Goal: Task Accomplishment & Management: Use online tool/utility

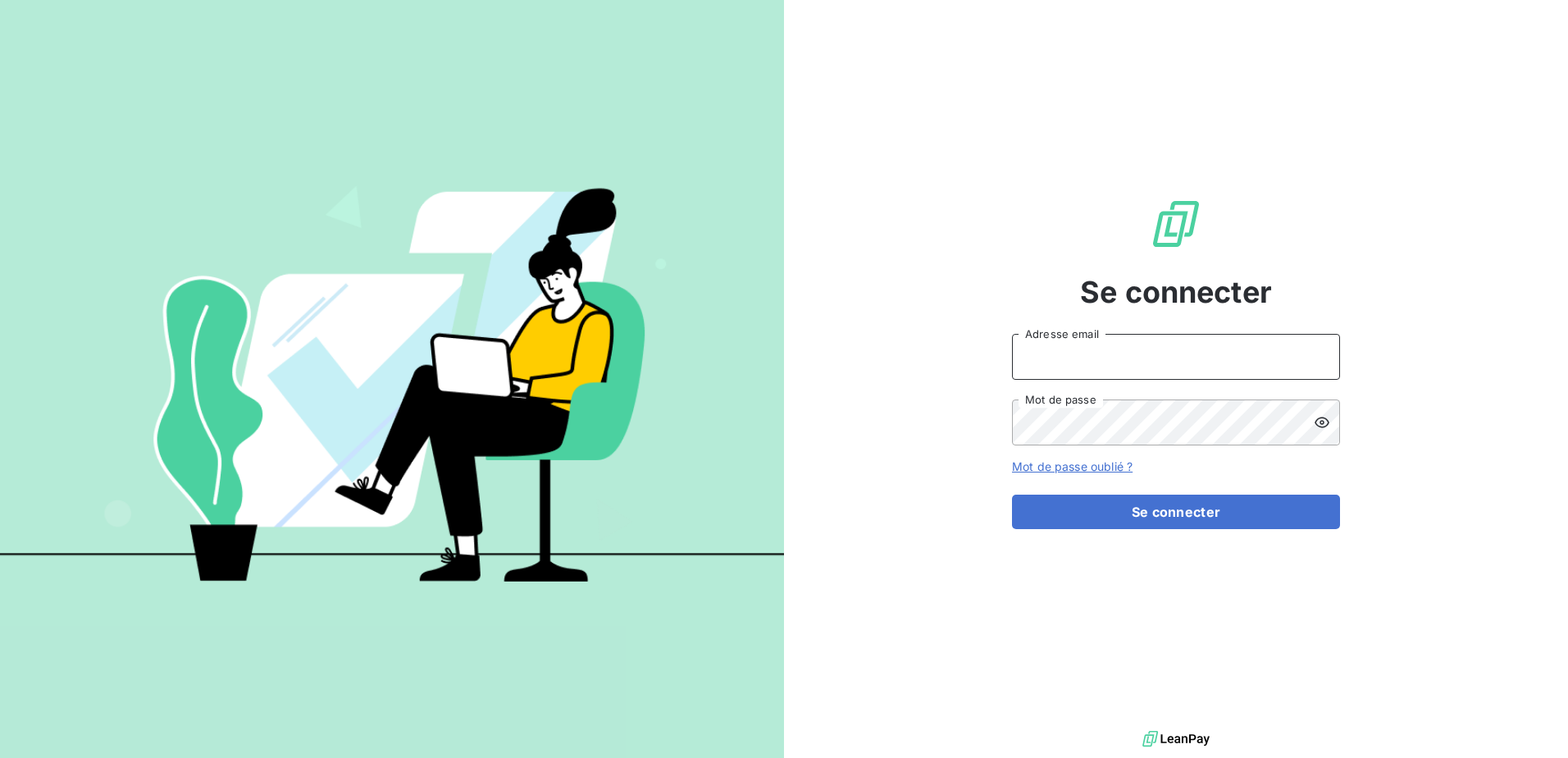
click at [1134, 343] on input "Adresse email" at bounding box center [1176, 357] width 328 height 46
type input "[EMAIL_ADDRESS][DOMAIN_NAME]"
click at [1012, 495] on button "Se connecter" at bounding box center [1176, 512] width 328 height 34
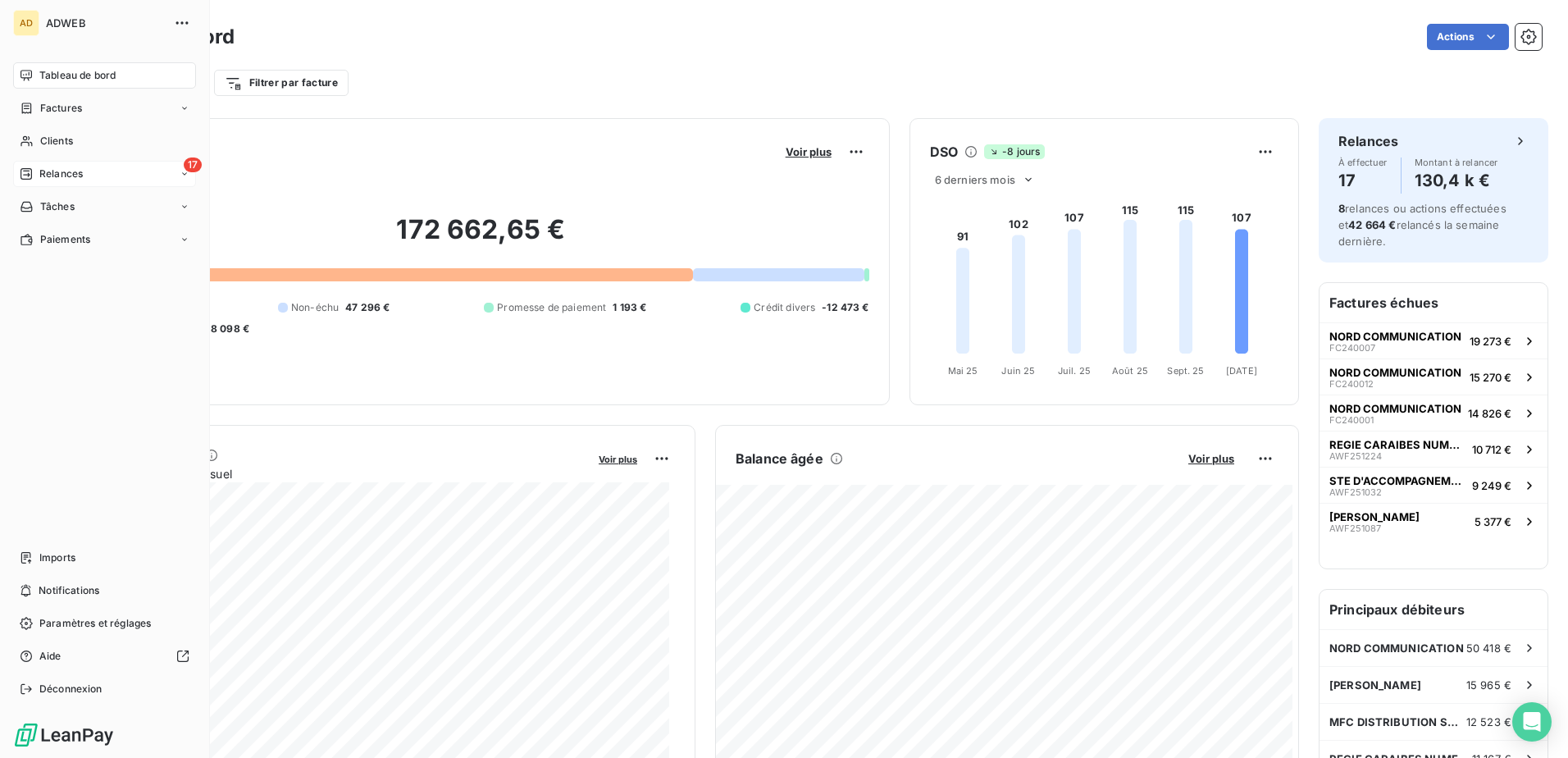
click at [41, 178] on span "Relances" at bounding box center [61, 173] width 43 height 14
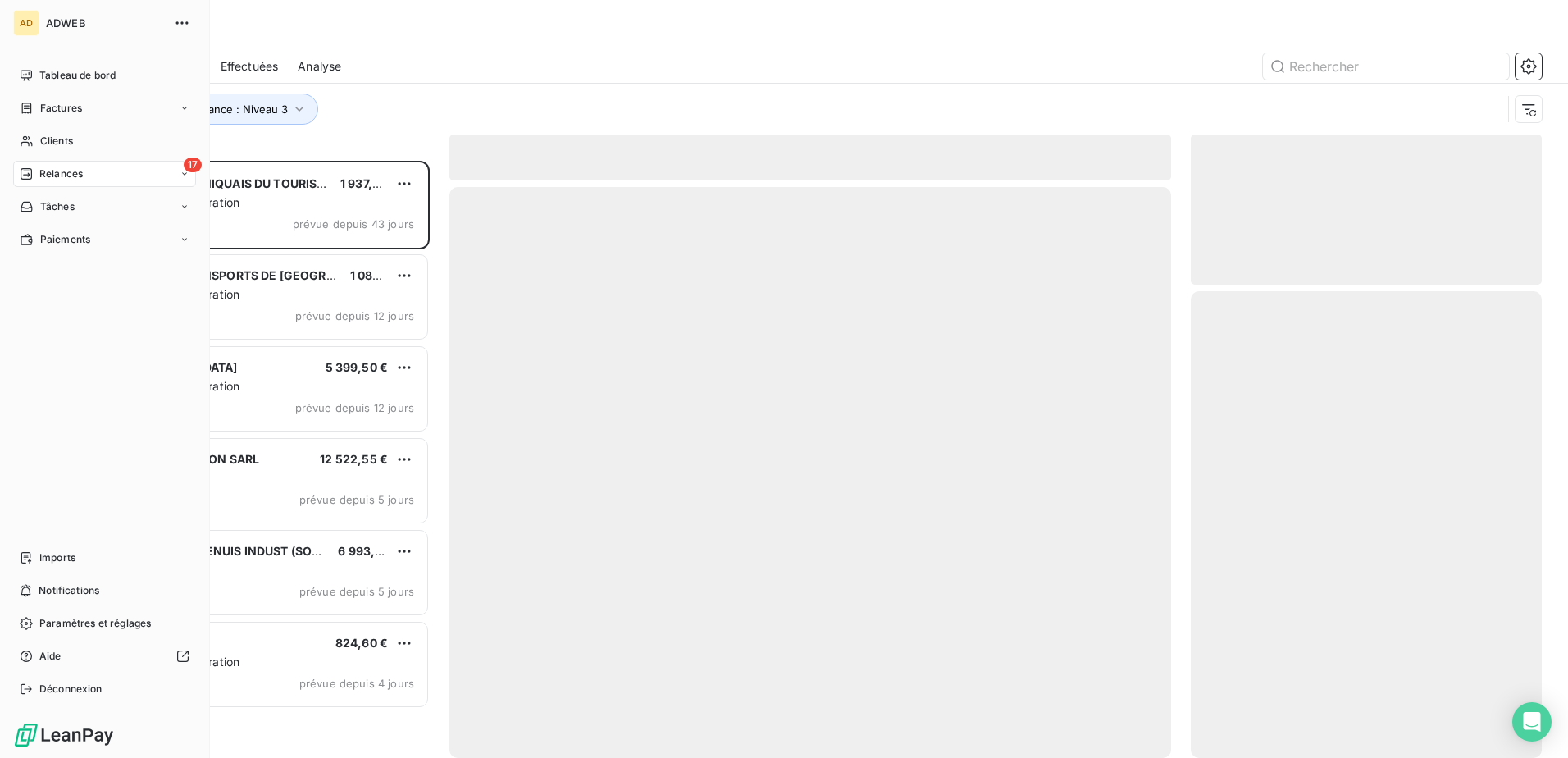
scroll to position [585, 338]
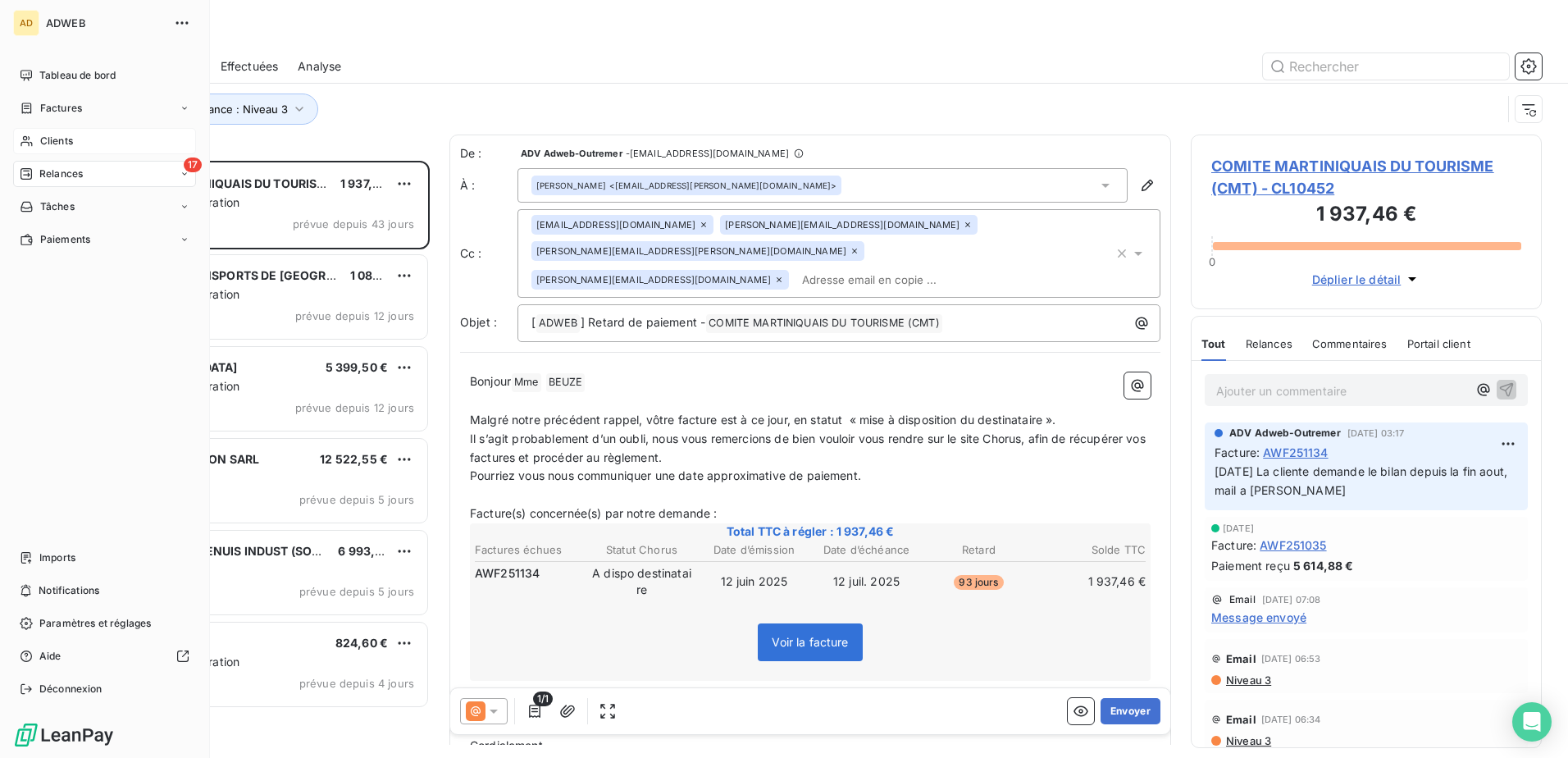
click at [47, 136] on span "Clients" at bounding box center [56, 141] width 32 height 14
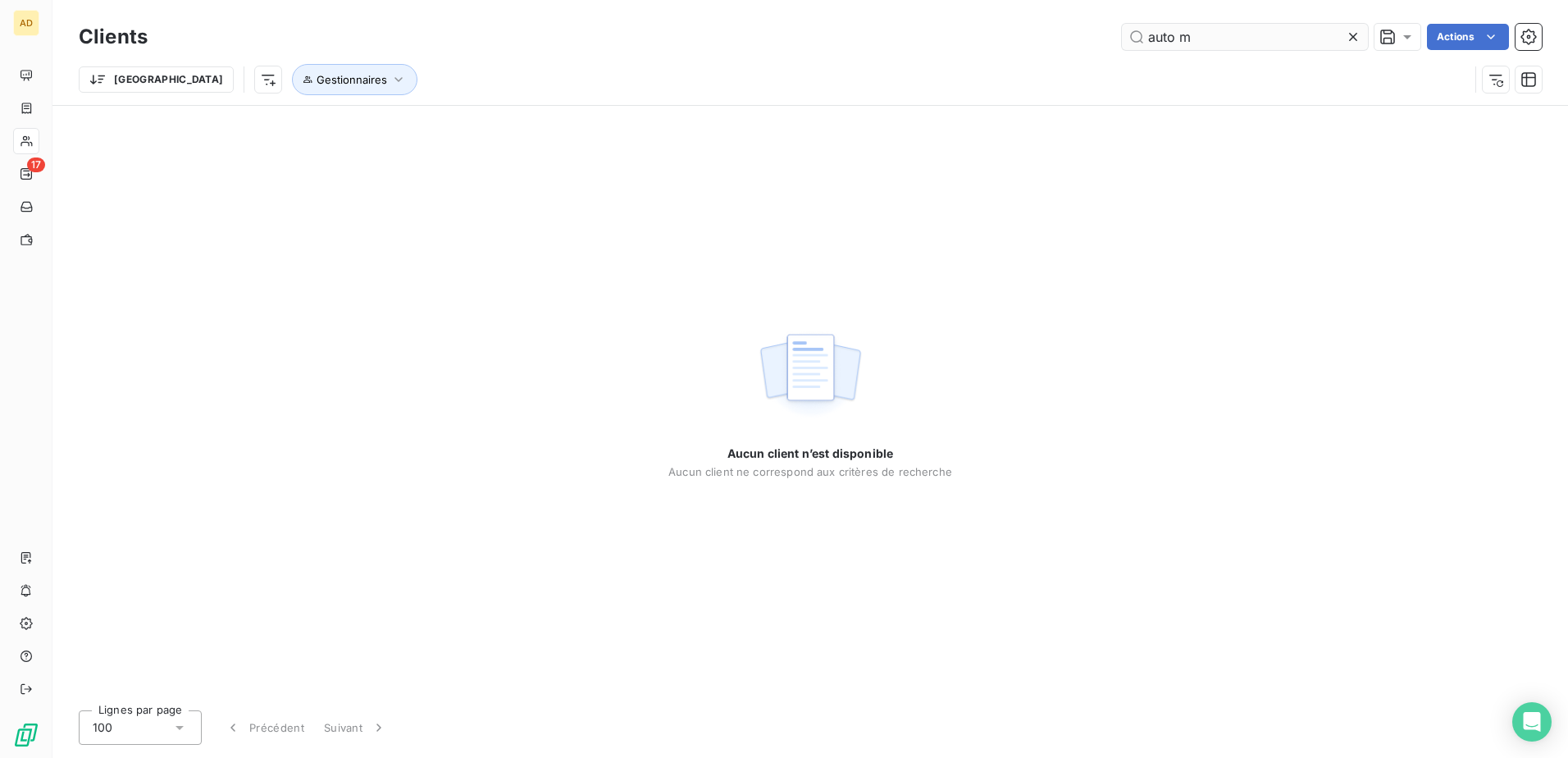
drag, startPoint x: 1211, startPoint y: 44, endPoint x: 1176, endPoint y: 40, distance: 35.2
click at [1176, 40] on input "auto m" at bounding box center [1244, 37] width 246 height 26
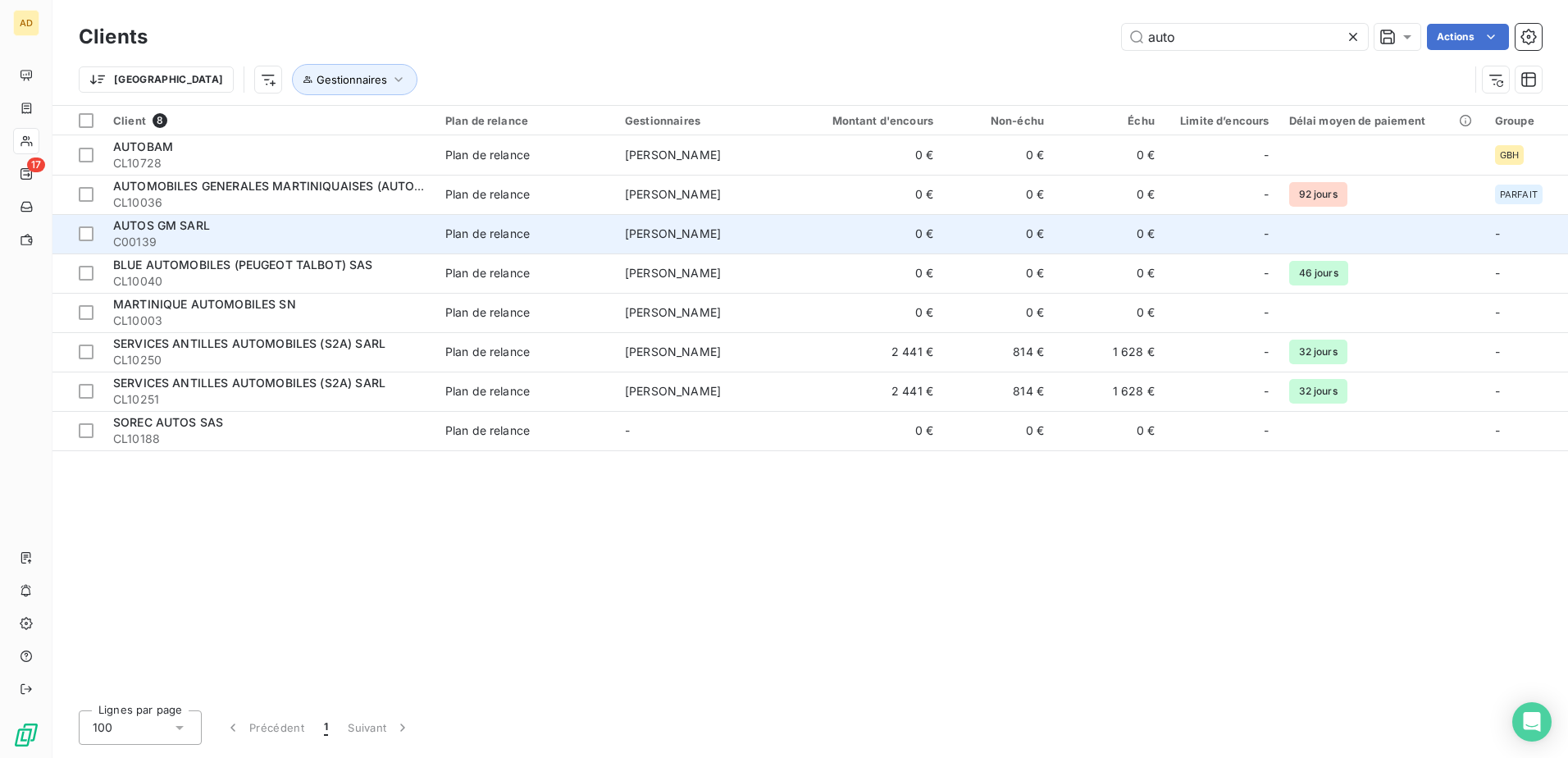
type input "auto"
click at [190, 229] on span "AUTOS GM SARL" at bounding box center [162, 225] width 97 height 14
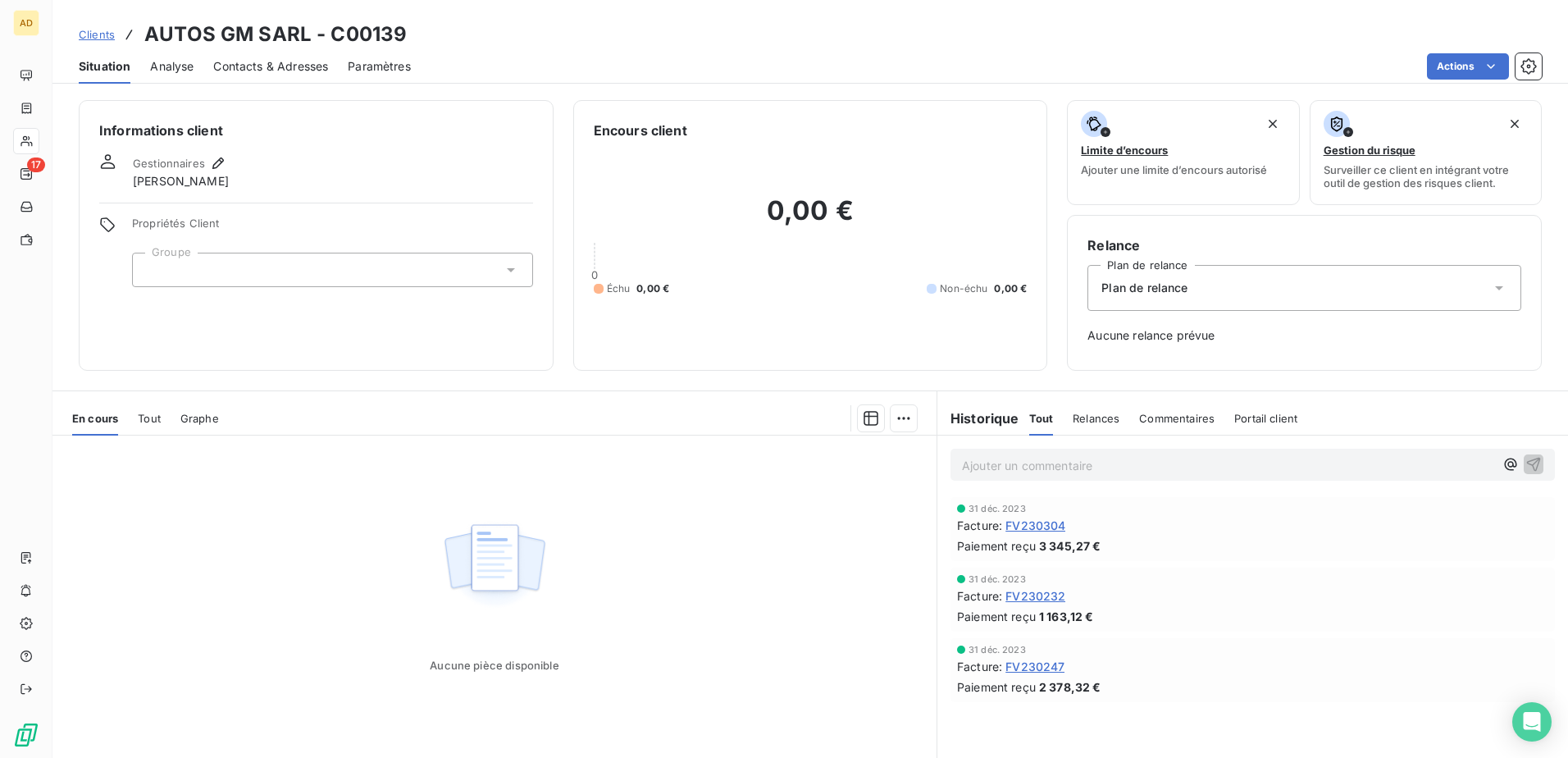
click at [302, 66] on span "Contacts & Adresses" at bounding box center [270, 66] width 115 height 16
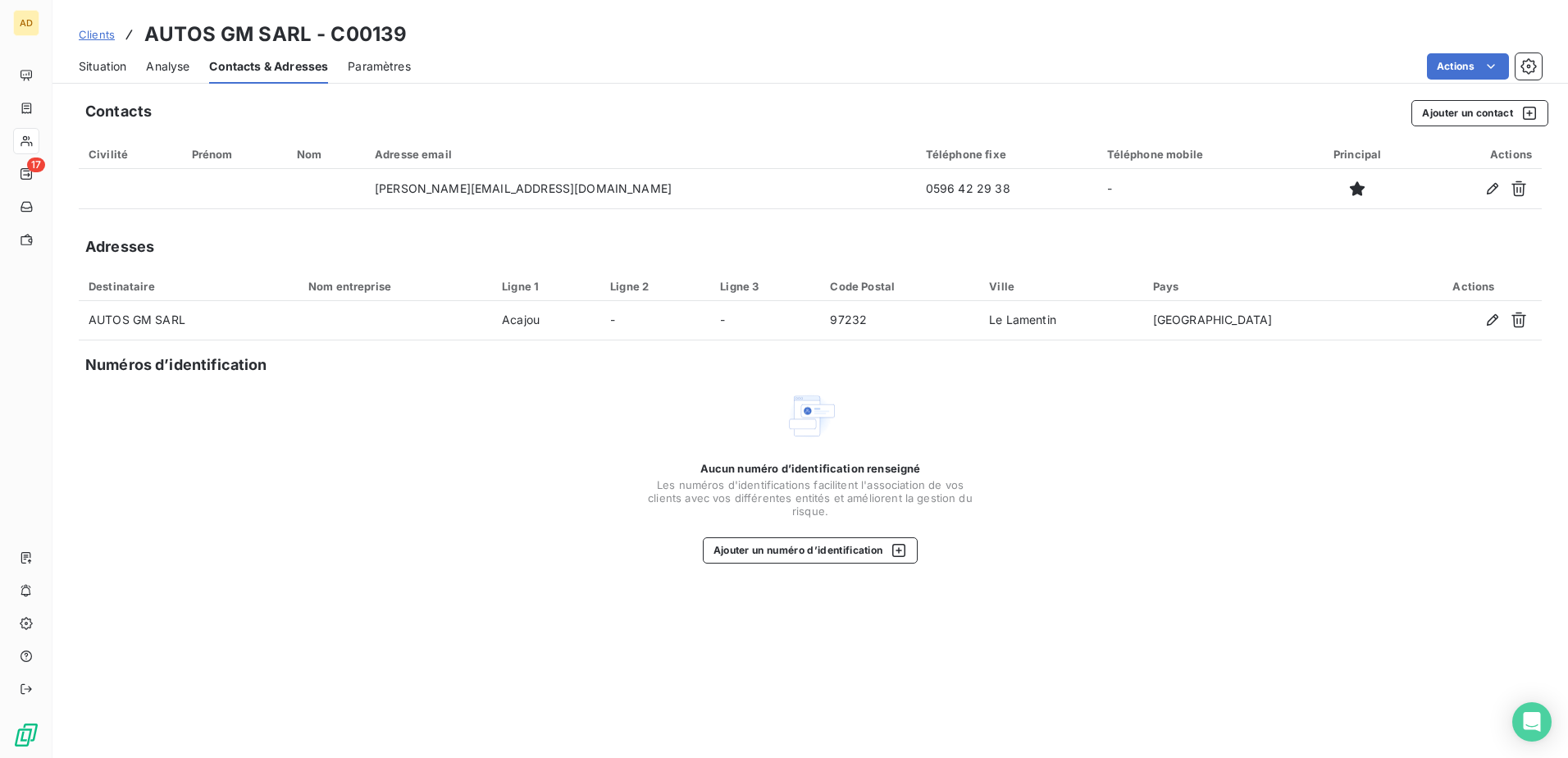
click at [111, 69] on span "Situation" at bounding box center [102, 66] width 48 height 16
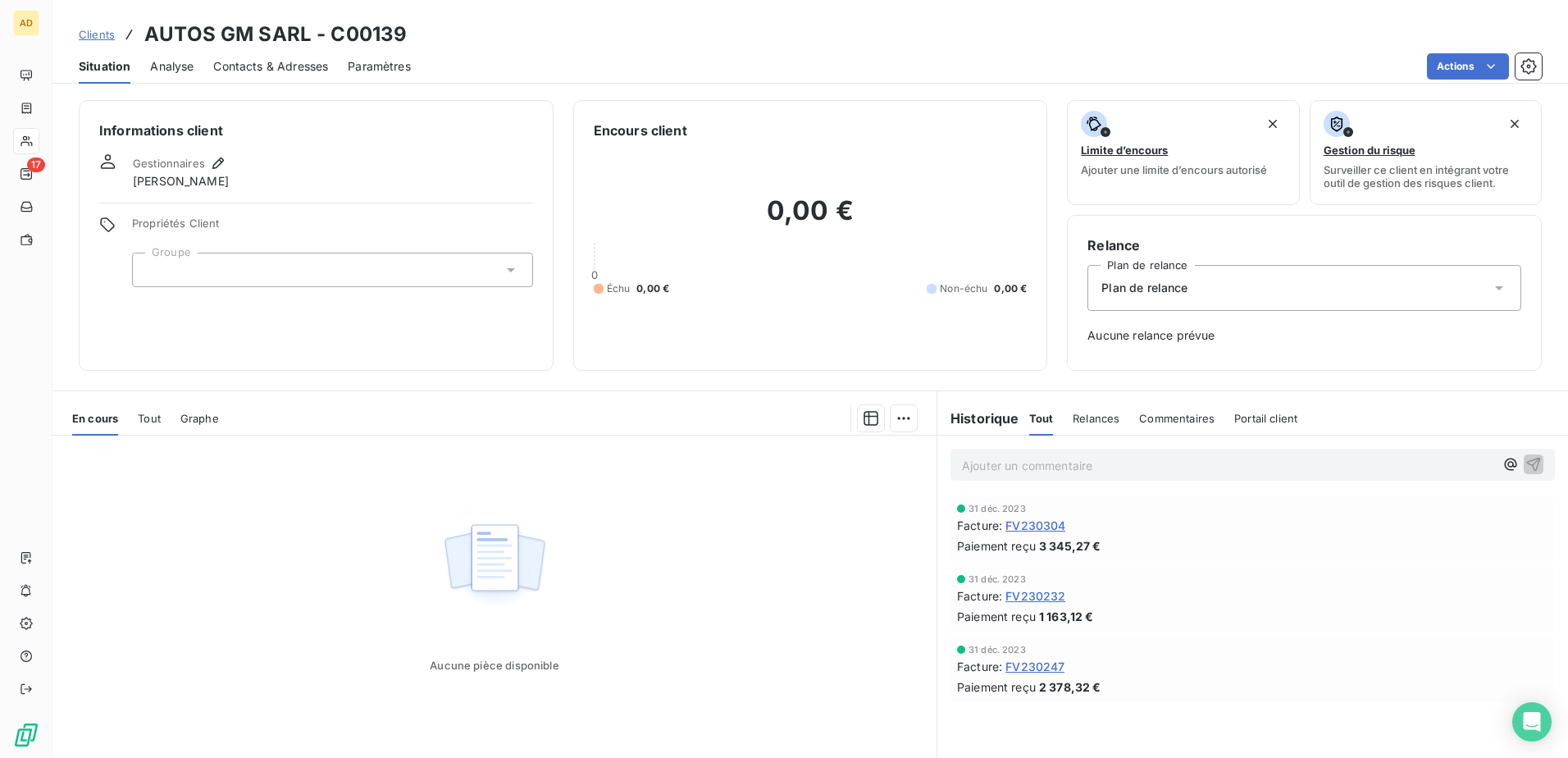
click at [101, 33] on span "Clients" at bounding box center [96, 34] width 36 height 13
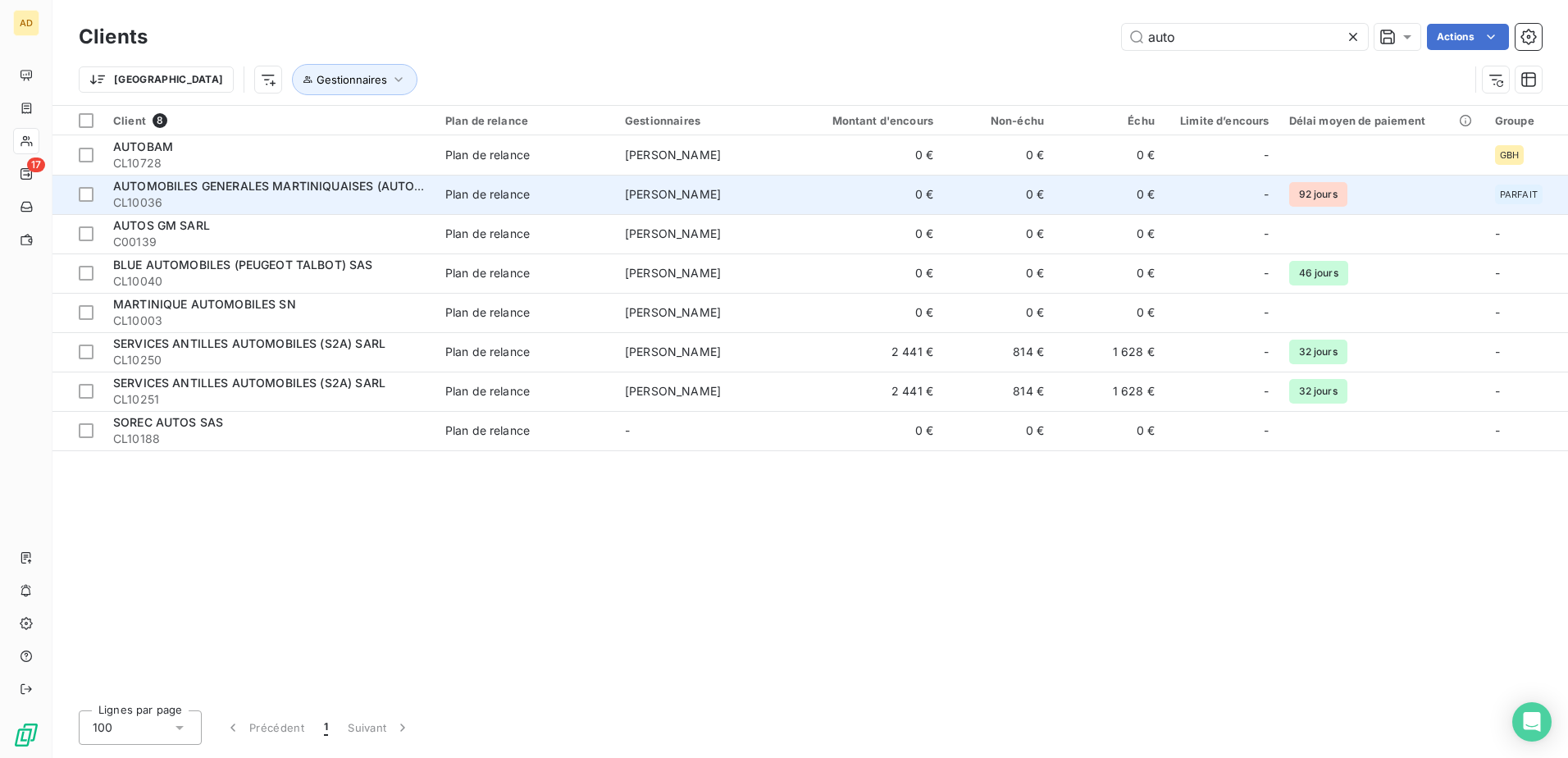
click at [374, 184] on span "AUTOMOBILES GENERALES MARTINIQUAISES (AUTO GM) SARL" at bounding box center [294, 186] width 361 height 14
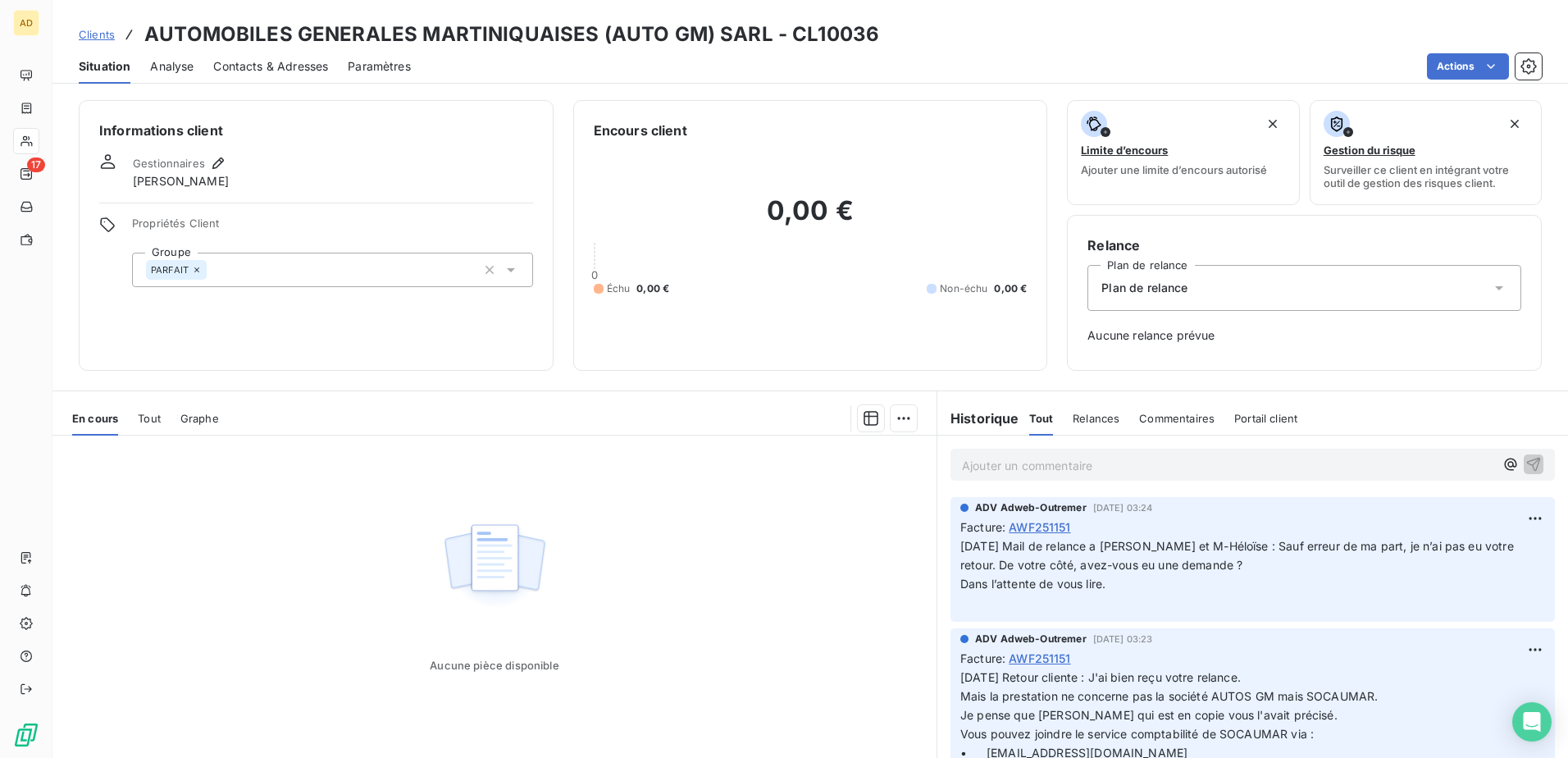
click at [275, 64] on span "Contacts & Adresses" at bounding box center [270, 66] width 115 height 16
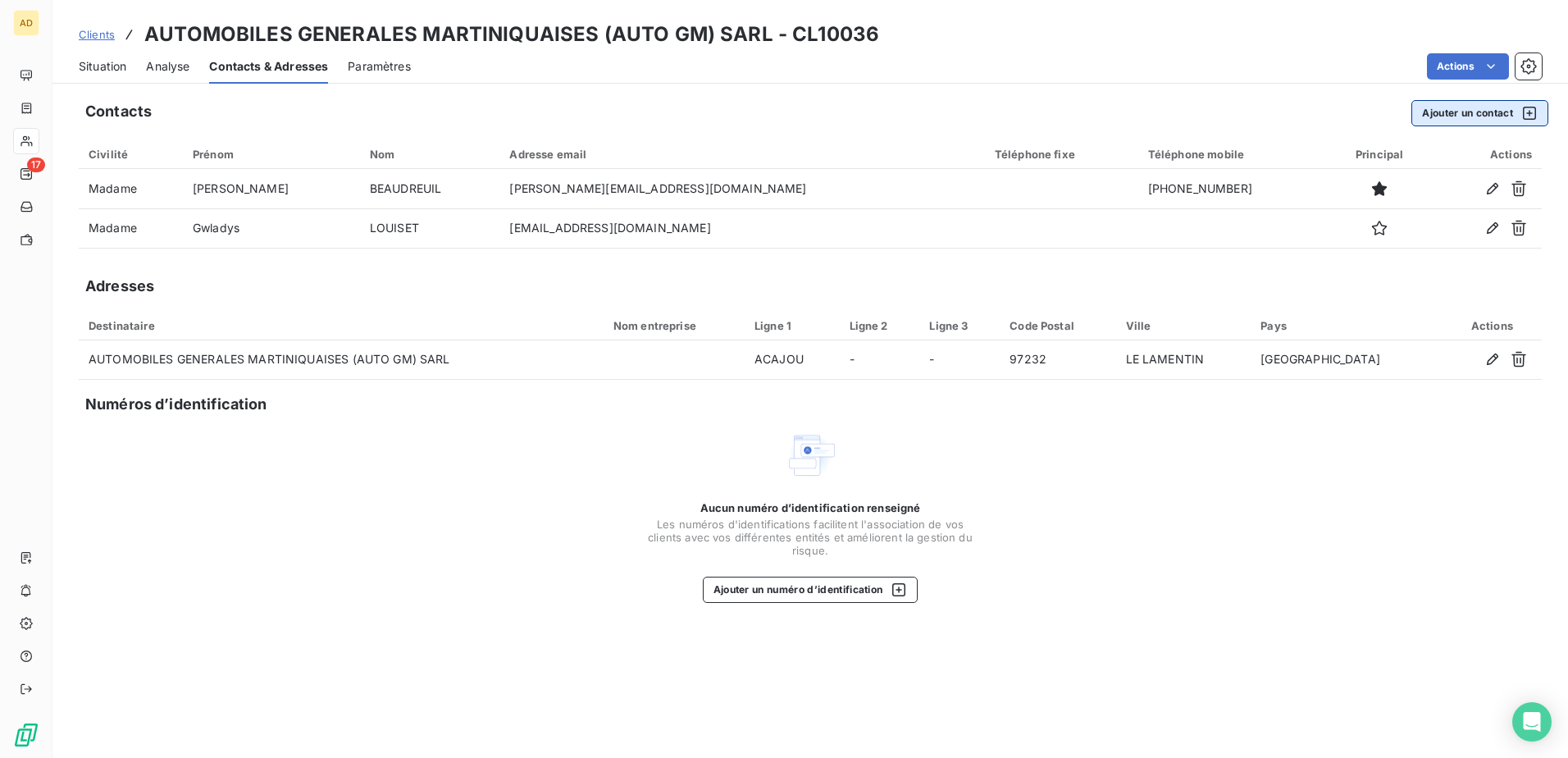
click at [1444, 117] on button "Ajouter un contact" at bounding box center [1479, 113] width 137 height 26
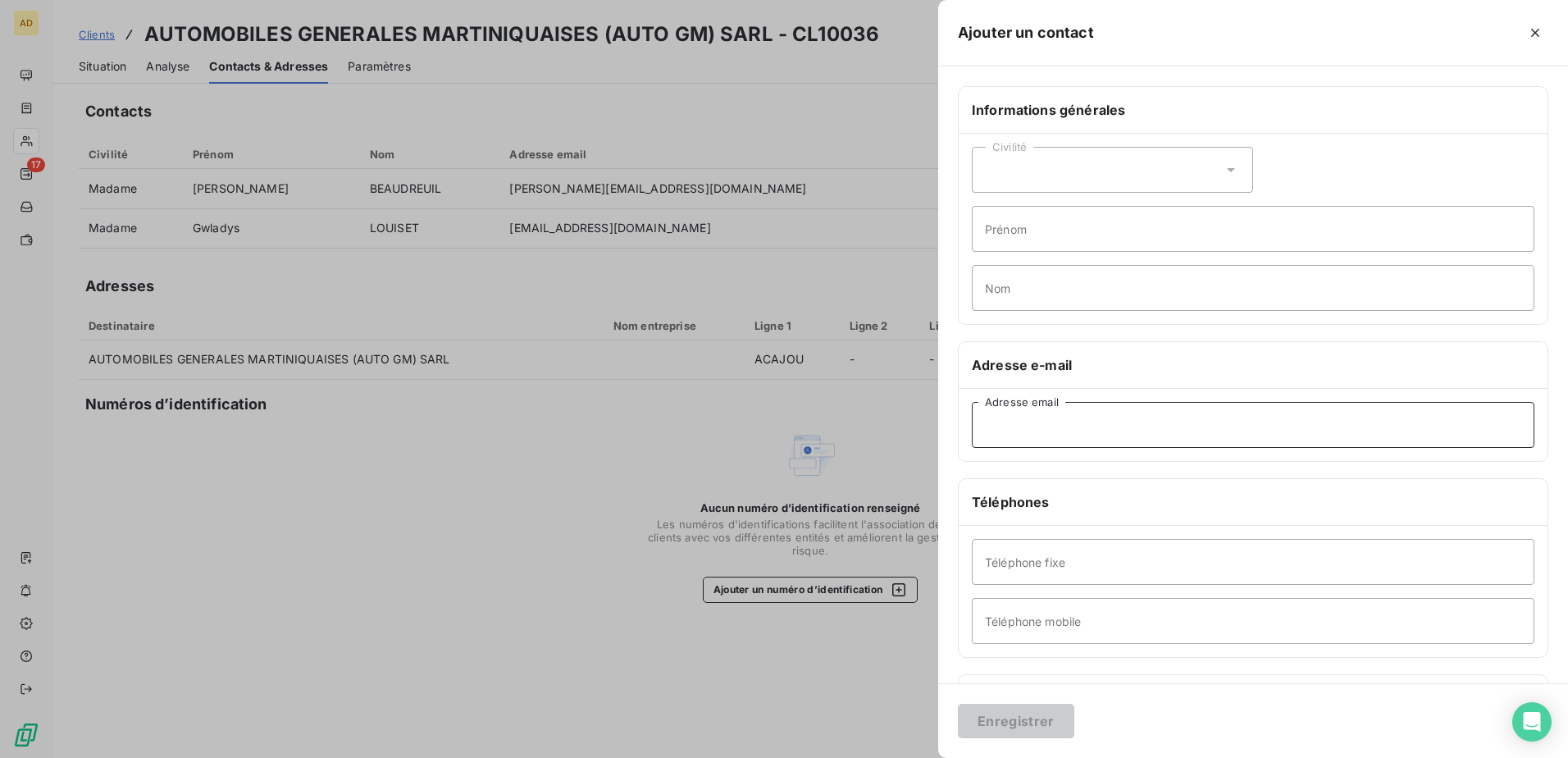
click at [1145, 425] on input "Adresse email" at bounding box center [1253, 425] width 562 height 46
paste input "[PERSON_NAME][EMAIL_ADDRESS][DOMAIN_NAME]"
type input "[PERSON_NAME][EMAIL_ADDRESS][DOMAIN_NAME]"
click at [1003, 720] on button "Enregistrer" at bounding box center [1016, 721] width 117 height 34
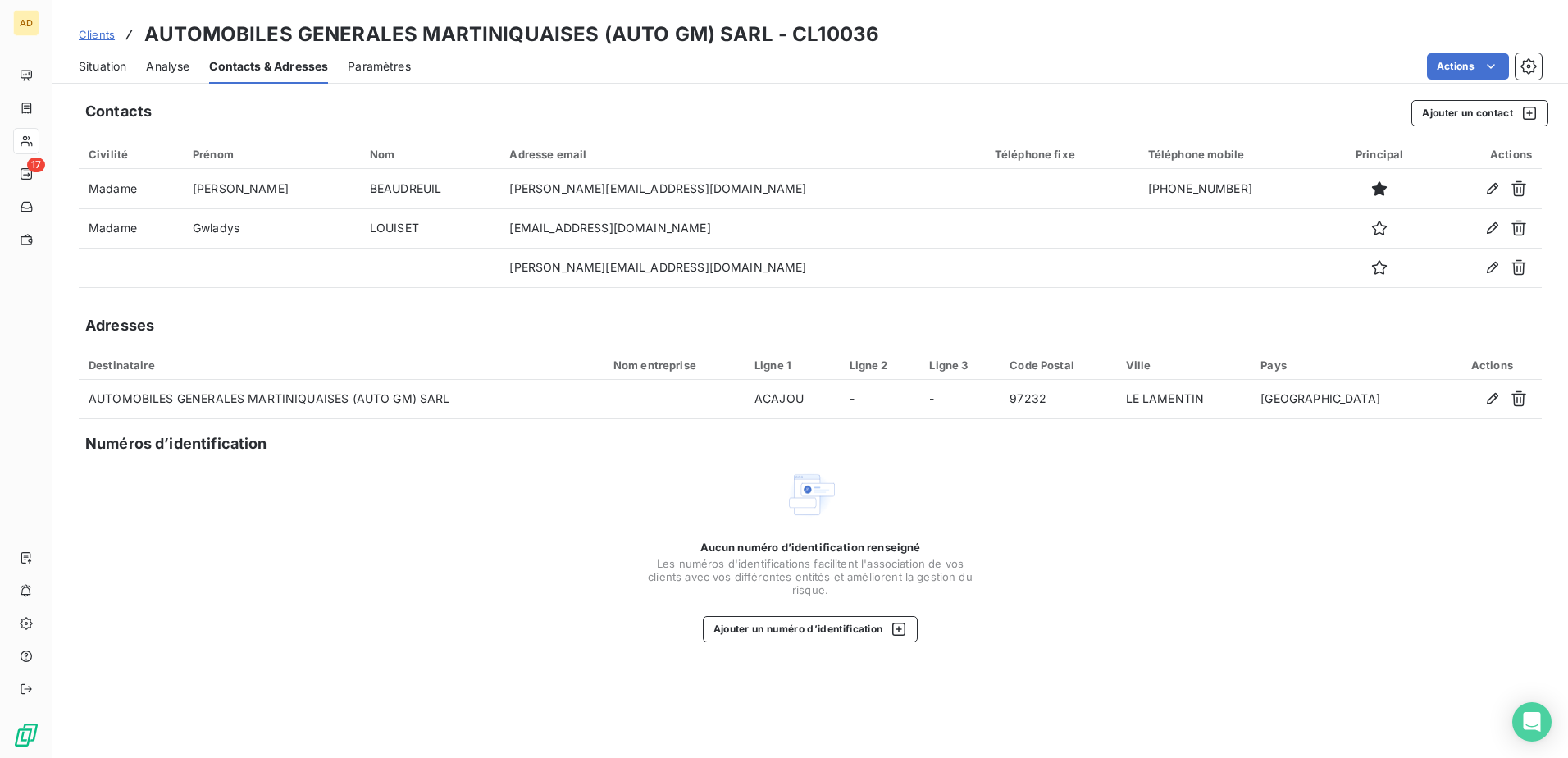
click at [102, 70] on span "Situation" at bounding box center [102, 66] width 48 height 16
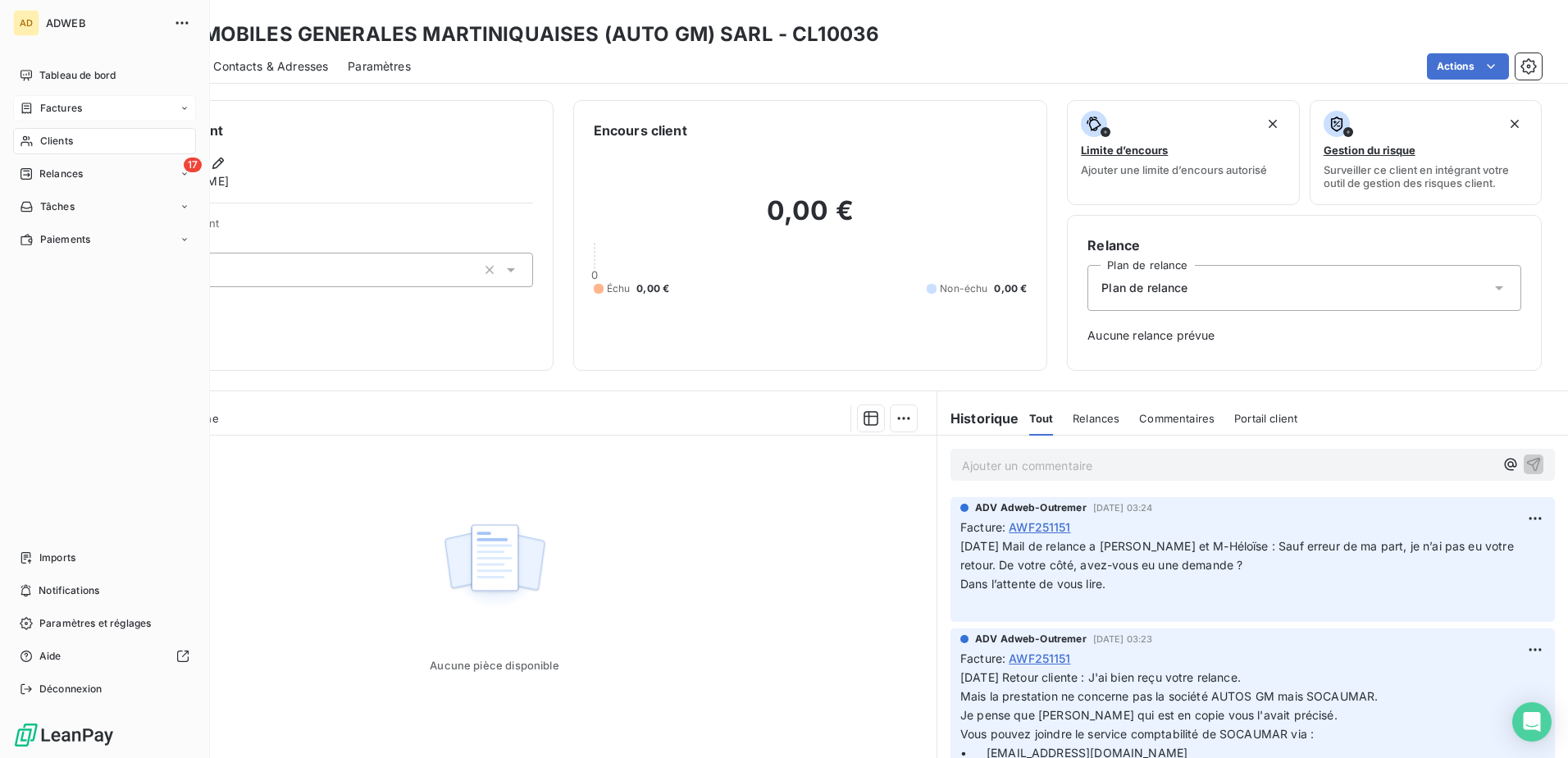
click at [44, 104] on span "Factures" at bounding box center [61, 107] width 42 height 14
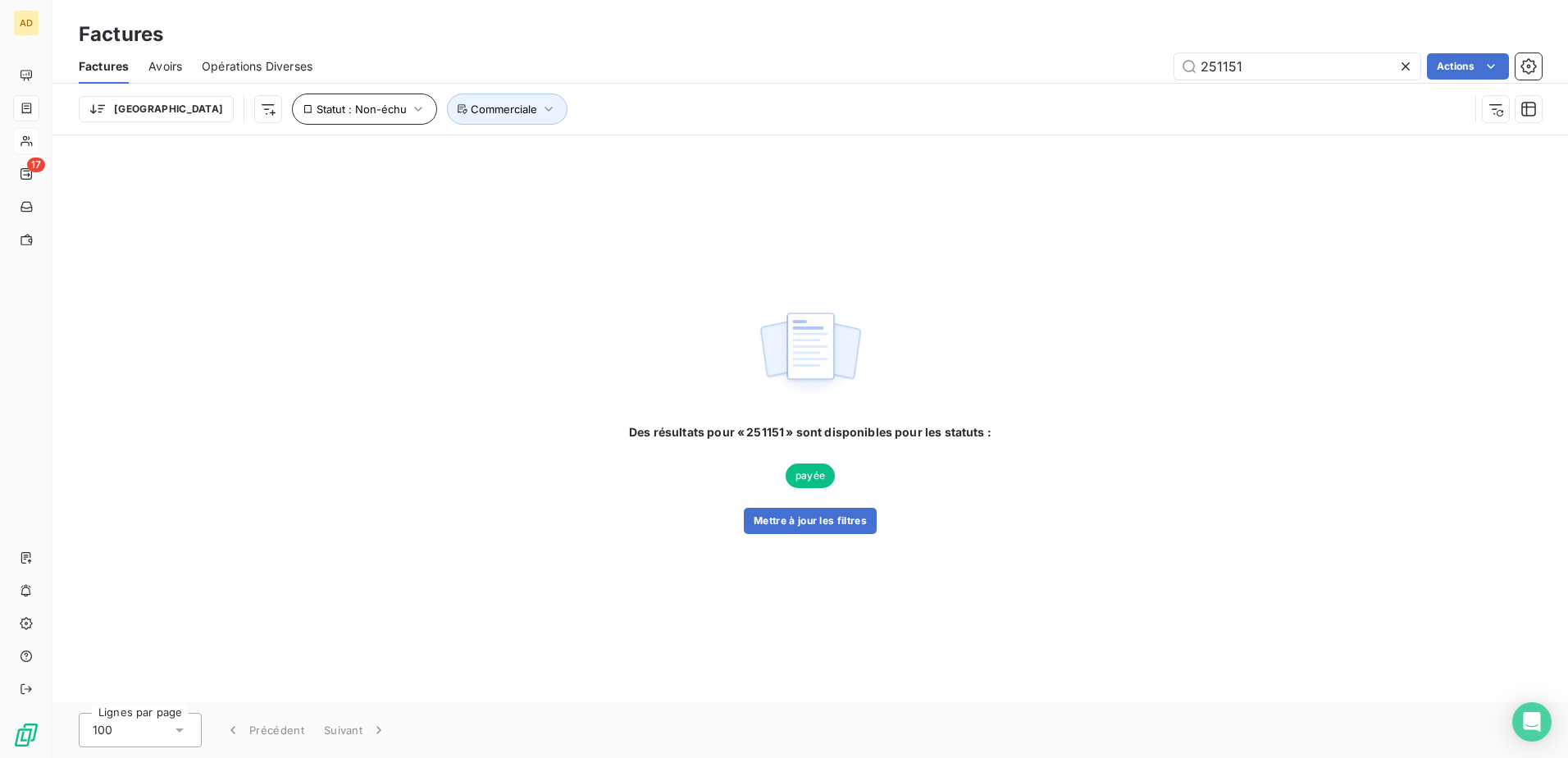
type input "251151"
click at [410, 104] on icon "button" at bounding box center [418, 108] width 16 height 16
click at [467, 148] on span "non-échue" at bounding box center [439, 151] width 61 height 14
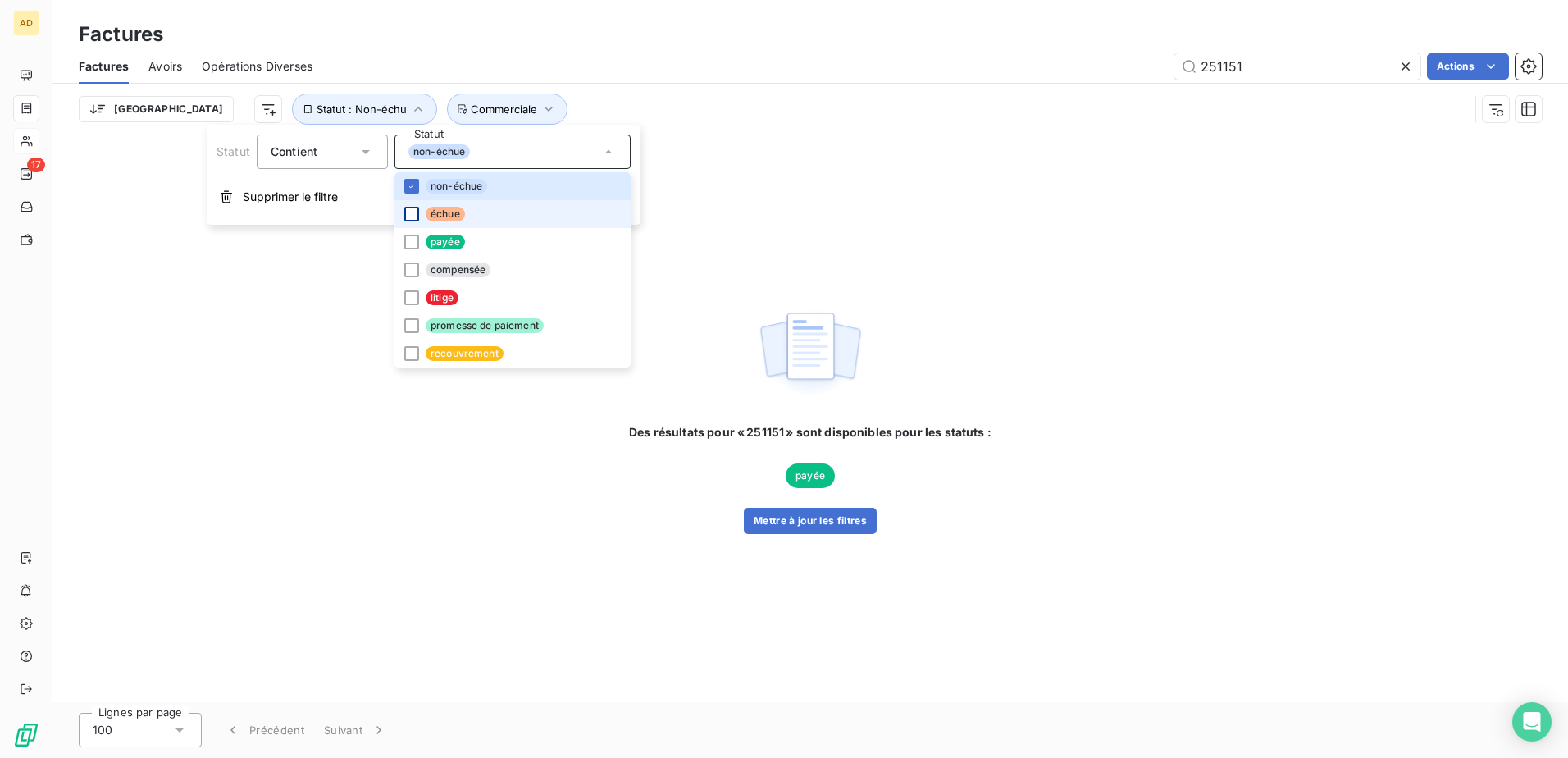
click at [414, 219] on div at bounding box center [411, 214] width 14 height 14
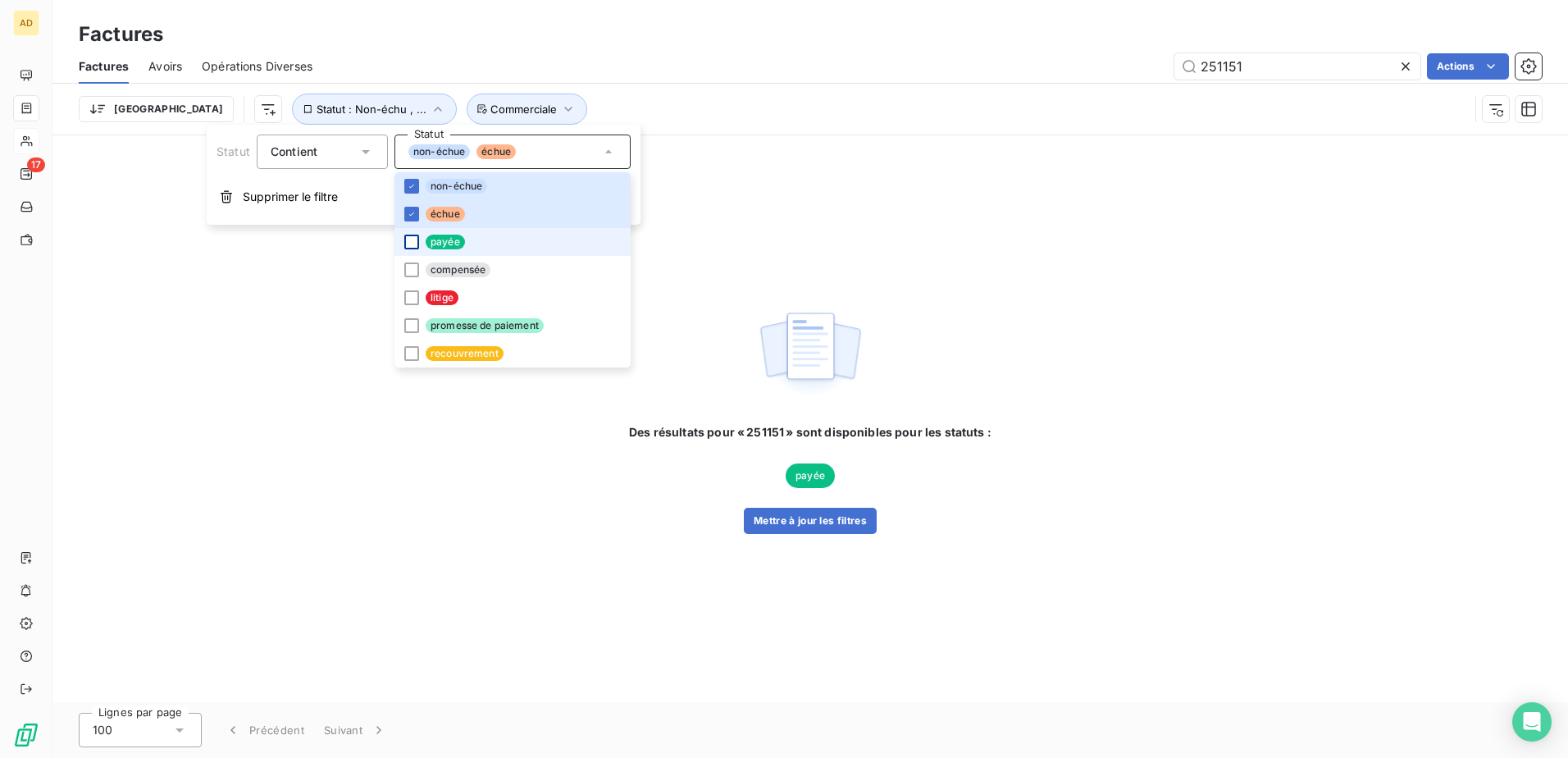
click at [409, 246] on div at bounding box center [411, 241] width 14 height 14
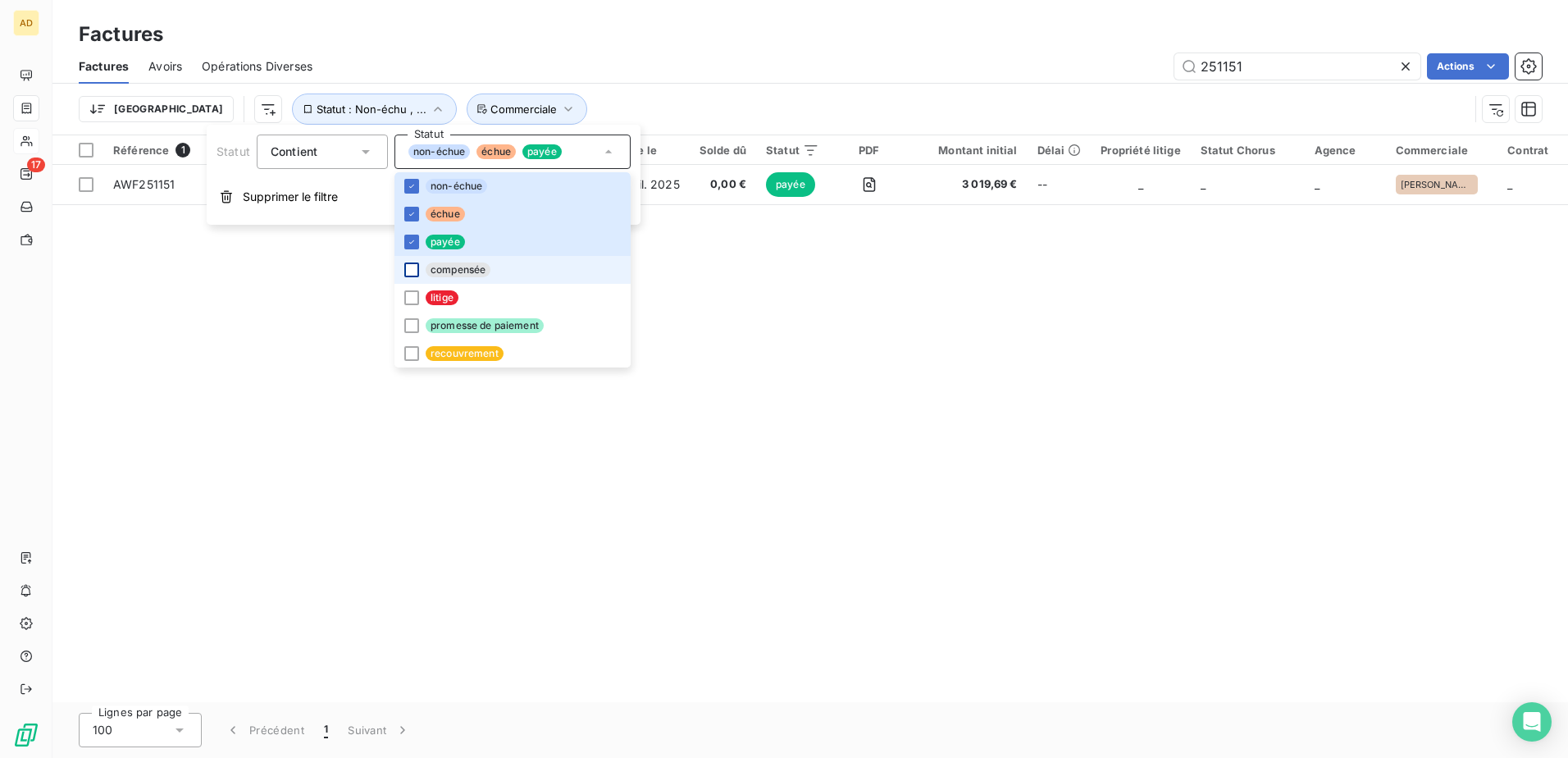
click at [409, 272] on div at bounding box center [411, 269] width 14 height 14
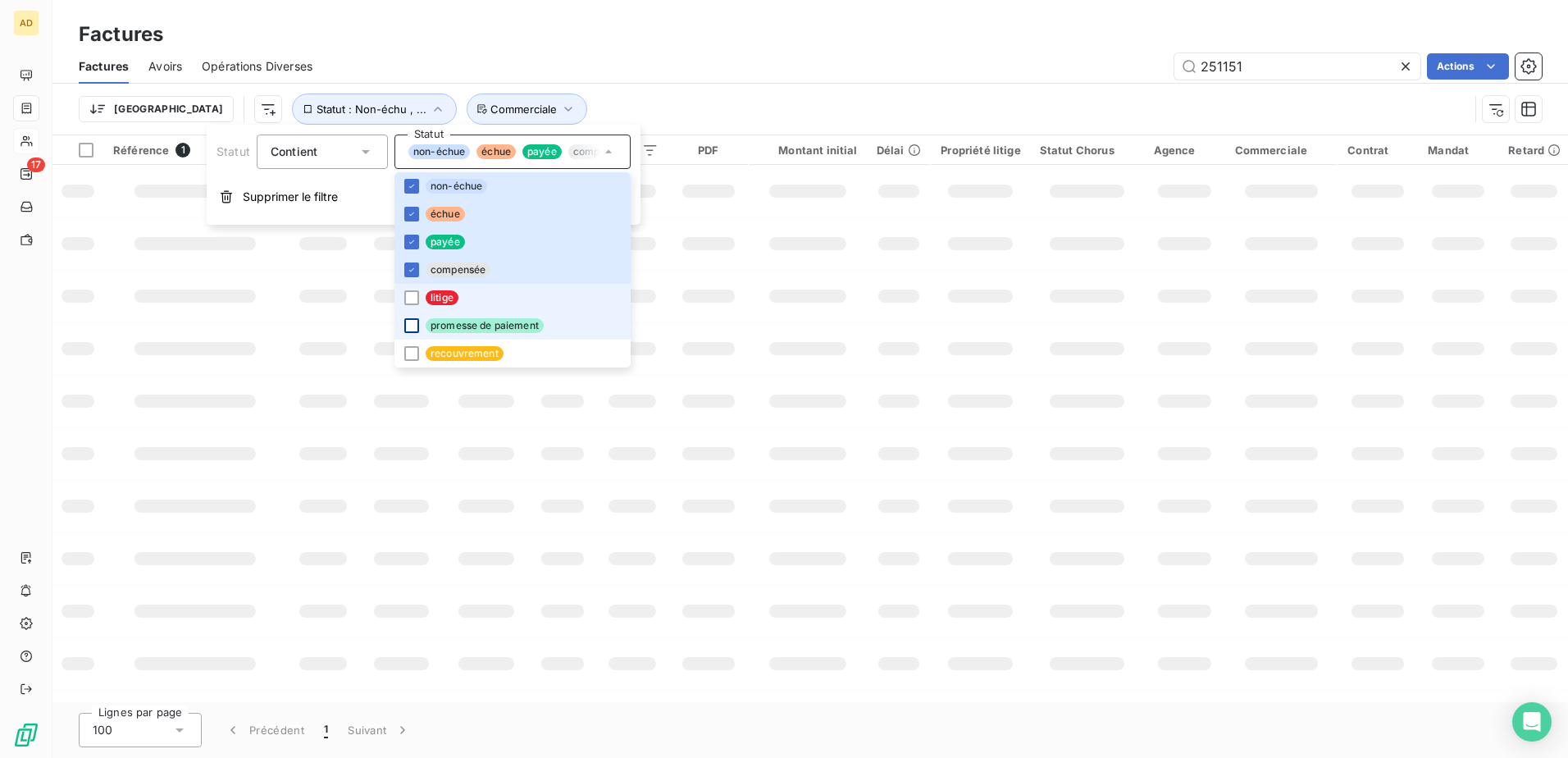
drag, startPoint x: 410, startPoint y: 298, endPoint x: 406, endPoint y: 323, distance: 25.3
click at [410, 299] on div at bounding box center [411, 298] width 14 height 14
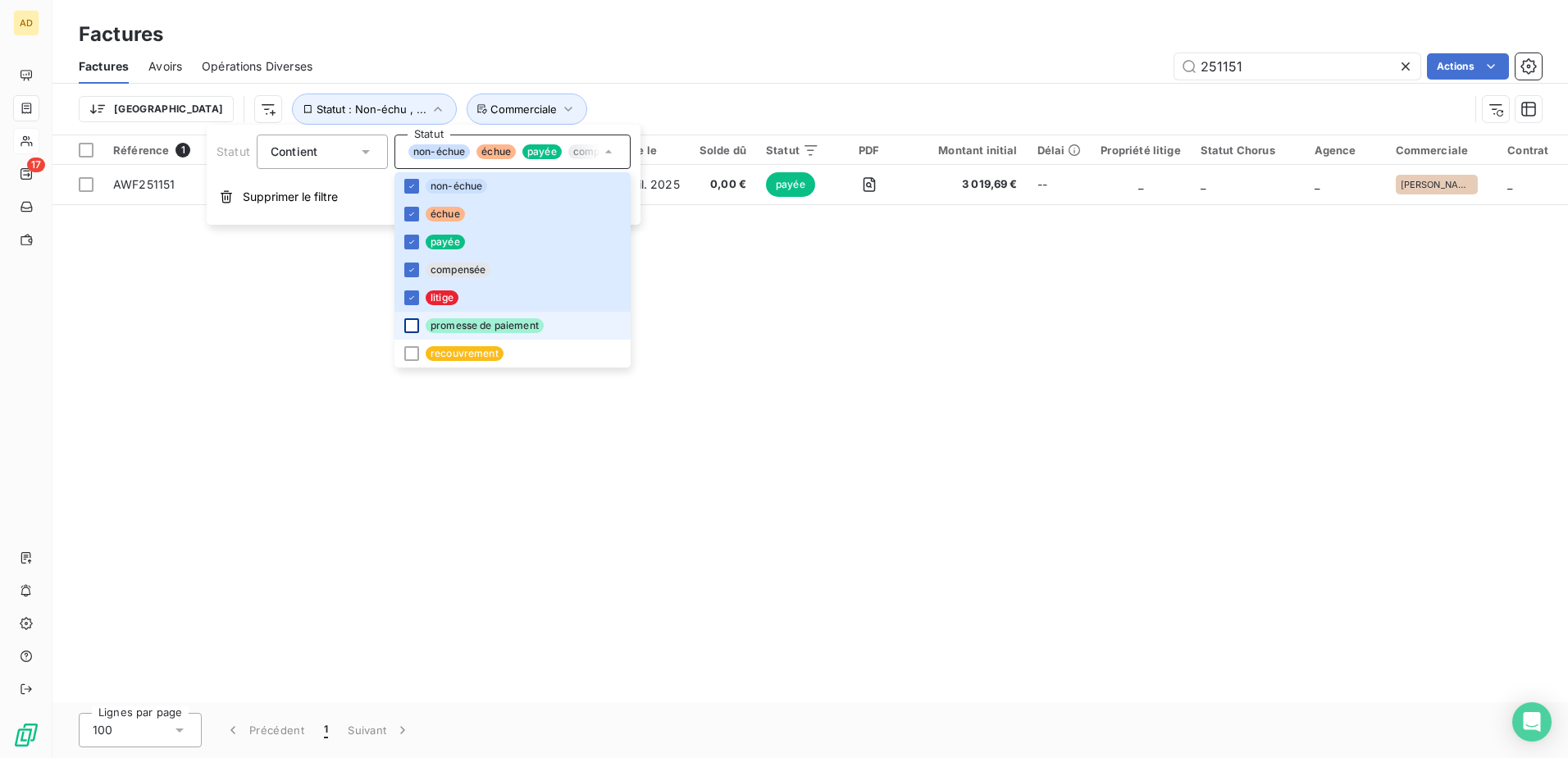
click at [406, 327] on div at bounding box center [411, 325] width 14 height 14
click at [406, 356] on div at bounding box center [411, 353] width 14 height 14
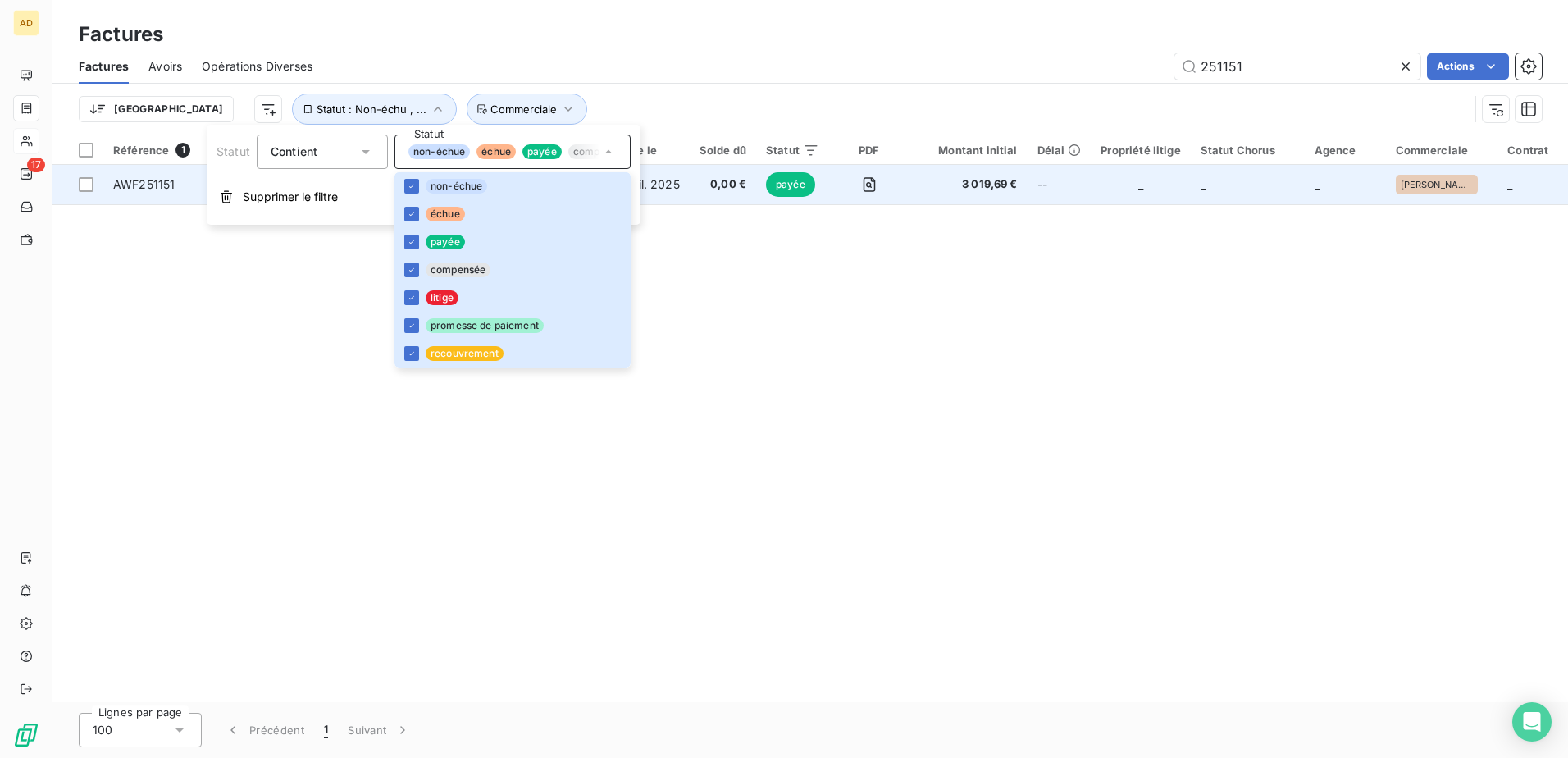
click at [176, 195] on td "AWF251151" at bounding box center [195, 184] width 184 height 39
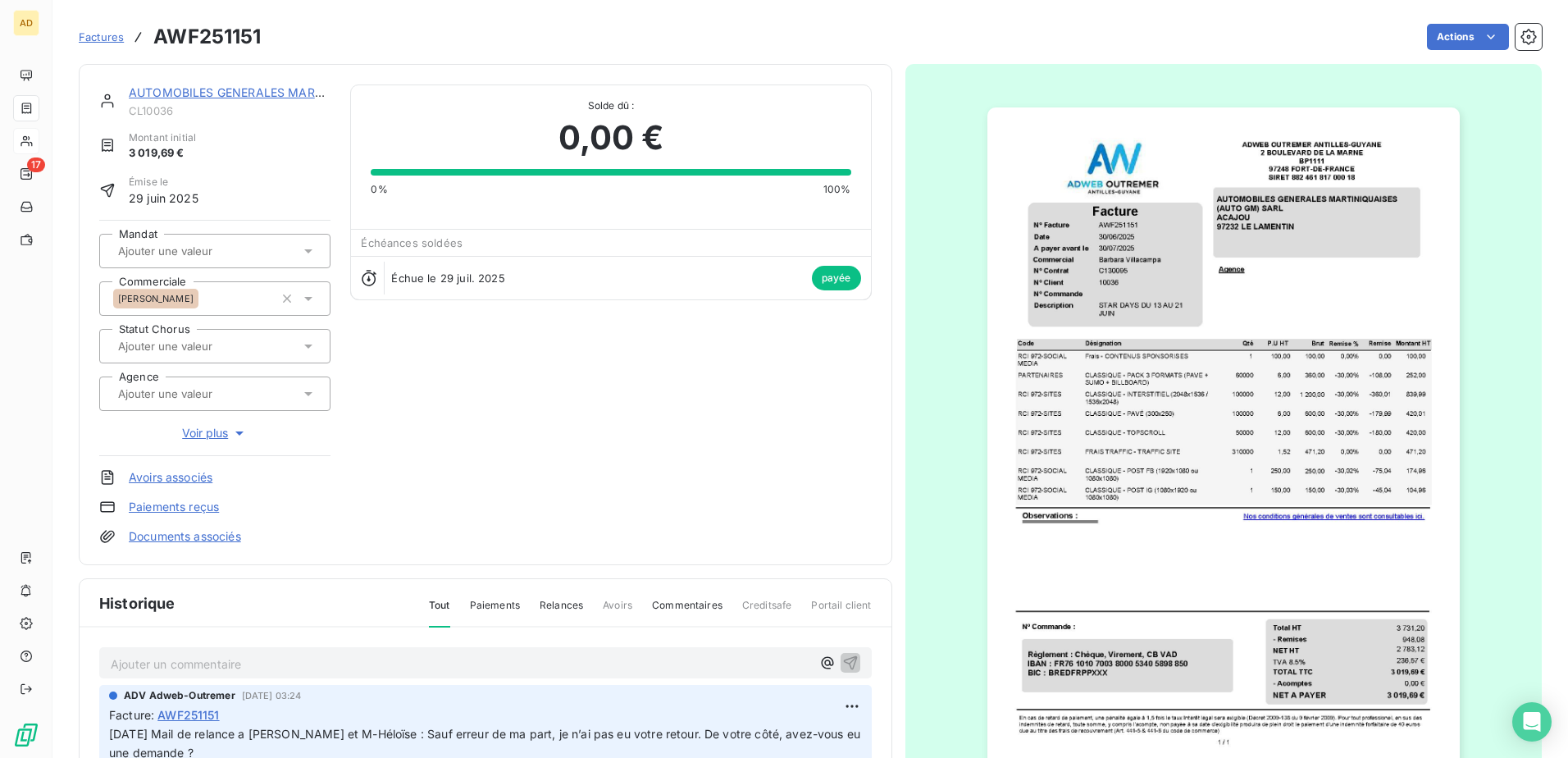
click at [234, 668] on p "Ajouter un commentaire ﻿" at bounding box center [461, 664] width 700 height 20
click at [842, 664] on icon "button" at bounding box center [850, 662] width 16 height 16
click at [832, 709] on html "AD 17 Factures AWF251151 Actions AUTOMOBILES GENERALES MARTINIQUAISES (AUTO GM)…" at bounding box center [784, 379] width 1568 height 758
click at [787, 647] on div "Editer" at bounding box center [794, 640] width 92 height 26
drag, startPoint x: 274, startPoint y: 738, endPoint x: 169, endPoint y: 745, distance: 105.2
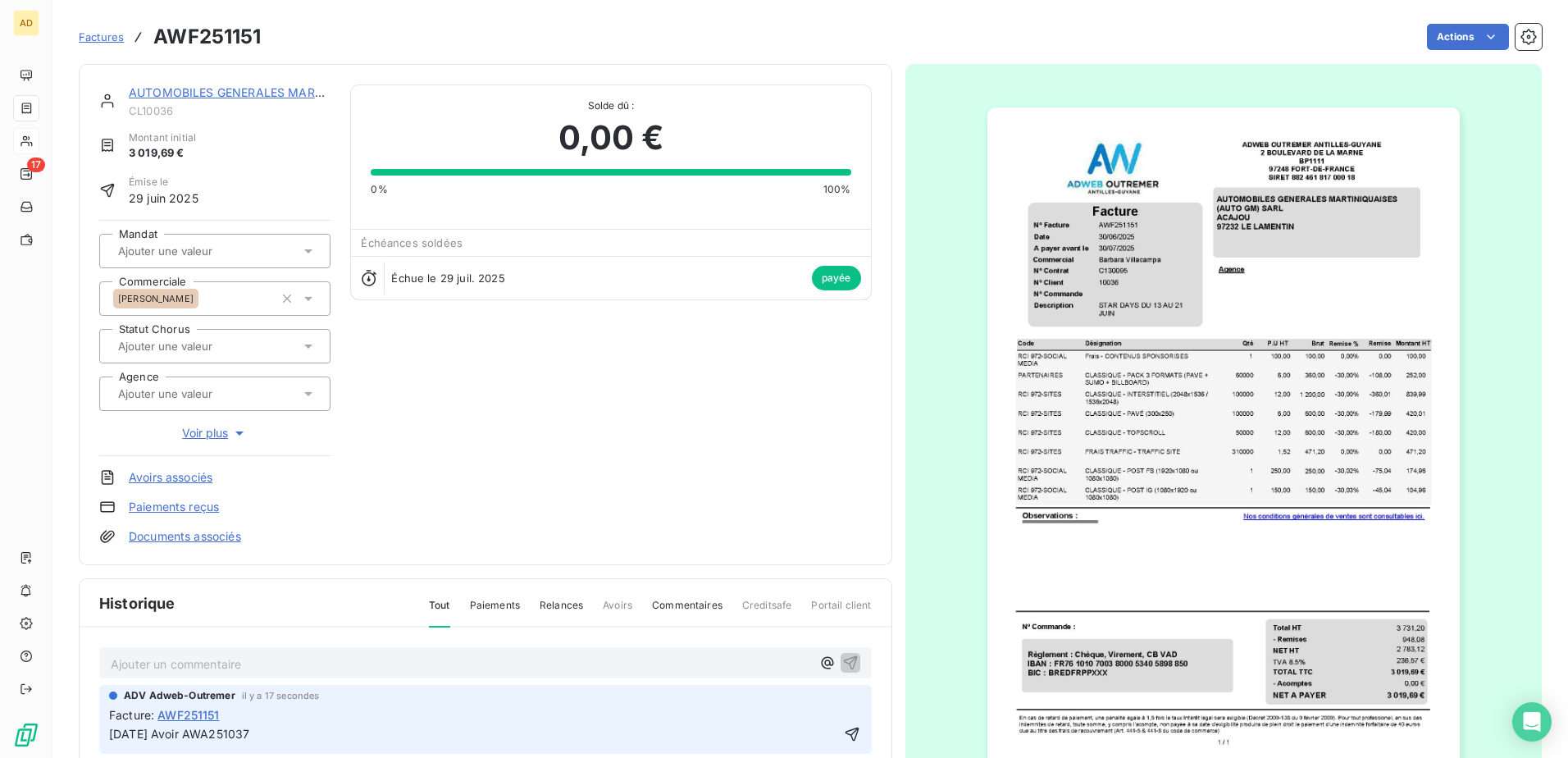
click at [169, 745] on div "ADV Adweb-Outremer il y a 17 secondes Facture : AWF251151 [DATE] Avoir AWA251037" at bounding box center [485, 720] width 773 height 69
click at [302, 733] on p "[DATE] Avoir AWA251037" at bounding box center [474, 735] width 729 height 19
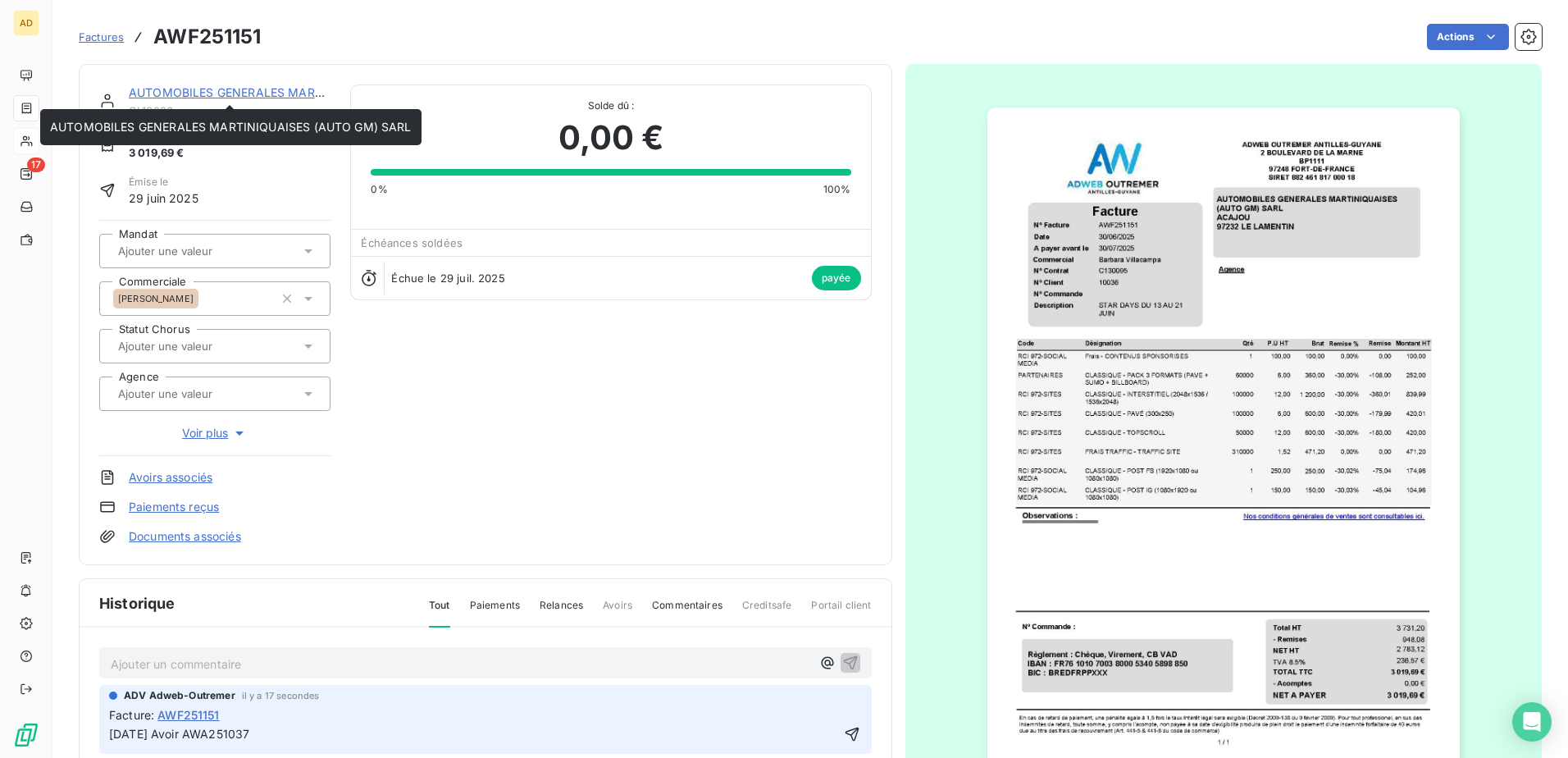
click at [230, 94] on link "AUTOMOBILES GENERALES MARTINIQUAISES (AUTO GM) SARL" at bounding box center [309, 92] width 361 height 14
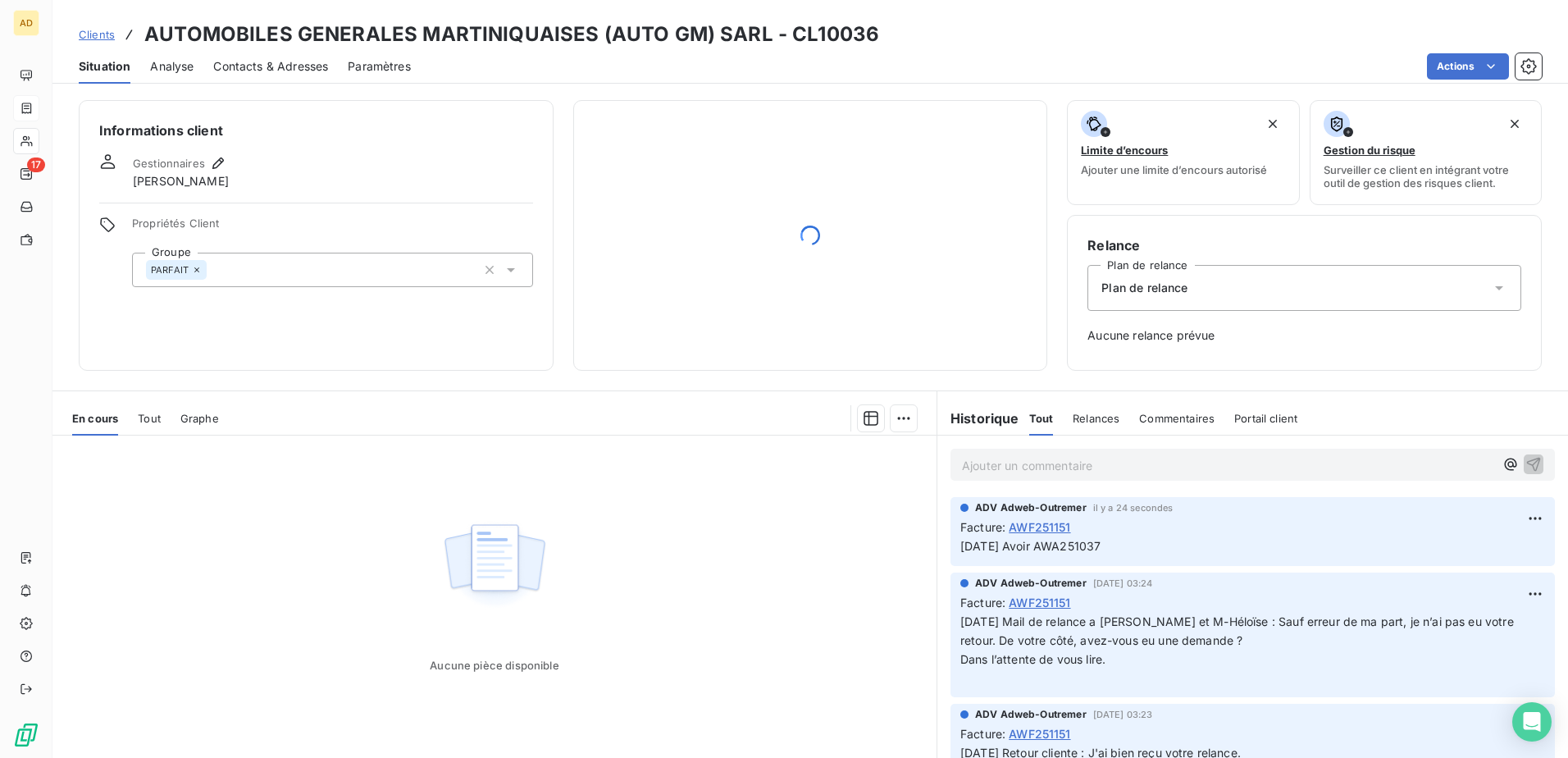
click at [1000, 465] on p "Ajouter un commentaire ﻿" at bounding box center [1228, 466] width 533 height 20
click at [1000, 464] on p "Ajouter un commentaire ﻿" at bounding box center [1228, 466] width 533 height 20
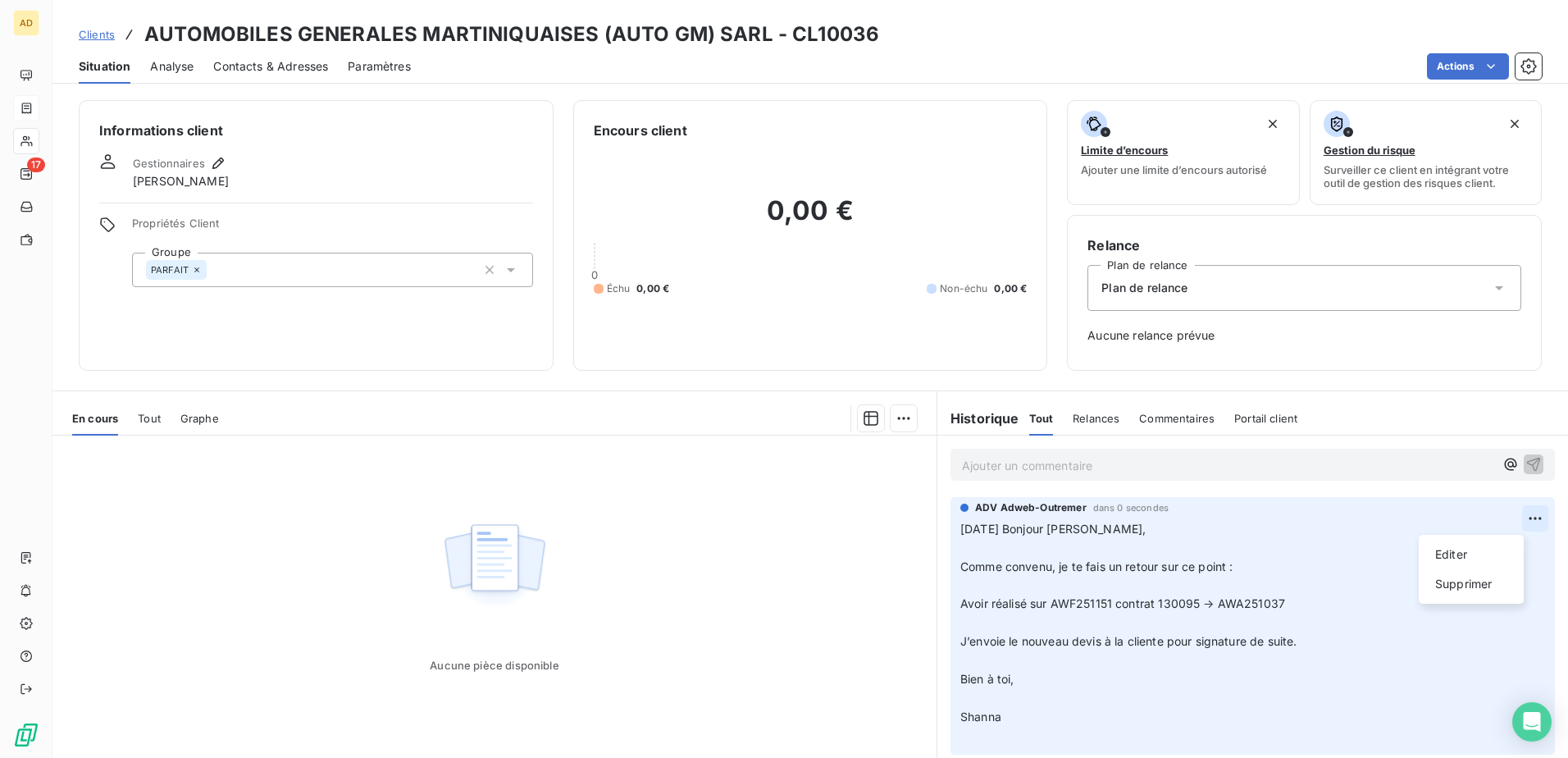
click at [1513, 513] on html "AD 17 Clients AUTOMOBILES GENERALES MARTINIQUAISES (AUTO GM) SARL - CL10036 Sit…" at bounding box center [784, 379] width 1568 height 758
click at [1427, 554] on div "Editer" at bounding box center [1472, 554] width 92 height 26
click at [977, 581] on p "[DATE] Bonjour [PERSON_NAME], ﻿ Comme convenu, je te fais un retour sur ce poin…" at bounding box center [1241, 633] width 562 height 226
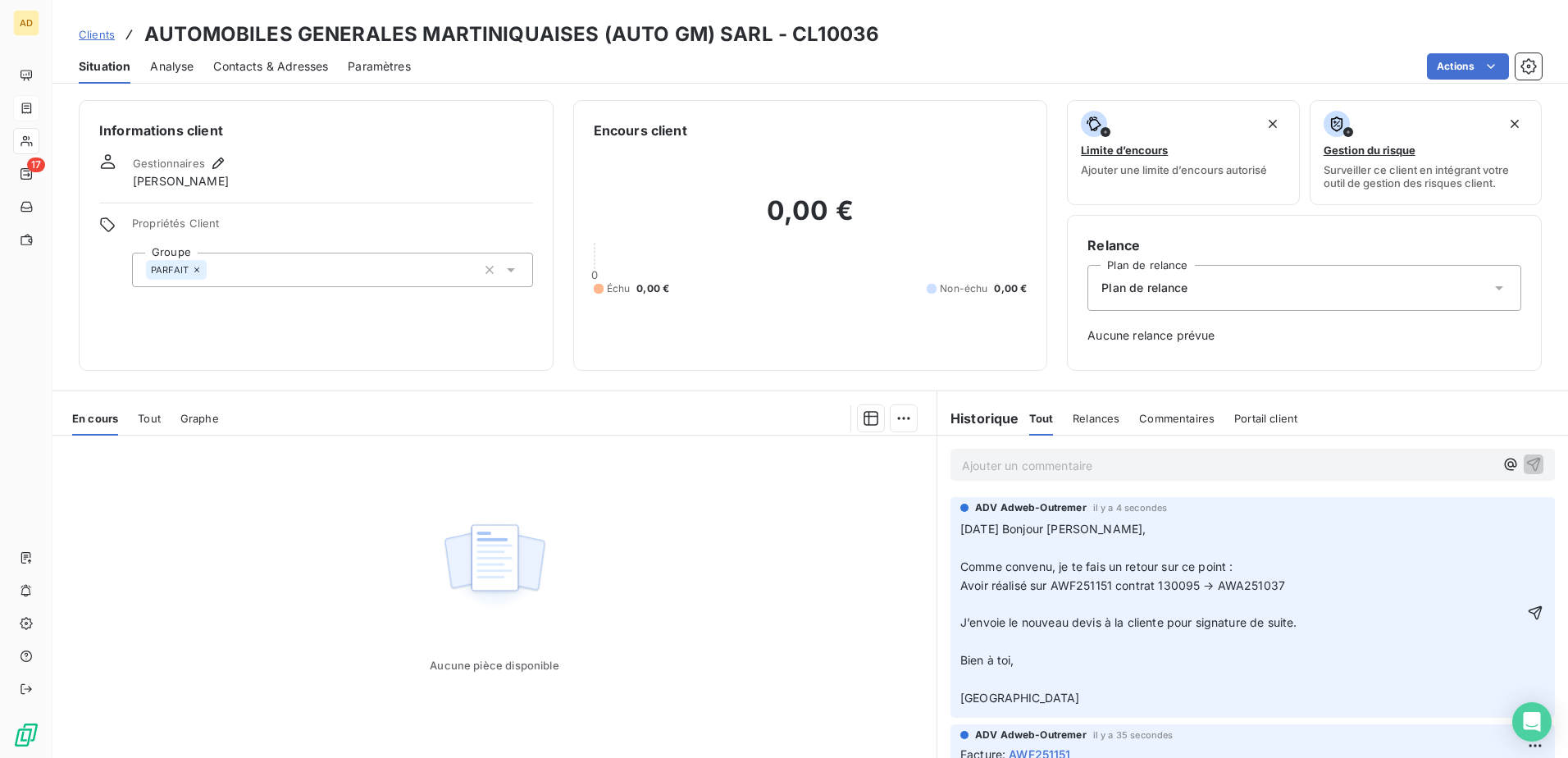
click at [978, 599] on p "[DATE] Bonjour [PERSON_NAME], Comme convenu, je te fais un retour sur ce point …" at bounding box center [1241, 614] width 562 height 188
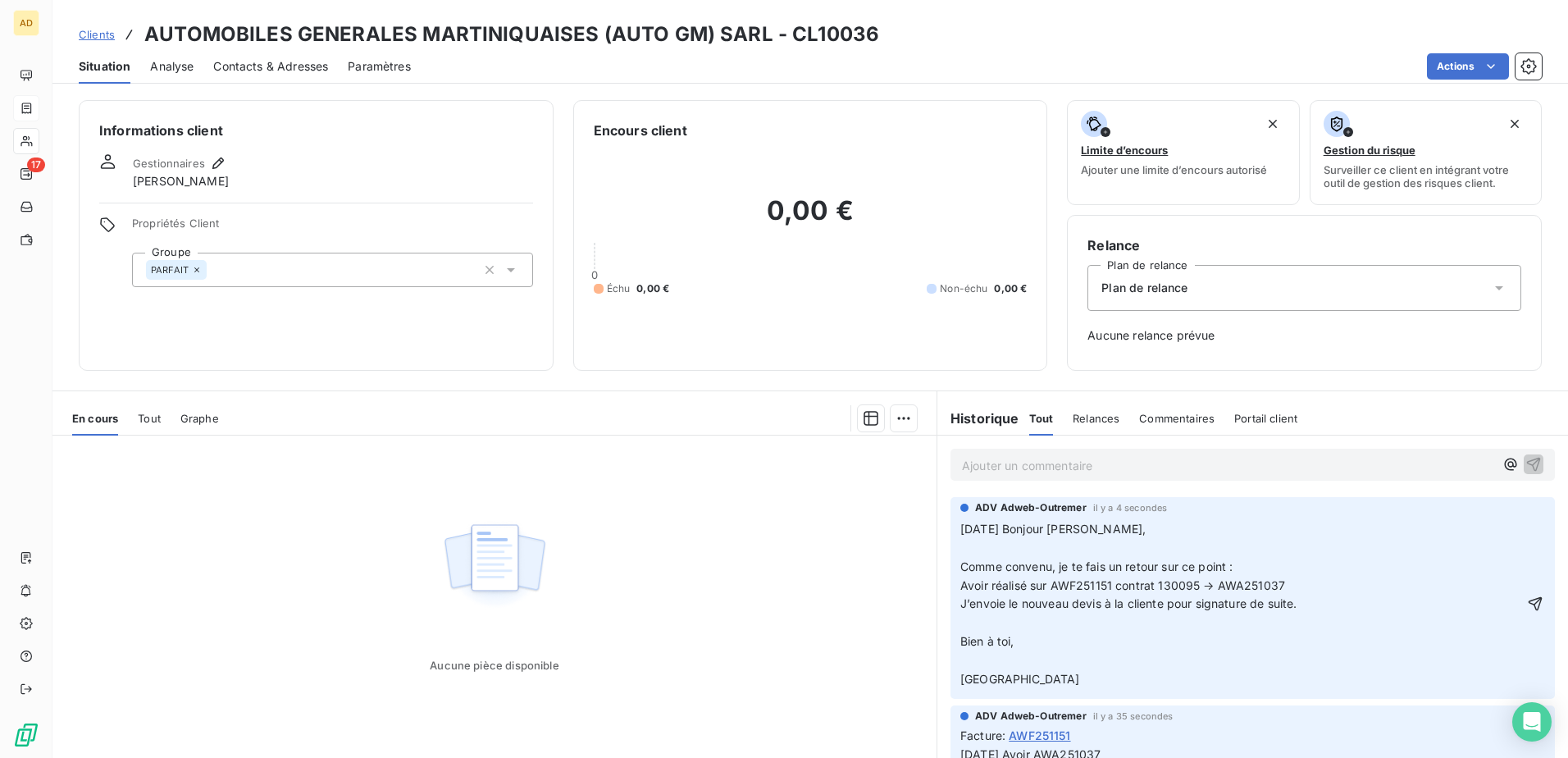
click at [968, 621] on p "[DATE] Bonjour [PERSON_NAME], Comme convenu, je te fais un retour sur ce point …" at bounding box center [1241, 605] width 562 height 169
click at [968, 647] on p "[DATE] Bonjour [PERSON_NAME], Comme convenu, je te fais un retour sur ce point …" at bounding box center [1241, 595] width 562 height 150
click at [951, 645] on div "ADV Adweb-Outremer il y a 4 secondes [DATE] Bonjour [PERSON_NAME], Comme conven…" at bounding box center [1252, 579] width 604 height 164
click at [969, 556] on p "[DATE] Bonjour [PERSON_NAME], Comme convenu, je te fais un retour sur ce point …" at bounding box center [1241, 586] width 562 height 131
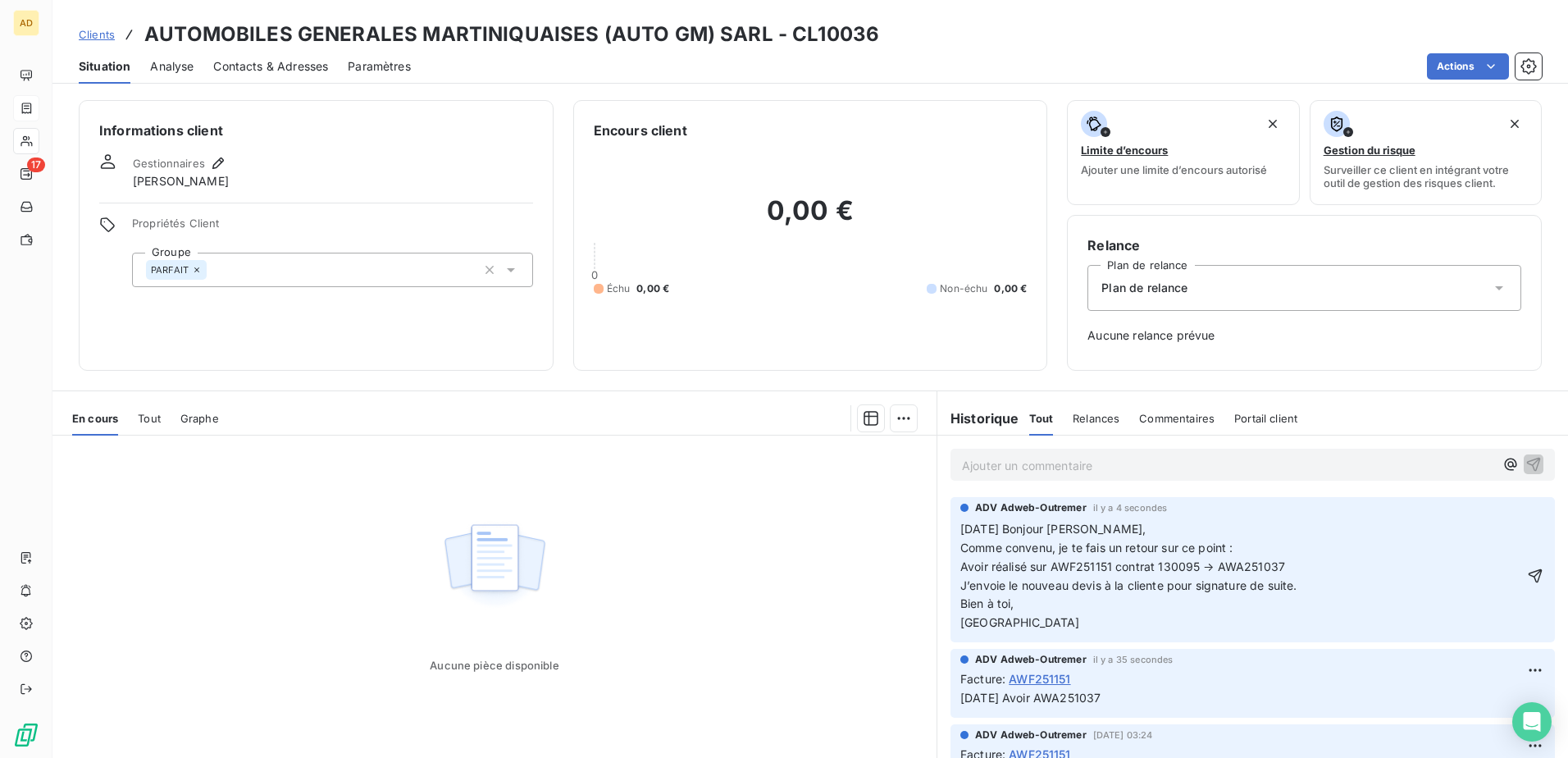
click at [960, 547] on span "[DATE] Bonjour [PERSON_NAME], Comme convenu, je te fais un retour sur ce point …" at bounding box center [1128, 576] width 337 height 107
click at [1529, 582] on icon "button" at bounding box center [1536, 576] width 14 height 14
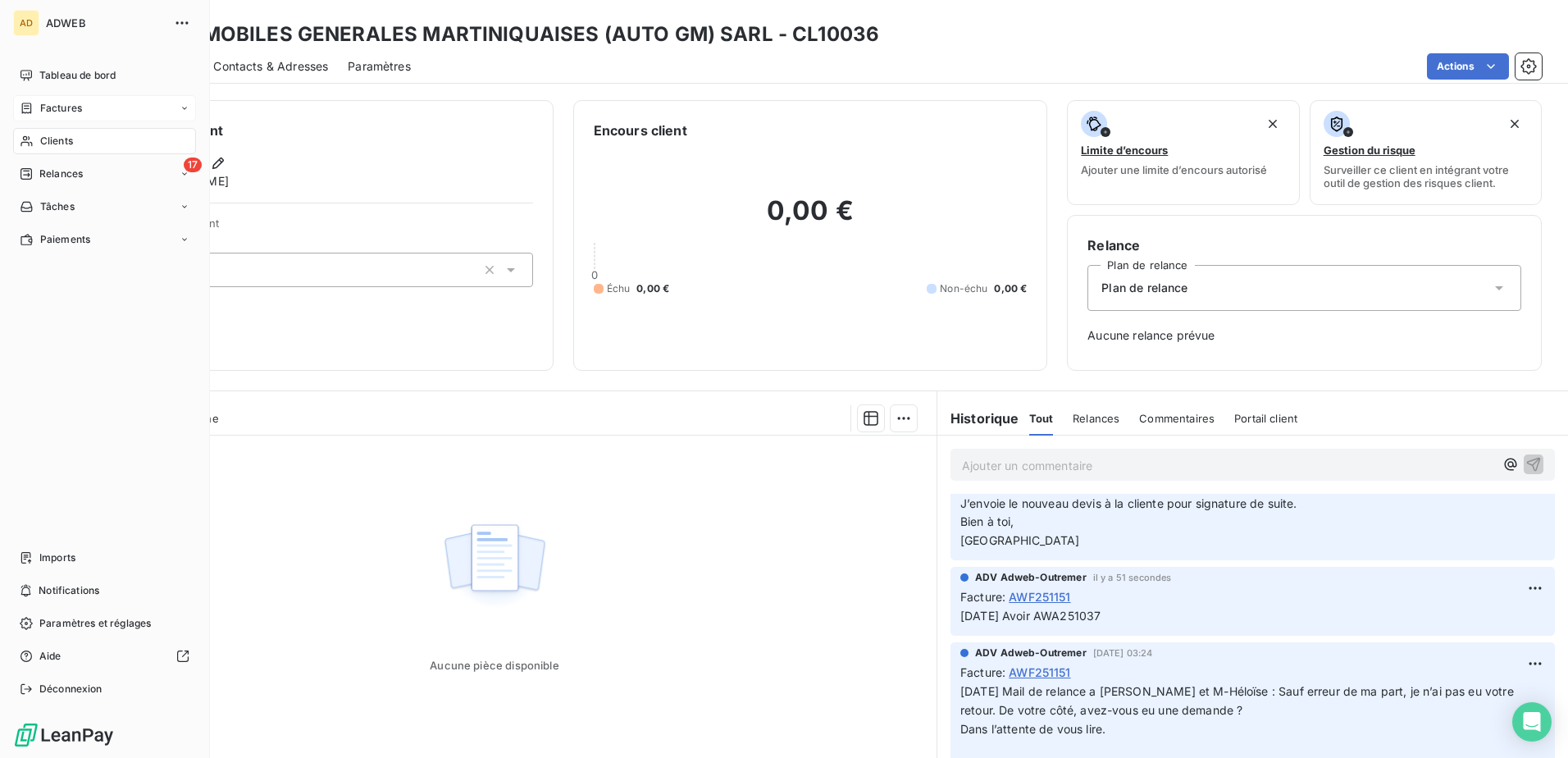
click at [62, 174] on span "Relances" at bounding box center [61, 173] width 43 height 14
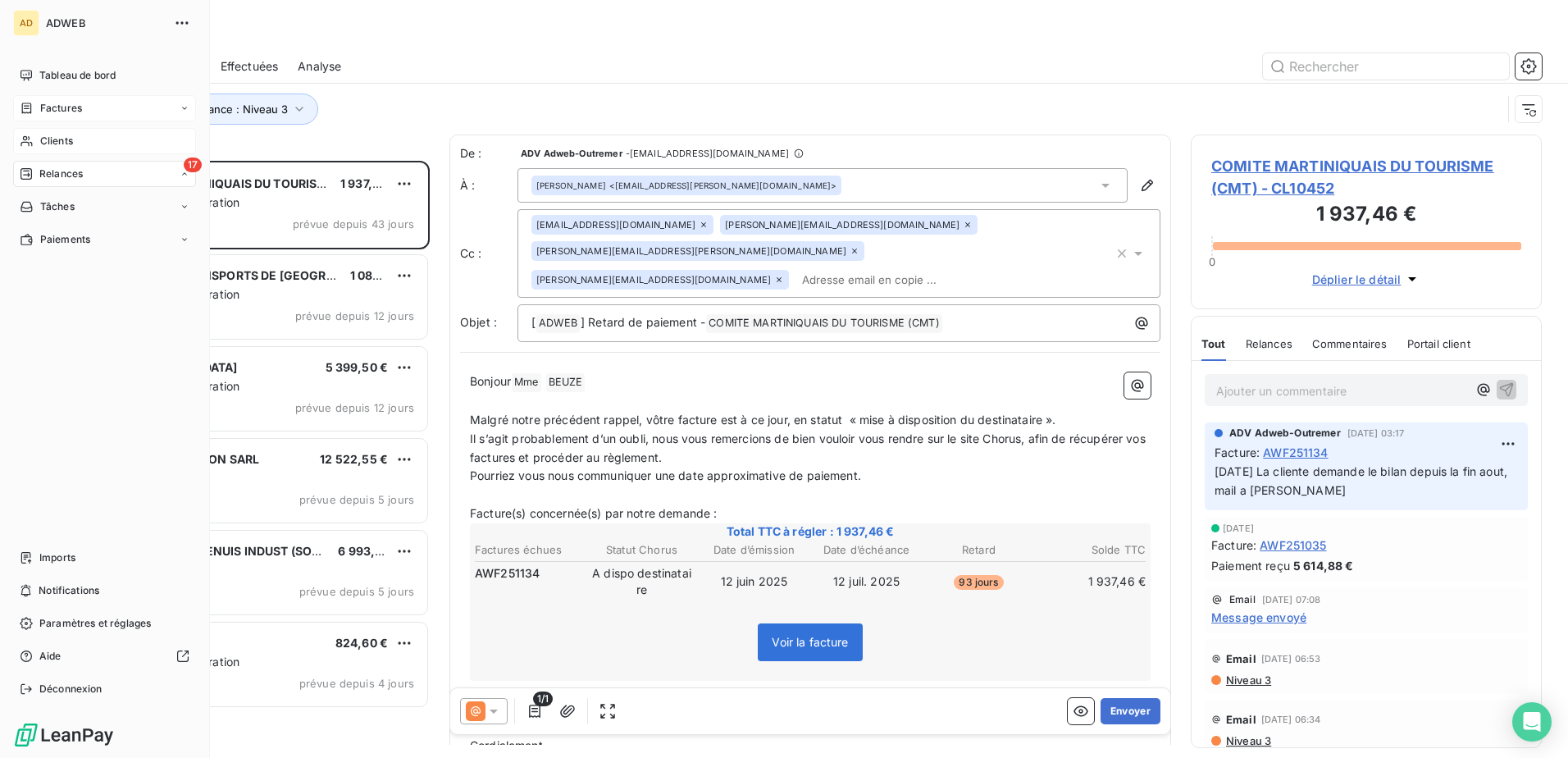
scroll to position [585, 338]
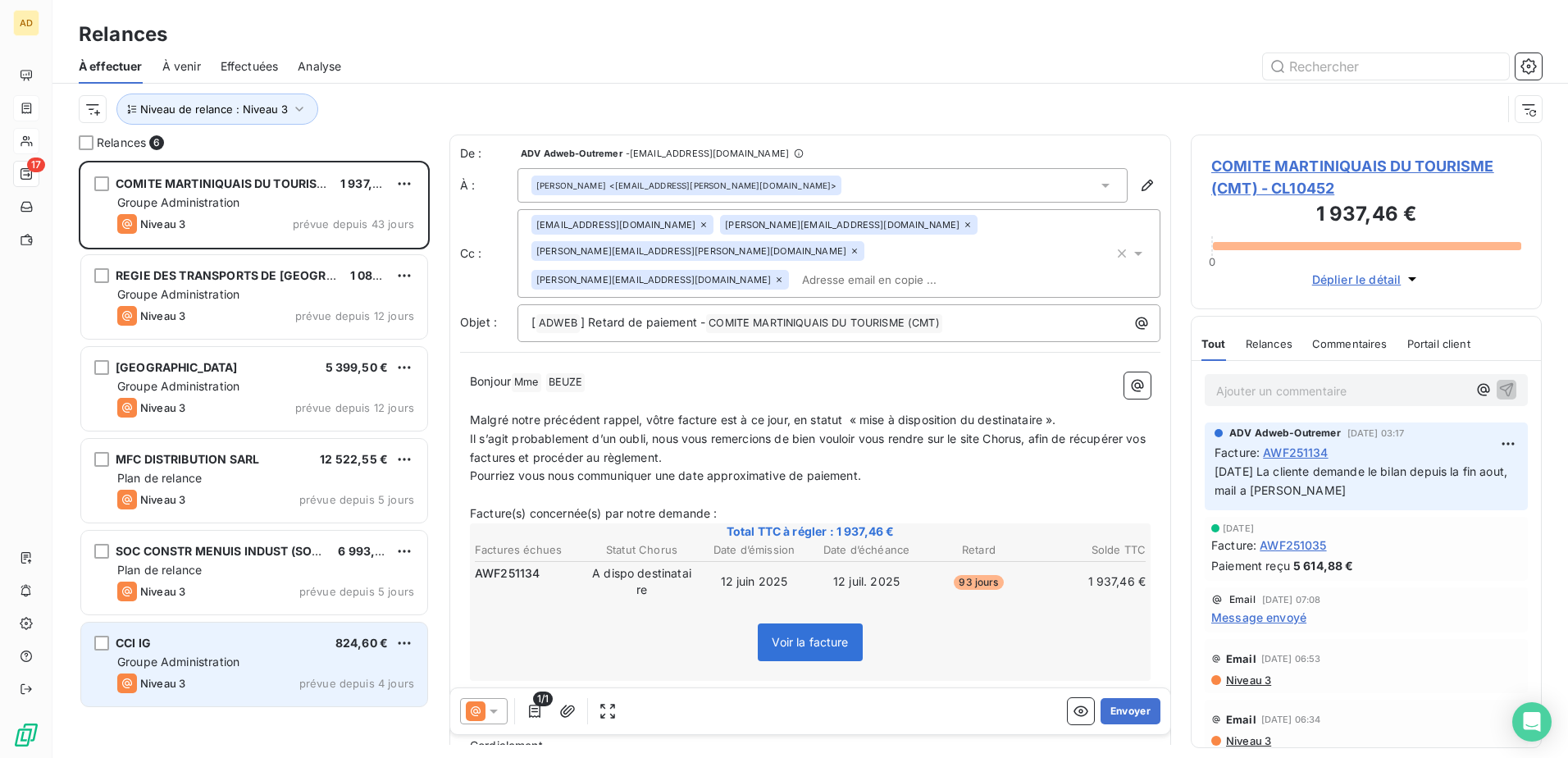
click at [184, 657] on span "Groupe Administration" at bounding box center [178, 662] width 122 height 14
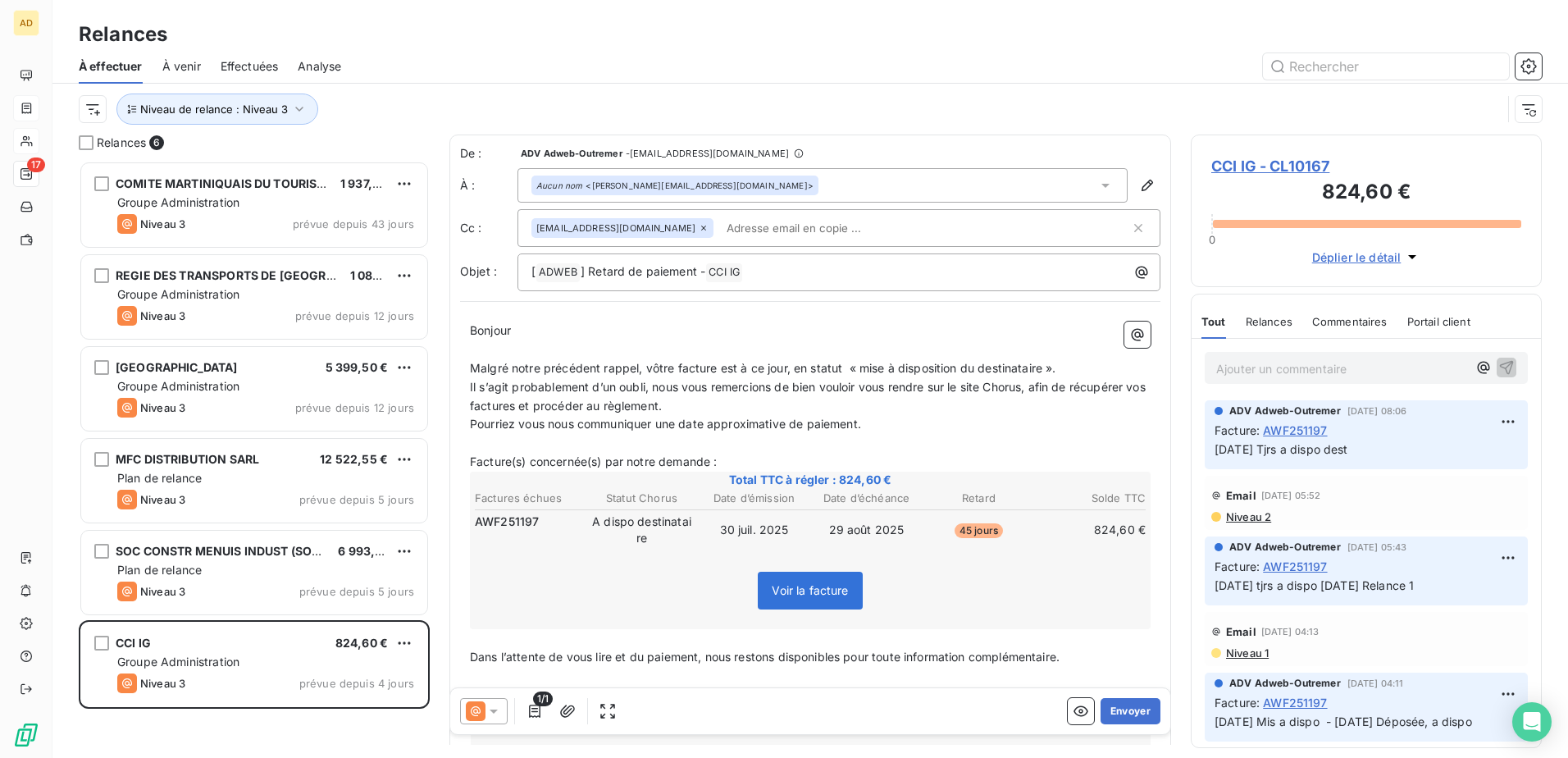
click at [1284, 164] on span "CCI IG - CL10167" at bounding box center [1366, 166] width 310 height 22
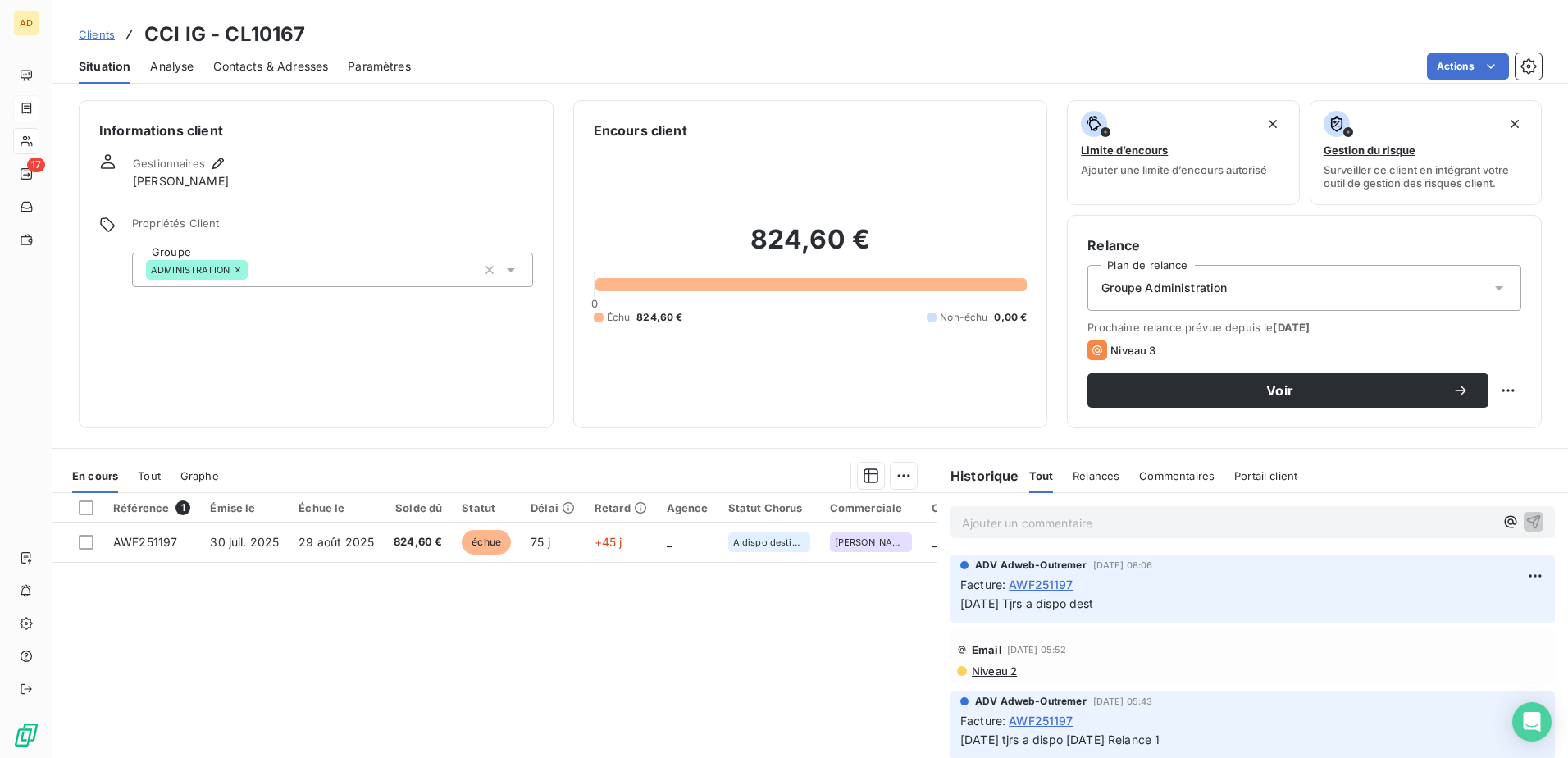
click at [295, 67] on span "Contacts & Adresses" at bounding box center [270, 66] width 115 height 16
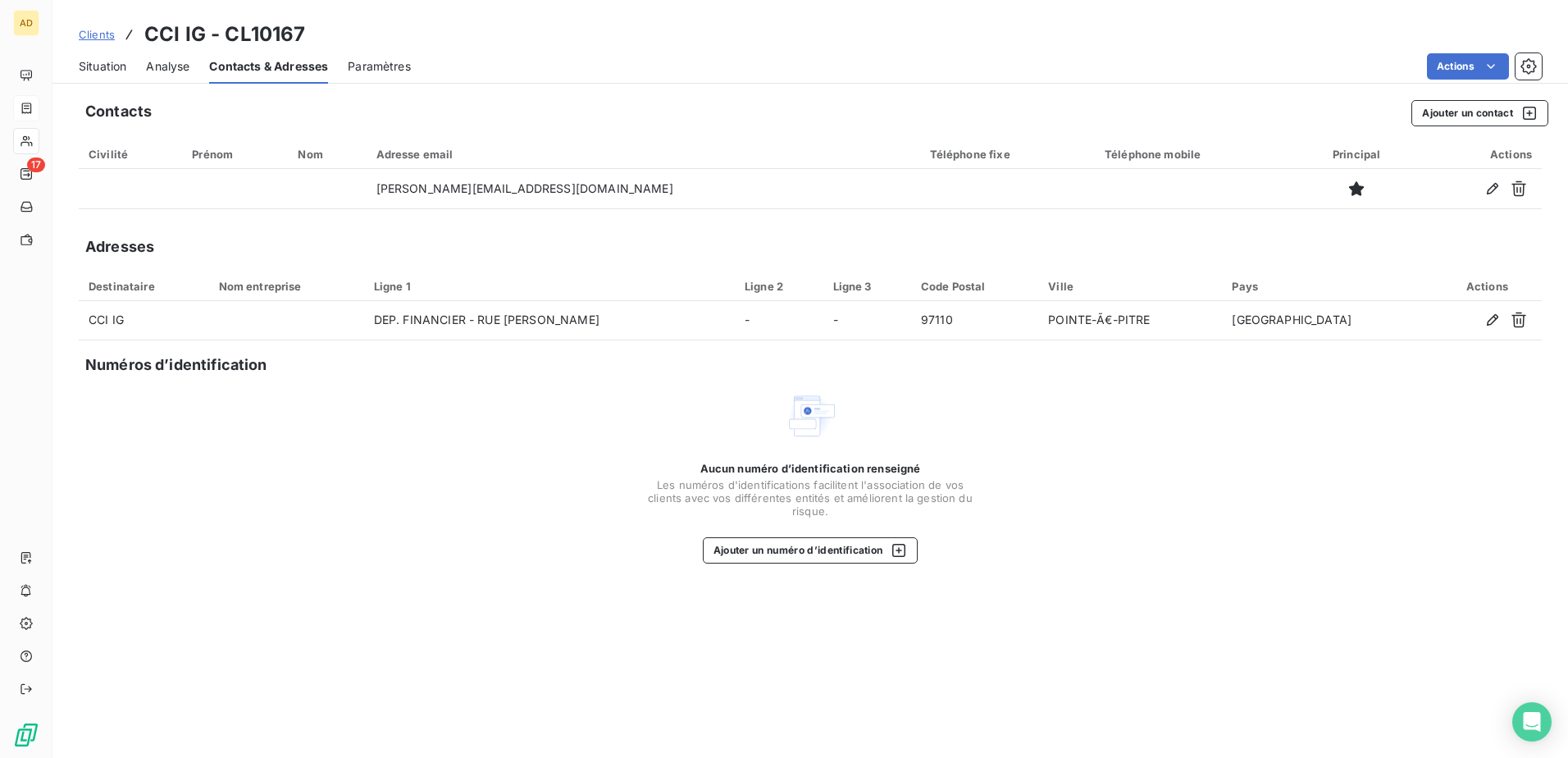
click at [110, 62] on span "Situation" at bounding box center [102, 66] width 48 height 16
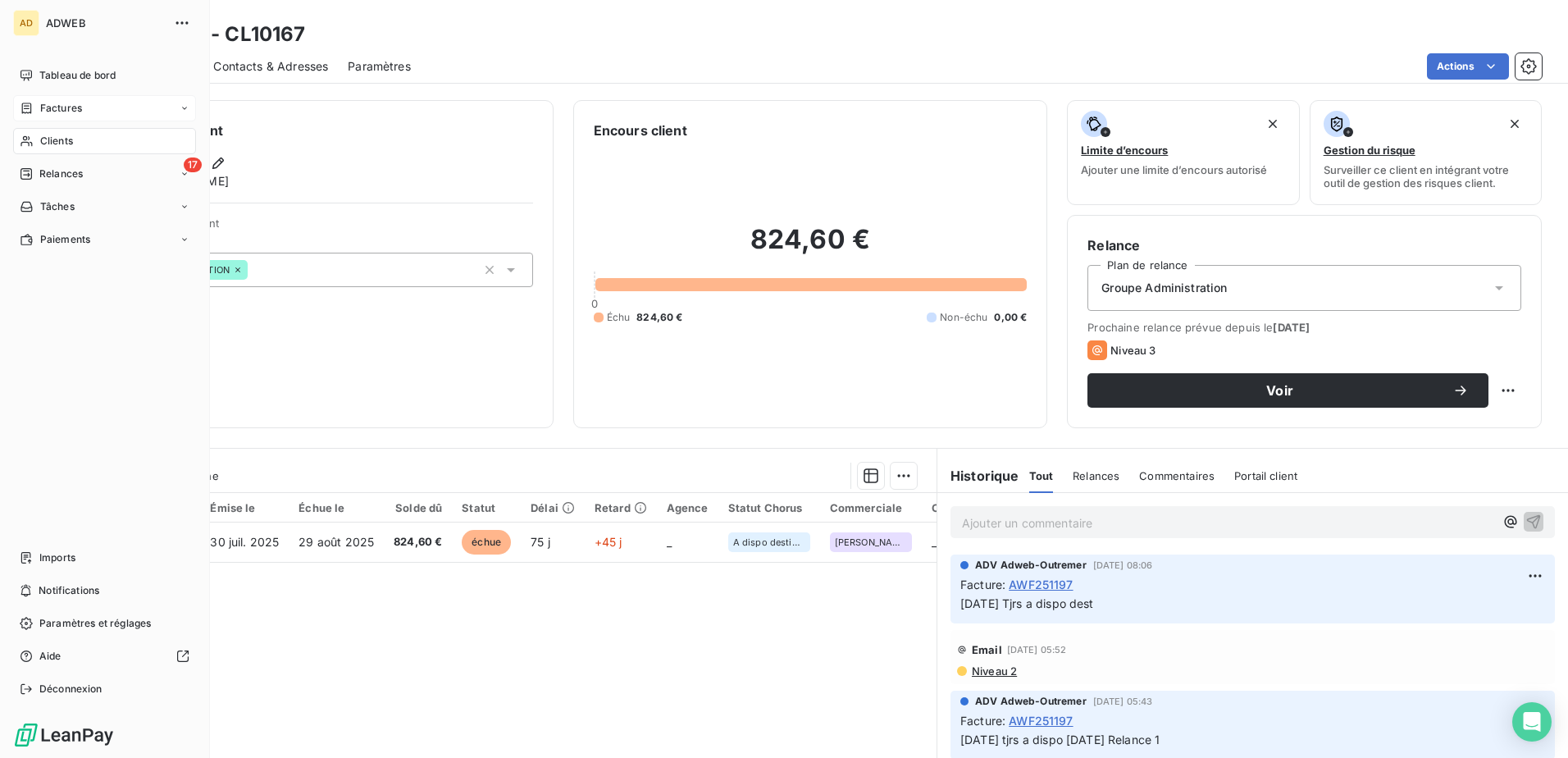
click at [48, 178] on span "Relances" at bounding box center [61, 173] width 43 height 14
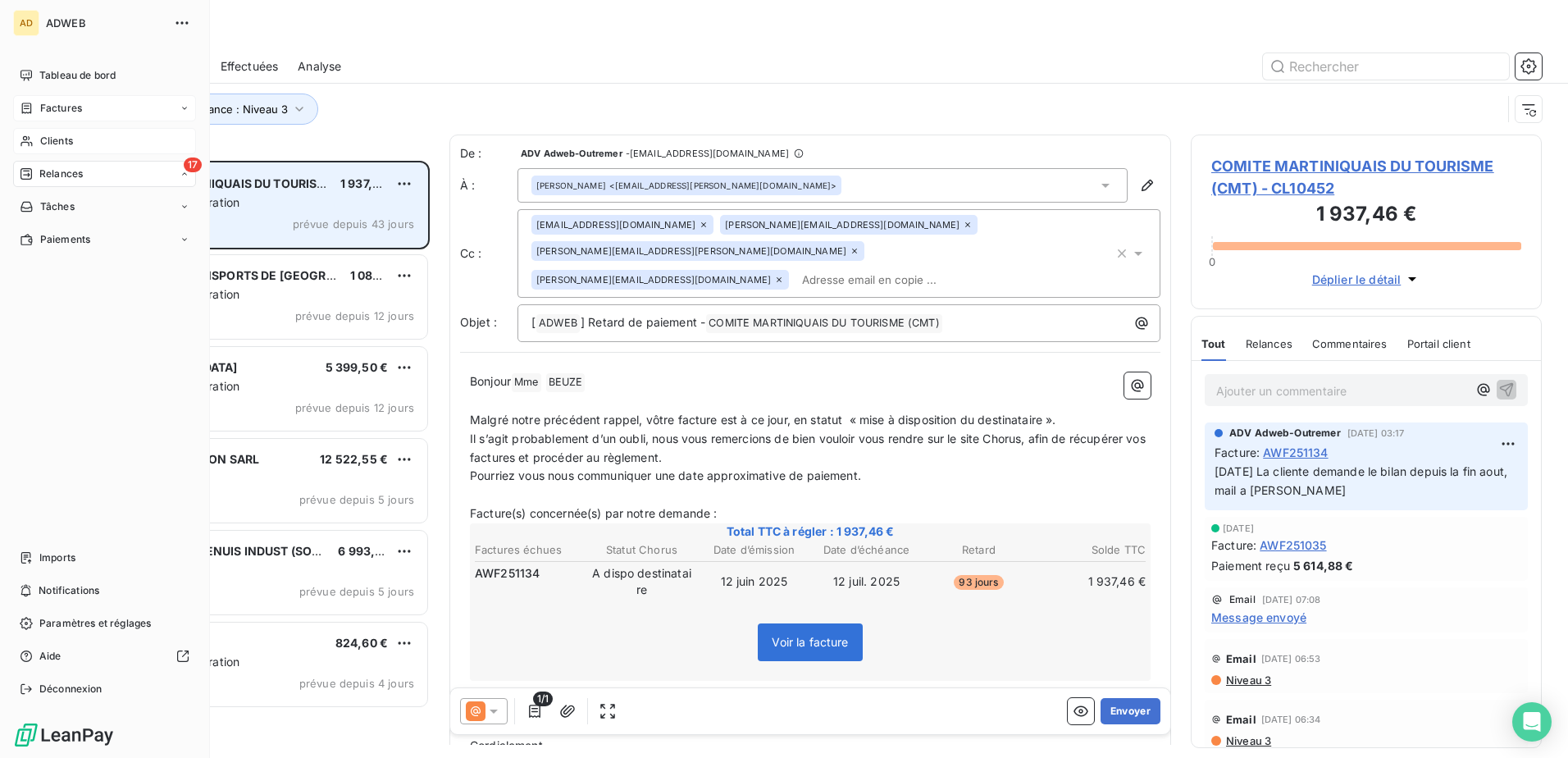
scroll to position [585, 338]
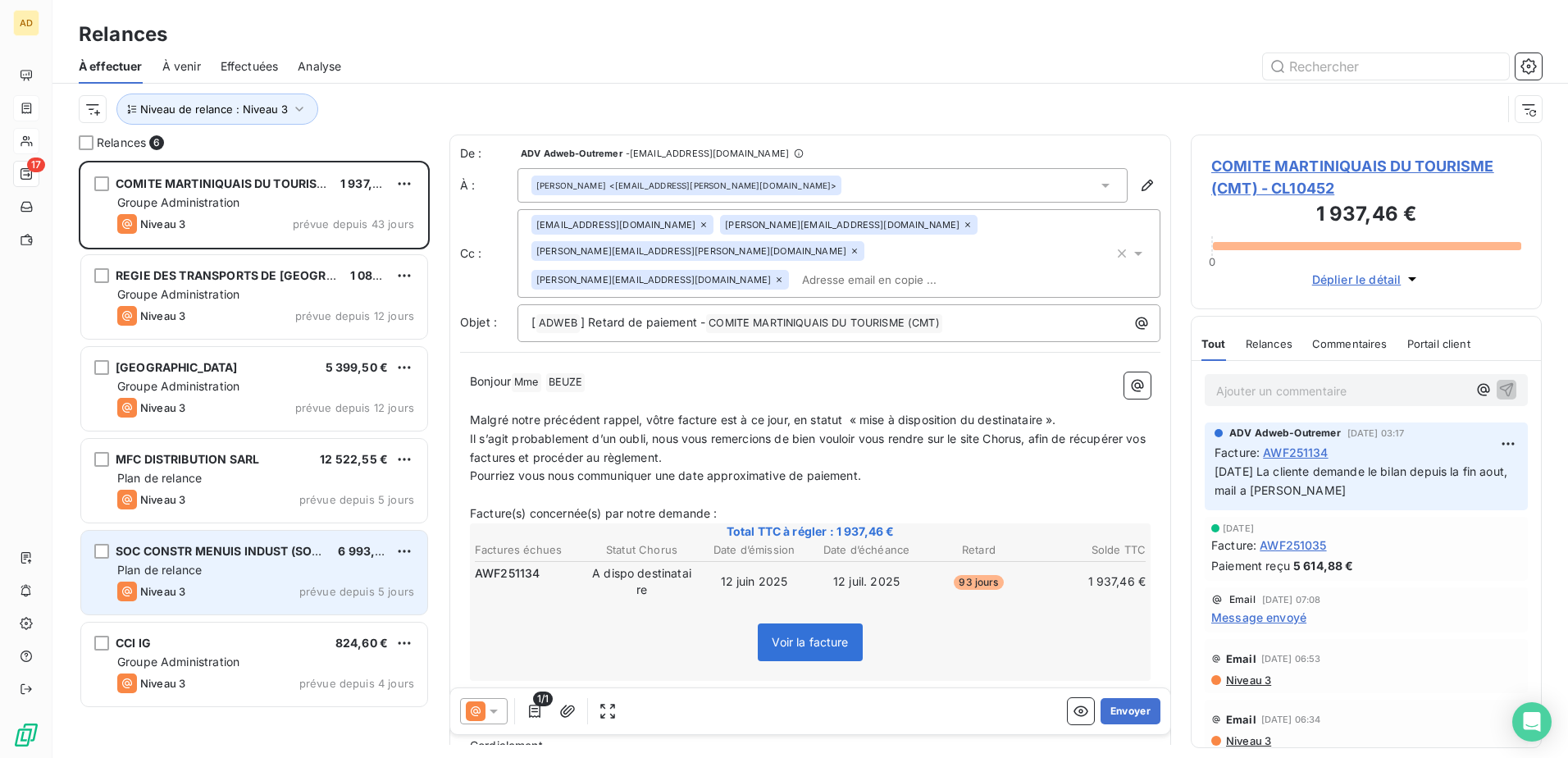
click at [233, 565] on div "Plan de relance" at bounding box center [266, 570] width 297 height 16
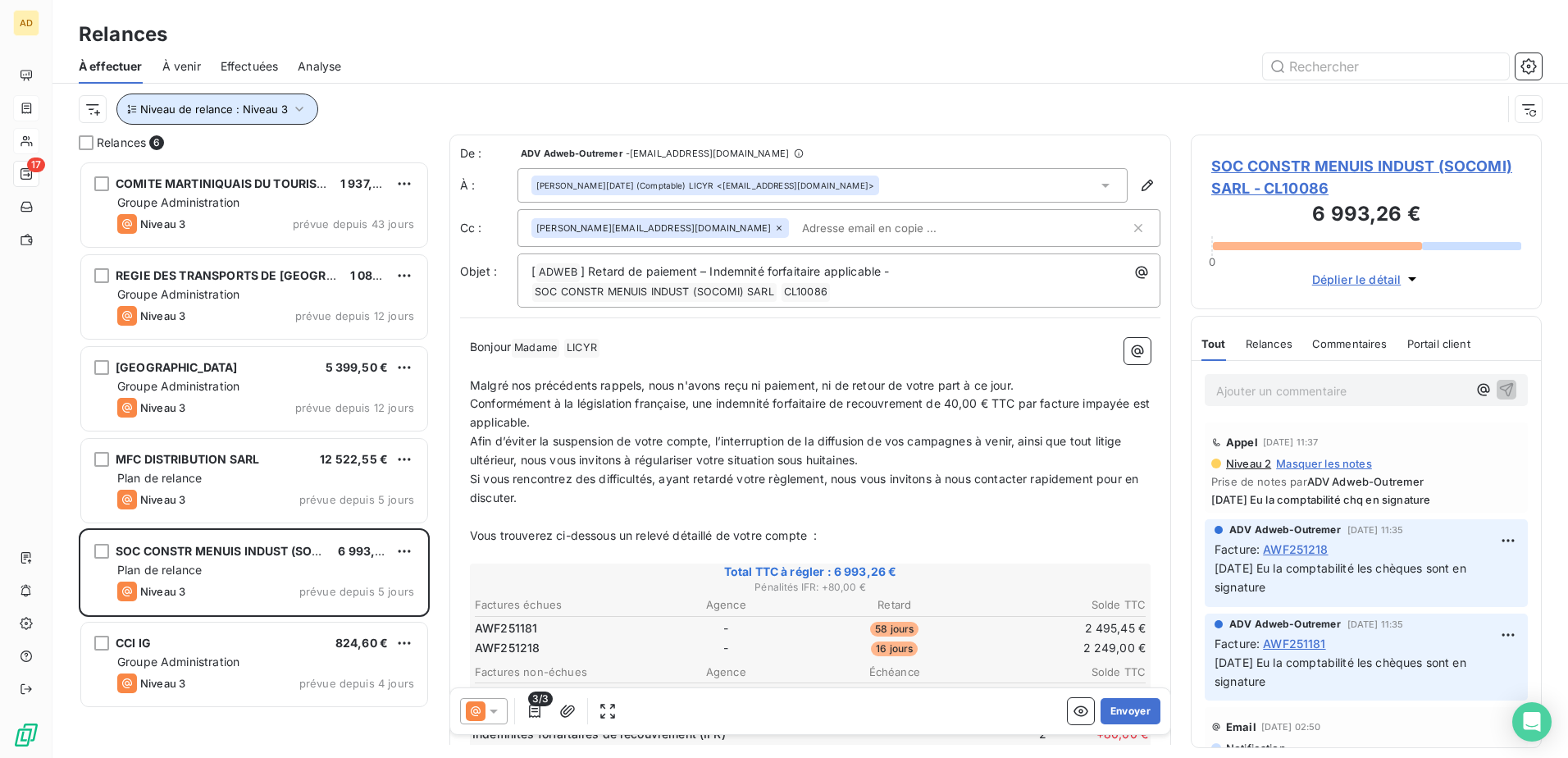
click at [216, 113] on span "Niveau de relance : Niveau 3" at bounding box center [214, 108] width 147 height 13
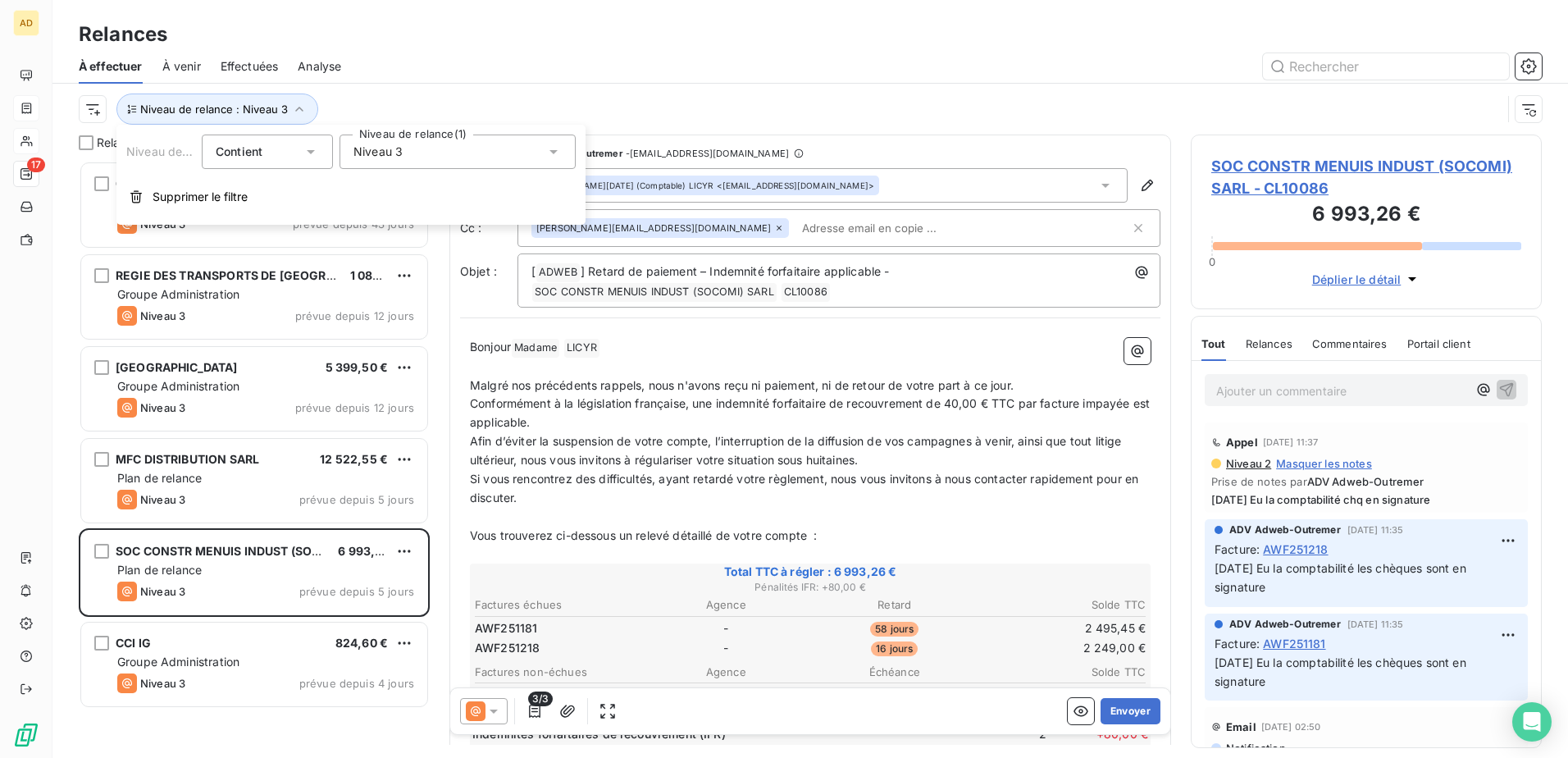
click at [476, 146] on div "Niveau 3" at bounding box center [457, 152] width 236 height 34
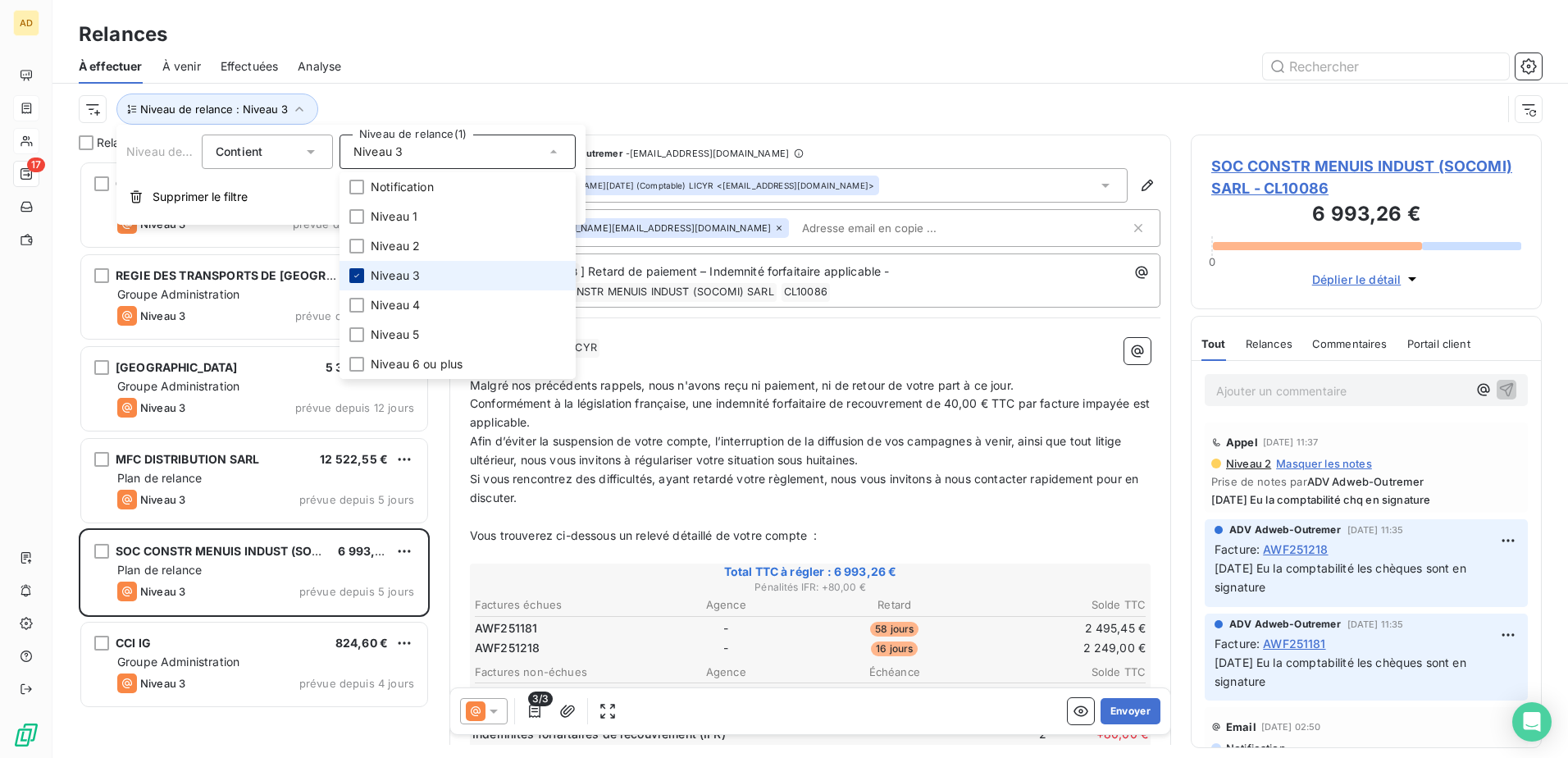
click at [357, 276] on icon at bounding box center [357, 275] width 5 height 3
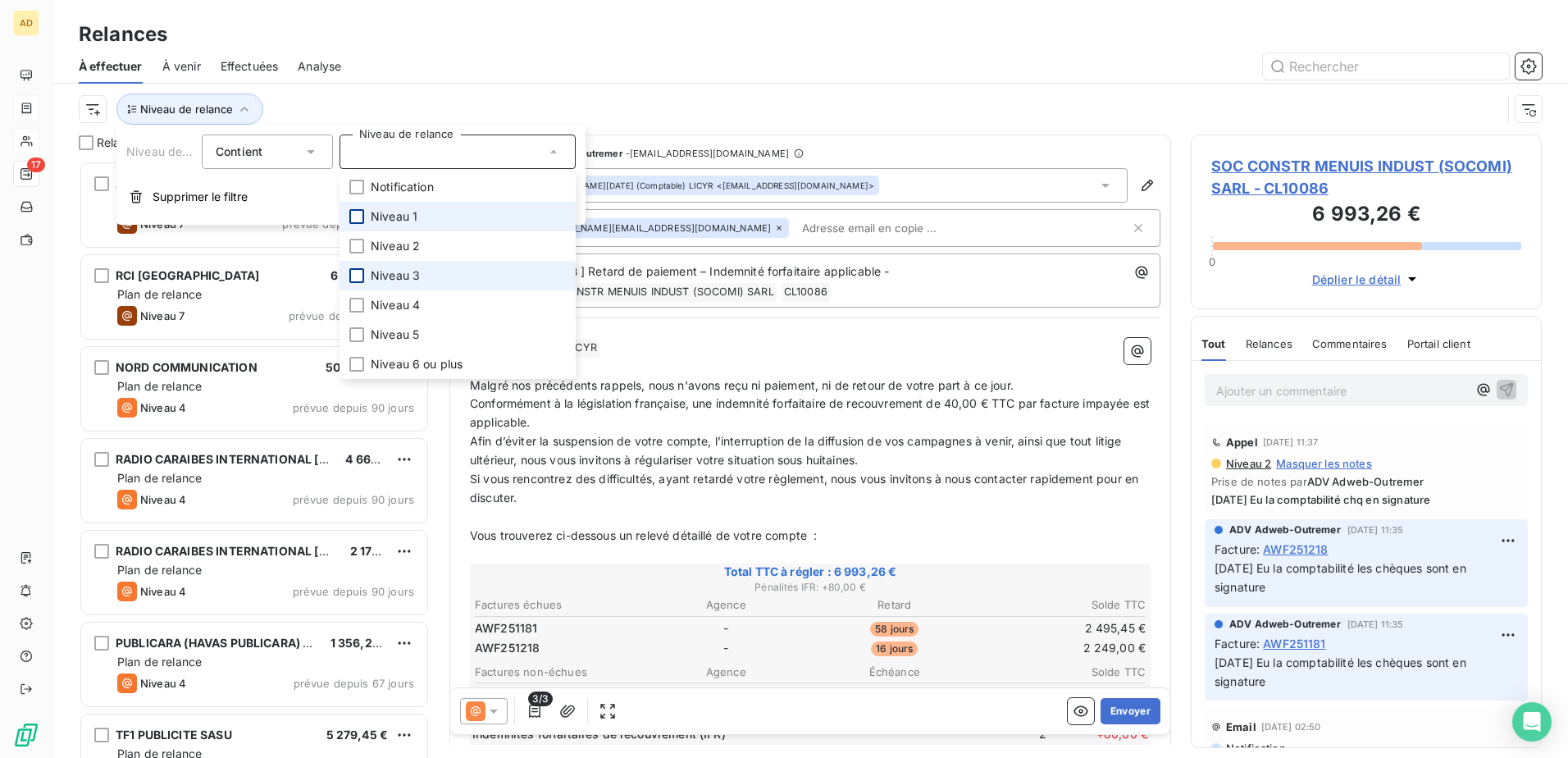
scroll to position [585, 338]
click at [356, 189] on div at bounding box center [356, 187] width 14 height 14
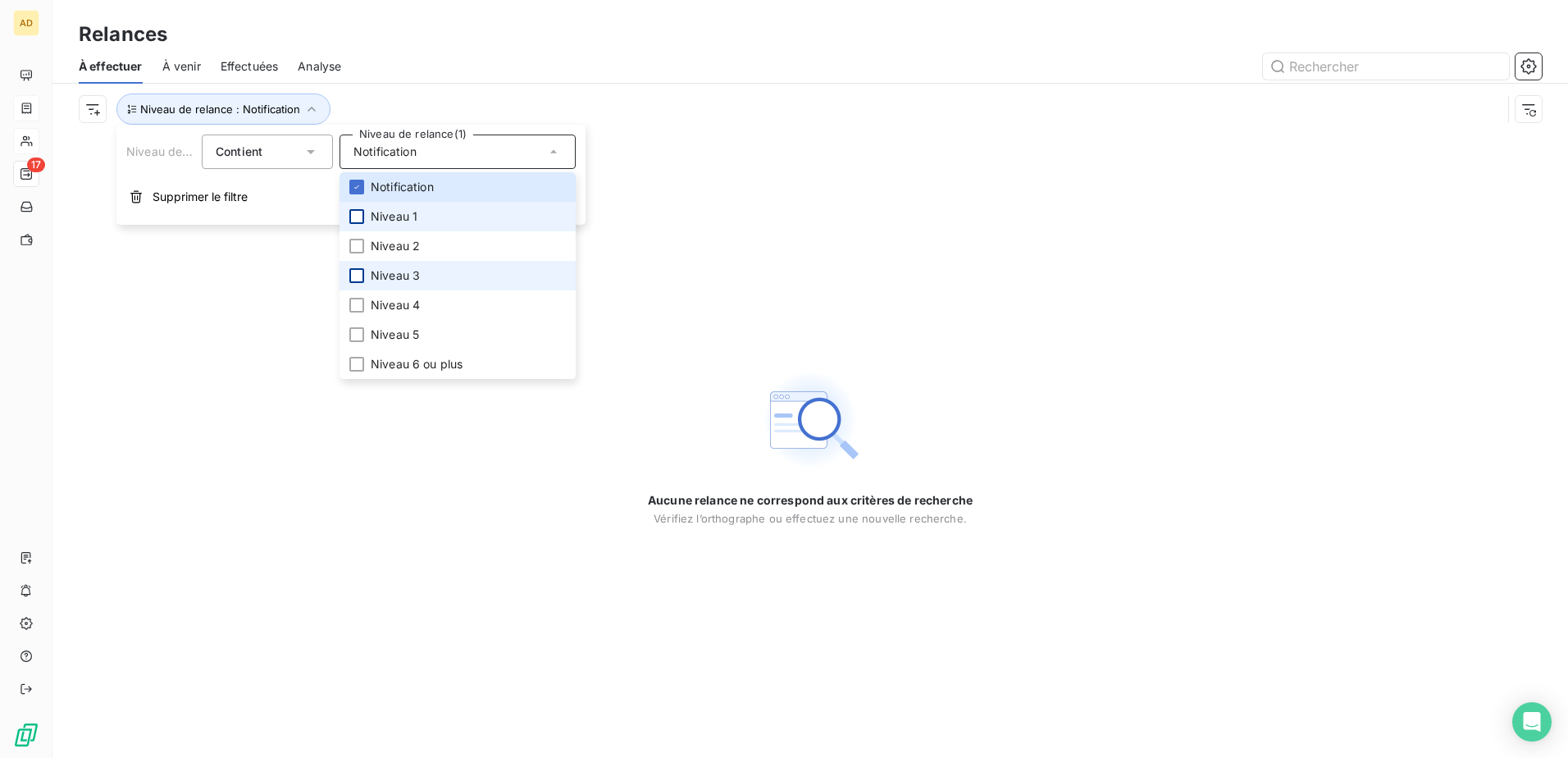
click at [355, 217] on div at bounding box center [356, 216] width 14 height 14
click at [355, 184] on icon at bounding box center [357, 188] width 10 height 10
click at [350, 244] on div at bounding box center [356, 246] width 14 height 14
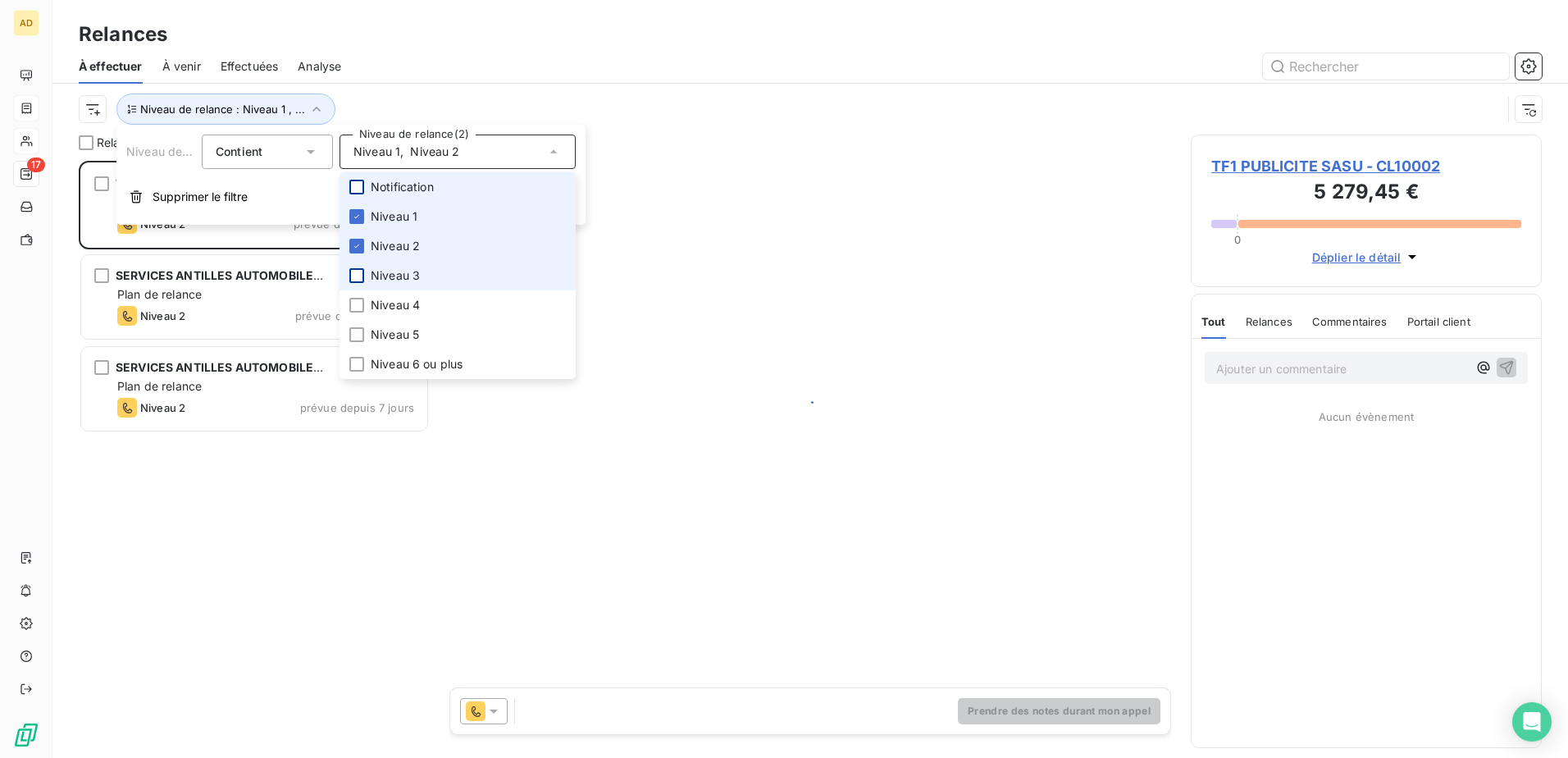
scroll to position [585, 338]
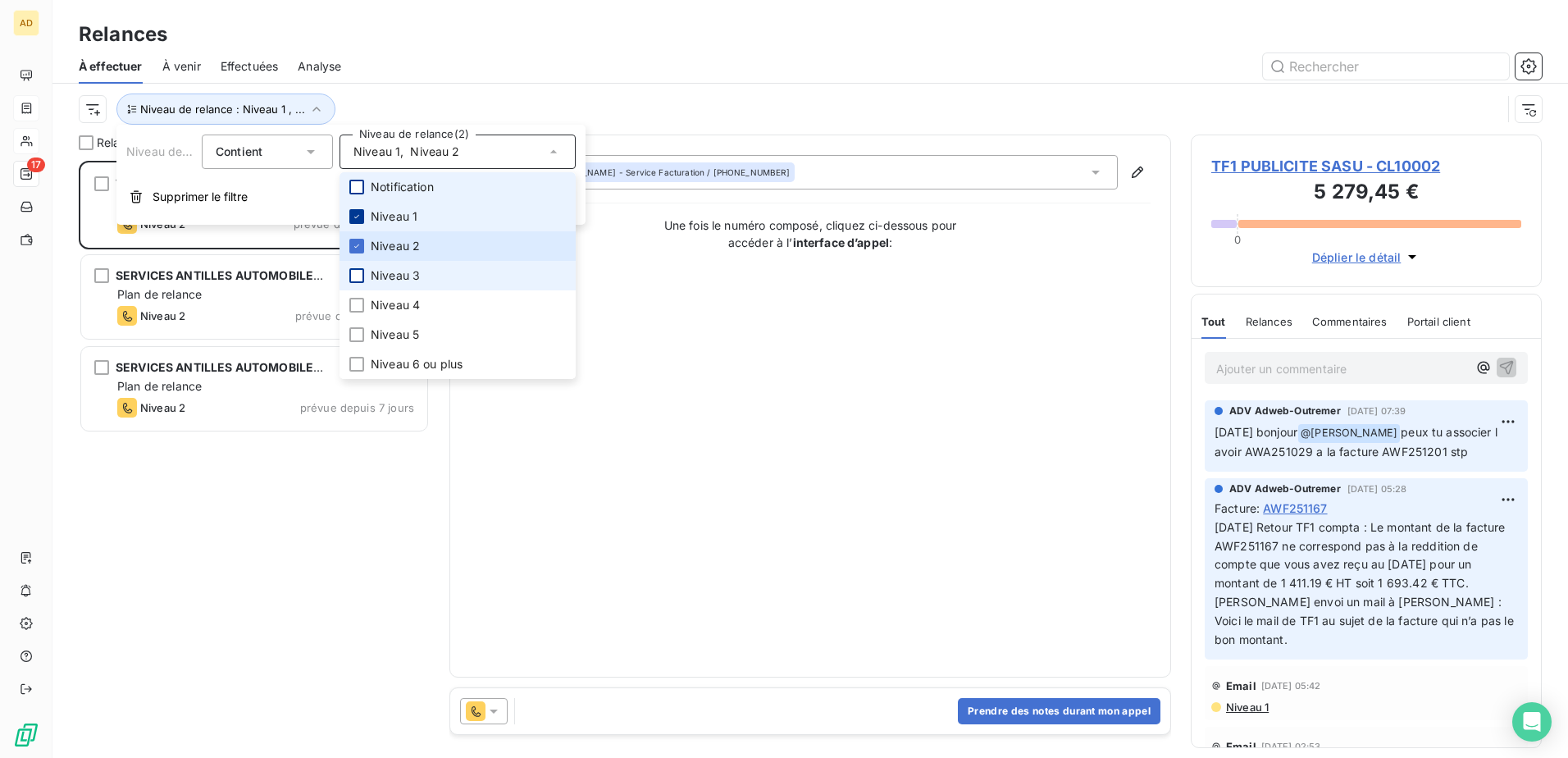
click at [359, 218] on icon at bounding box center [357, 217] width 10 height 10
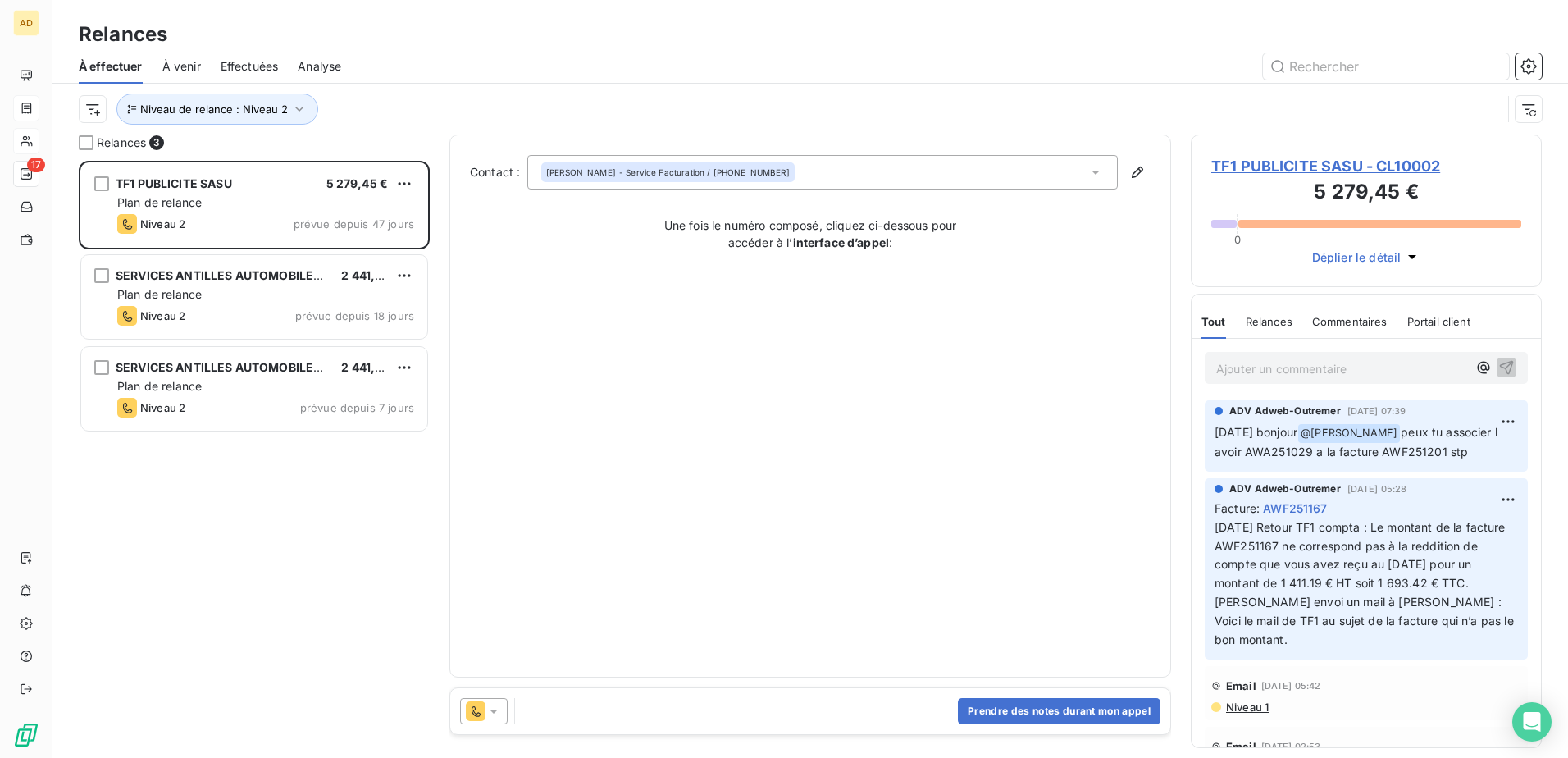
click at [237, 507] on div "TF1 PUBLICITE SASU 5 279,45 € Plan de relance Niveau 2 prévue depuis 47 jours S…" at bounding box center [254, 460] width 351 height 598
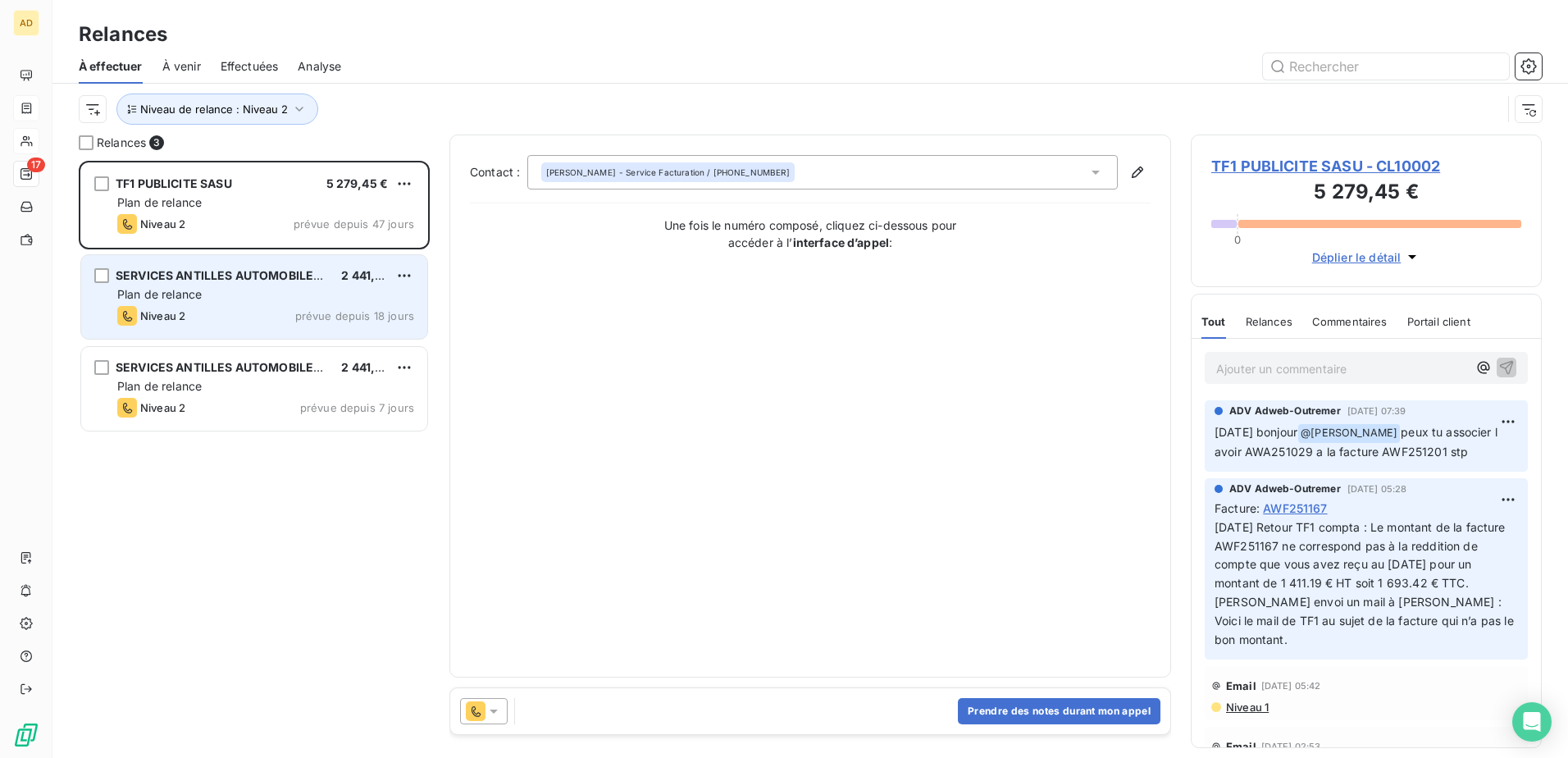
click at [233, 301] on div "Plan de relance" at bounding box center [266, 294] width 297 height 16
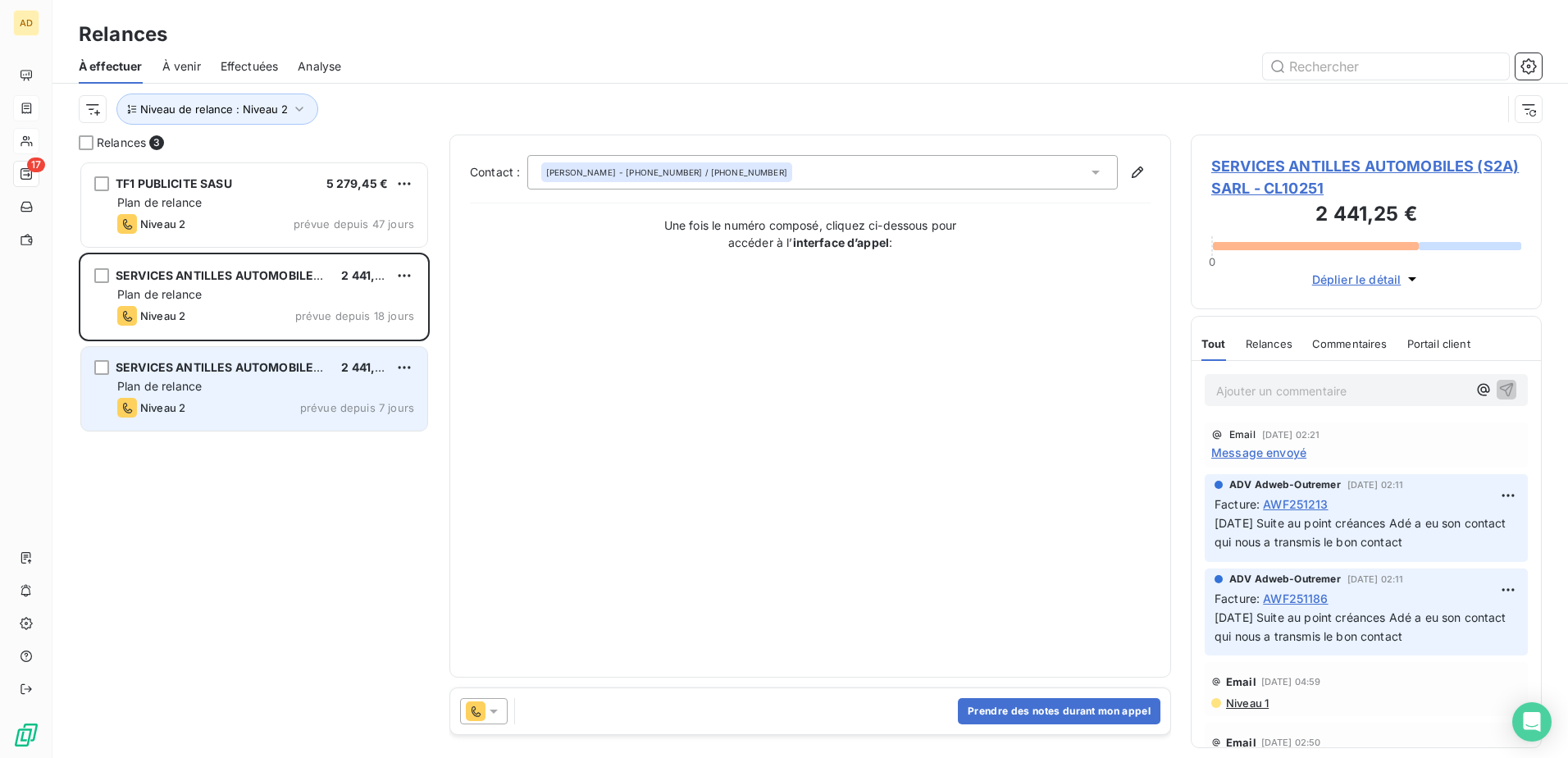
click at [255, 392] on div "Plan de relance" at bounding box center [266, 386] width 297 height 16
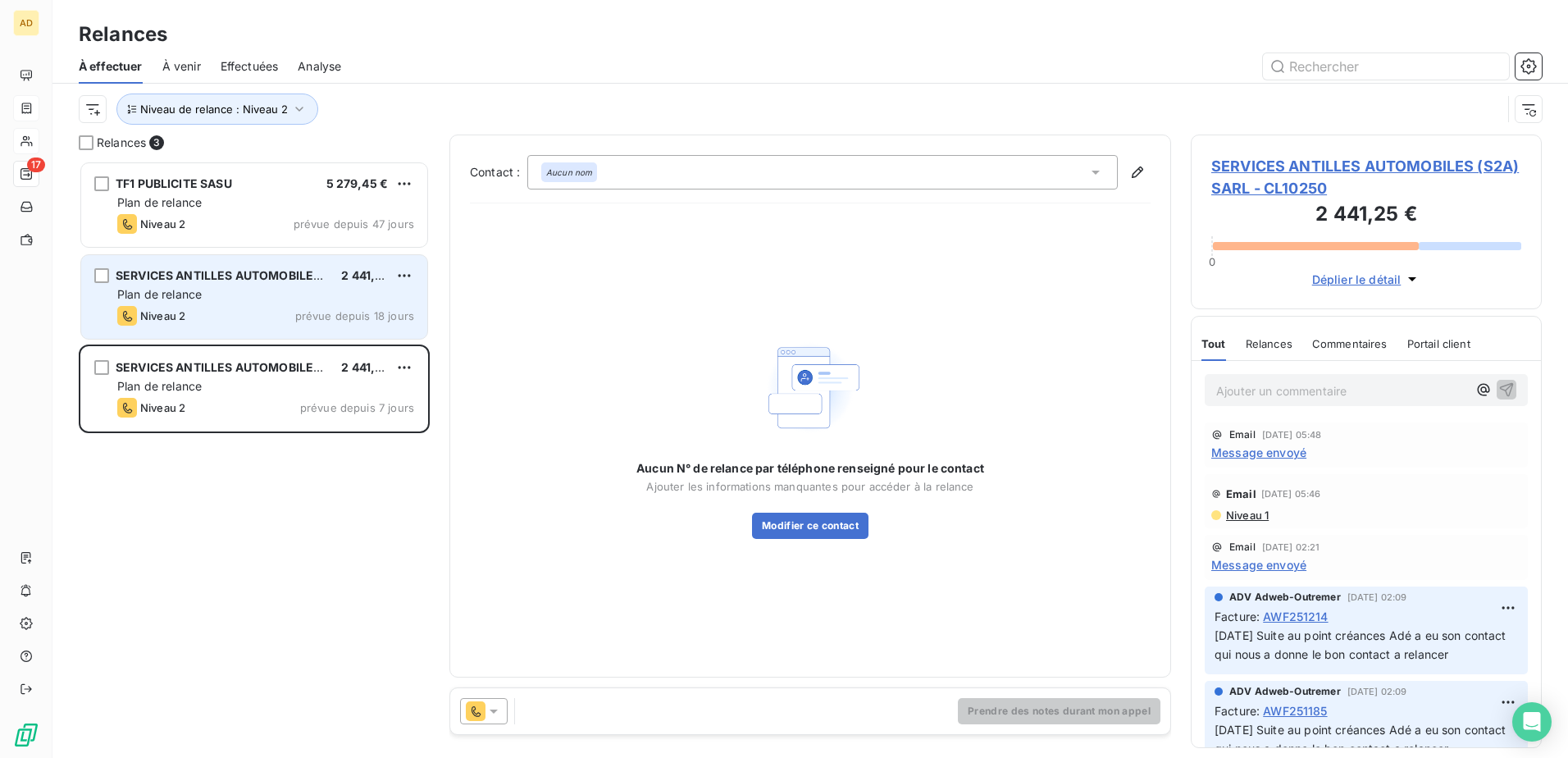
click at [264, 320] on div "Niveau 2 prévue depuis 18 jours" at bounding box center [266, 315] width 297 height 20
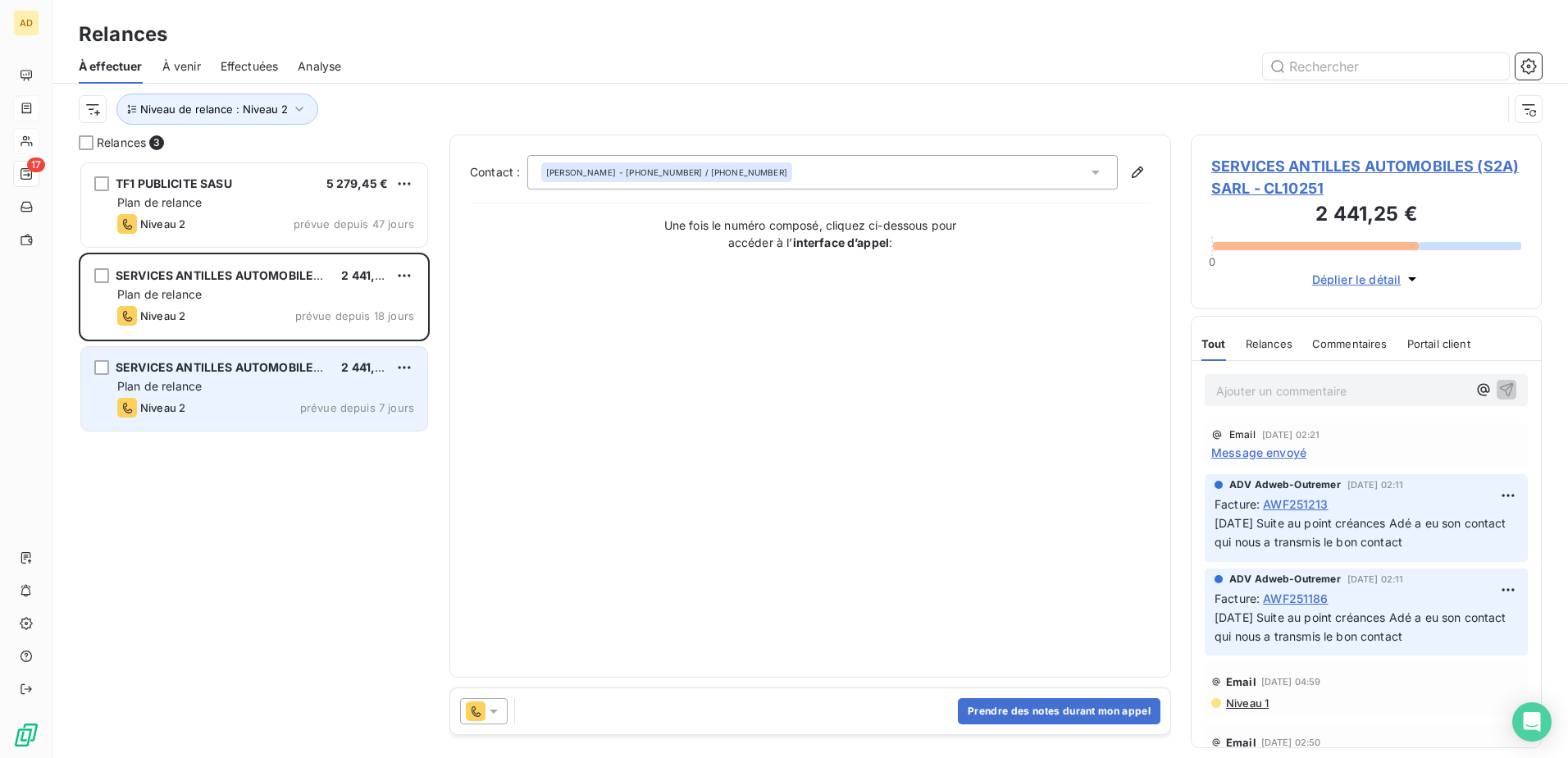
click at [254, 381] on div "Plan de relance" at bounding box center [266, 386] width 297 height 16
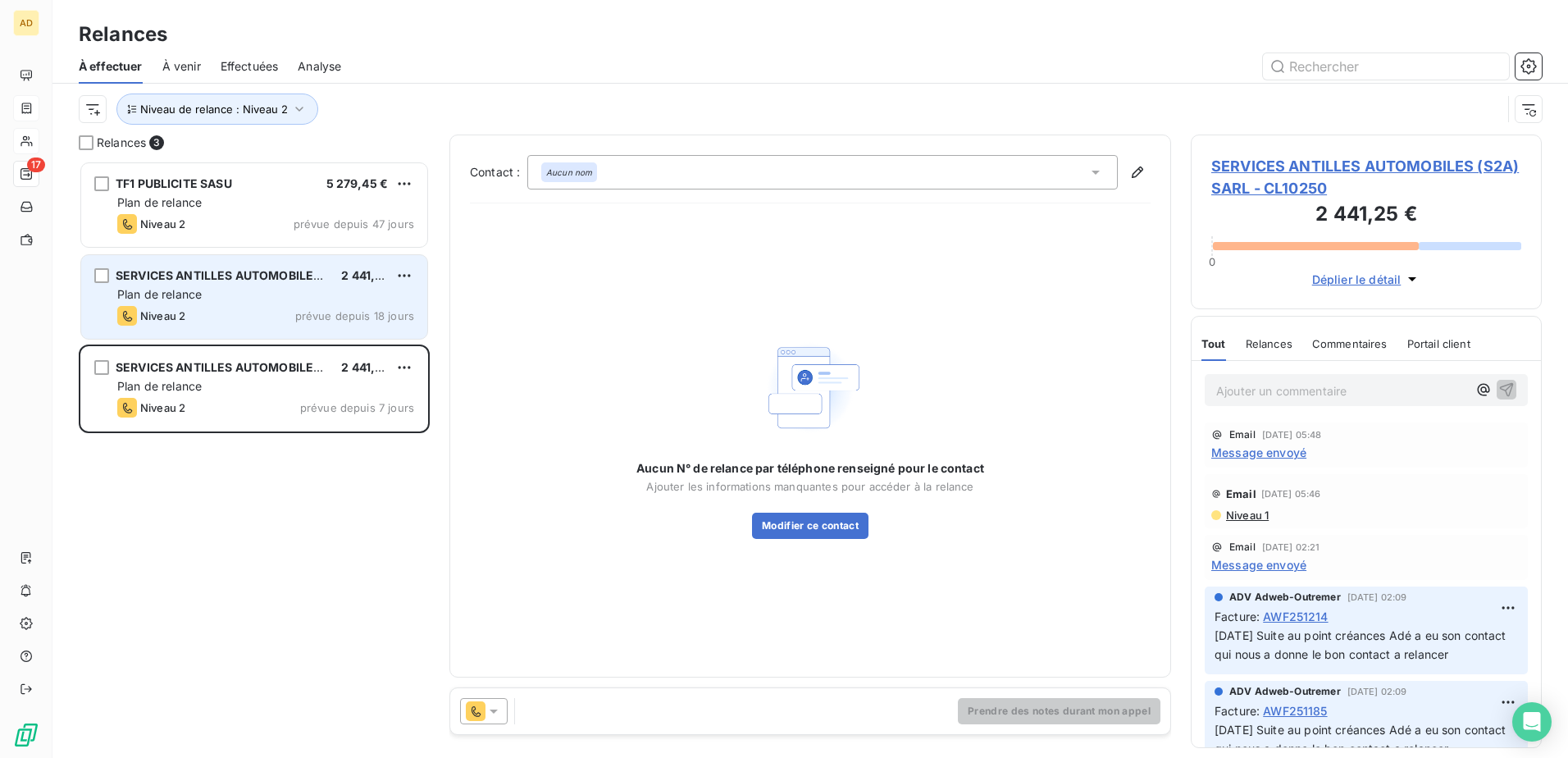
click at [262, 313] on div "Niveau 2 prévue depuis 18 jours" at bounding box center [266, 315] width 297 height 20
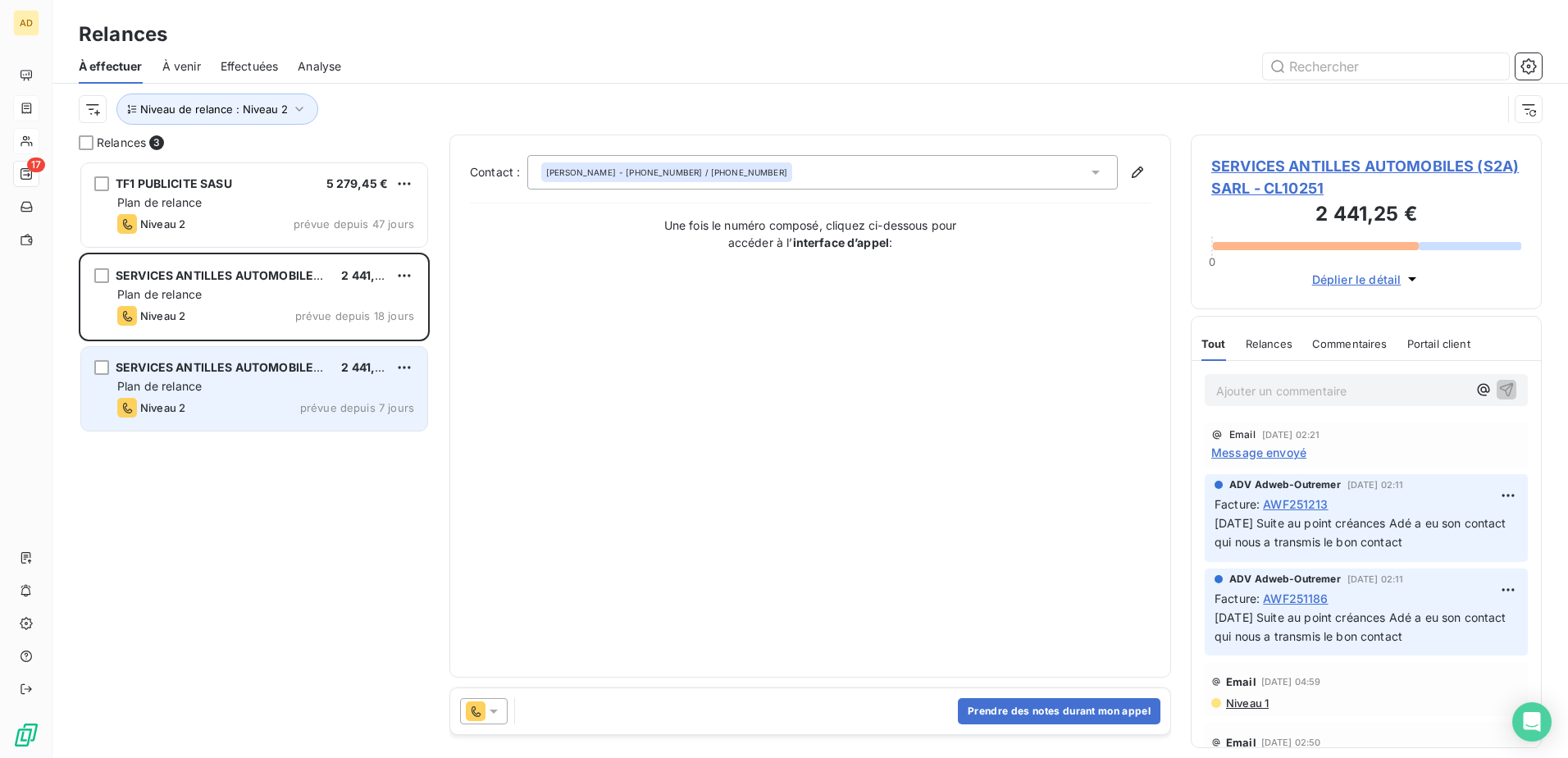
click at [272, 362] on span "SERVICES ANTILLES AUTOMOBILES (S2A) SARL" at bounding box center [251, 367] width 272 height 14
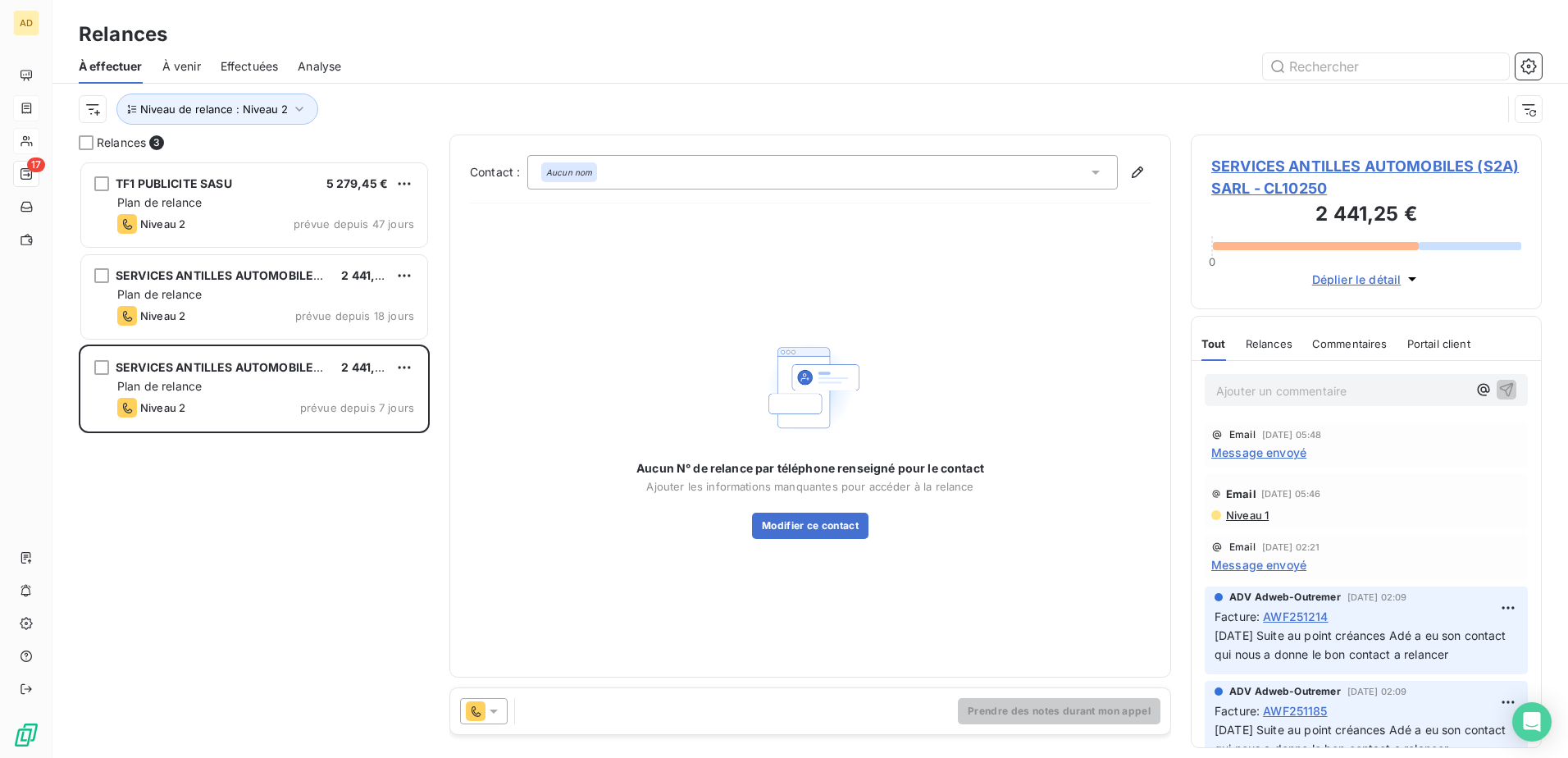
click at [1232, 163] on span "SERVICES ANTILLES AUTOMOBILES (S2A) SARL - CL10250" at bounding box center [1366, 177] width 310 height 44
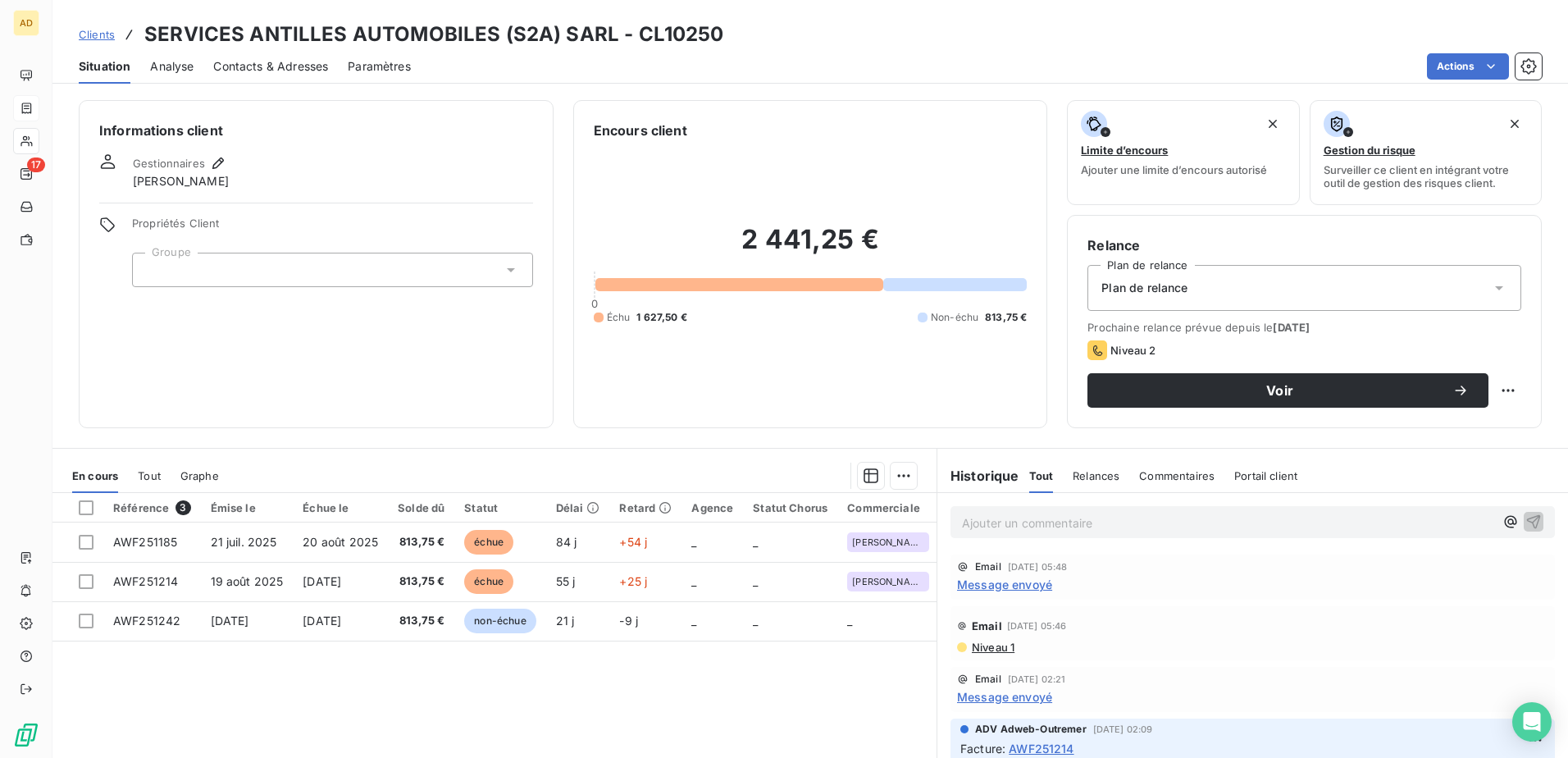
click at [106, 33] on span "Clients" at bounding box center [96, 34] width 36 height 13
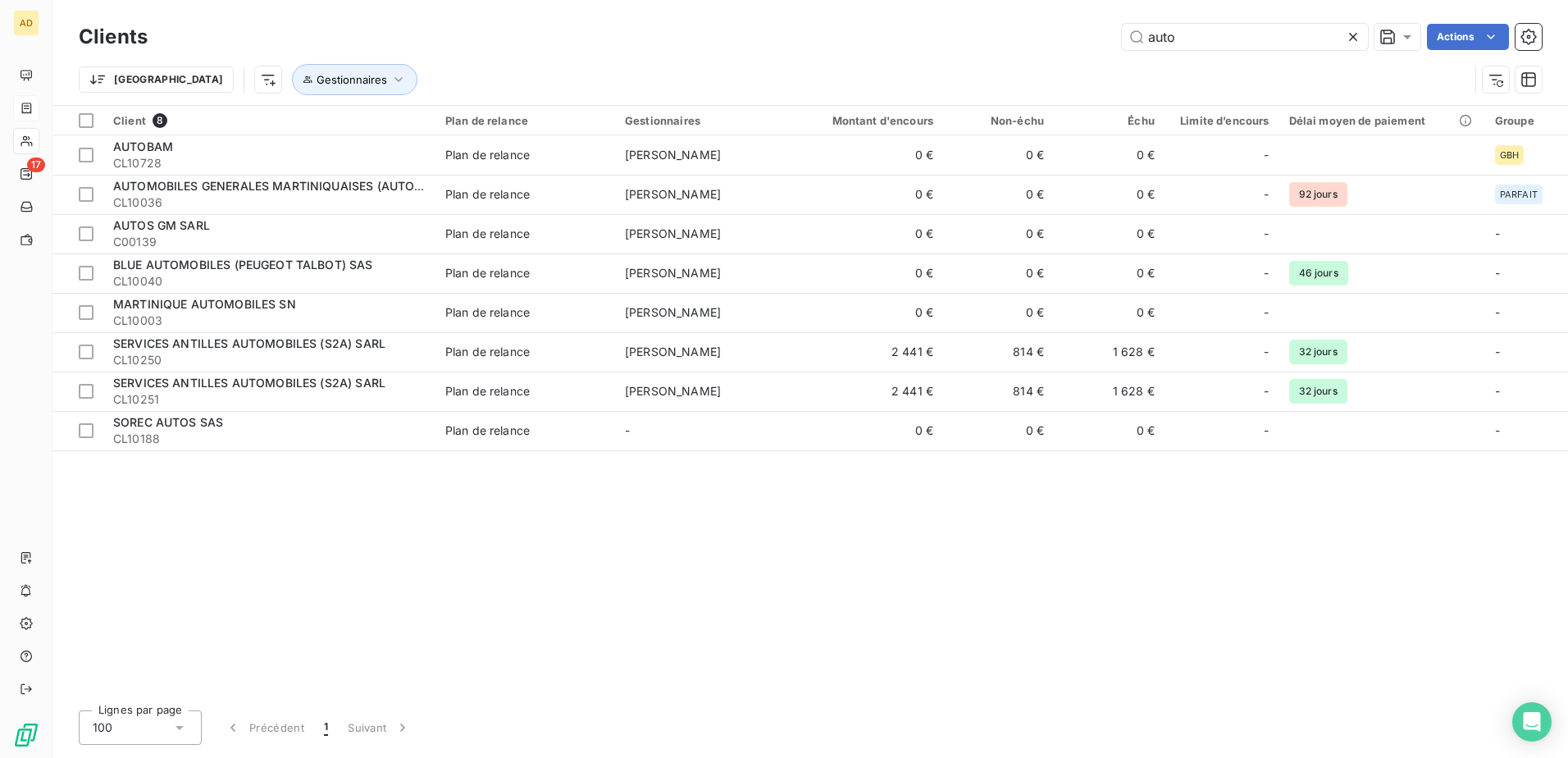
click at [1351, 35] on icon at bounding box center [1352, 37] width 16 height 16
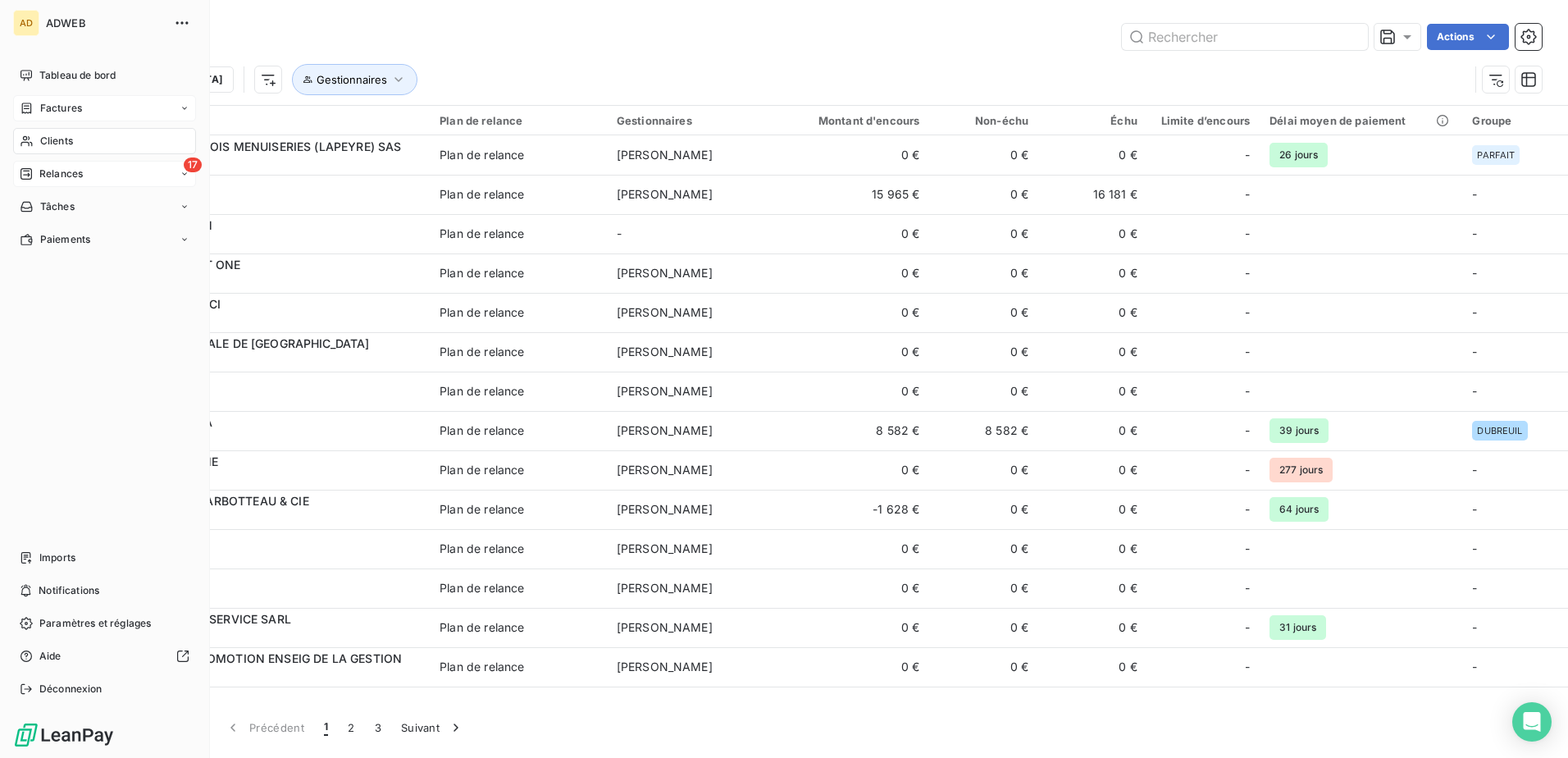
click at [86, 177] on div "17 Relances" at bounding box center [104, 174] width 183 height 26
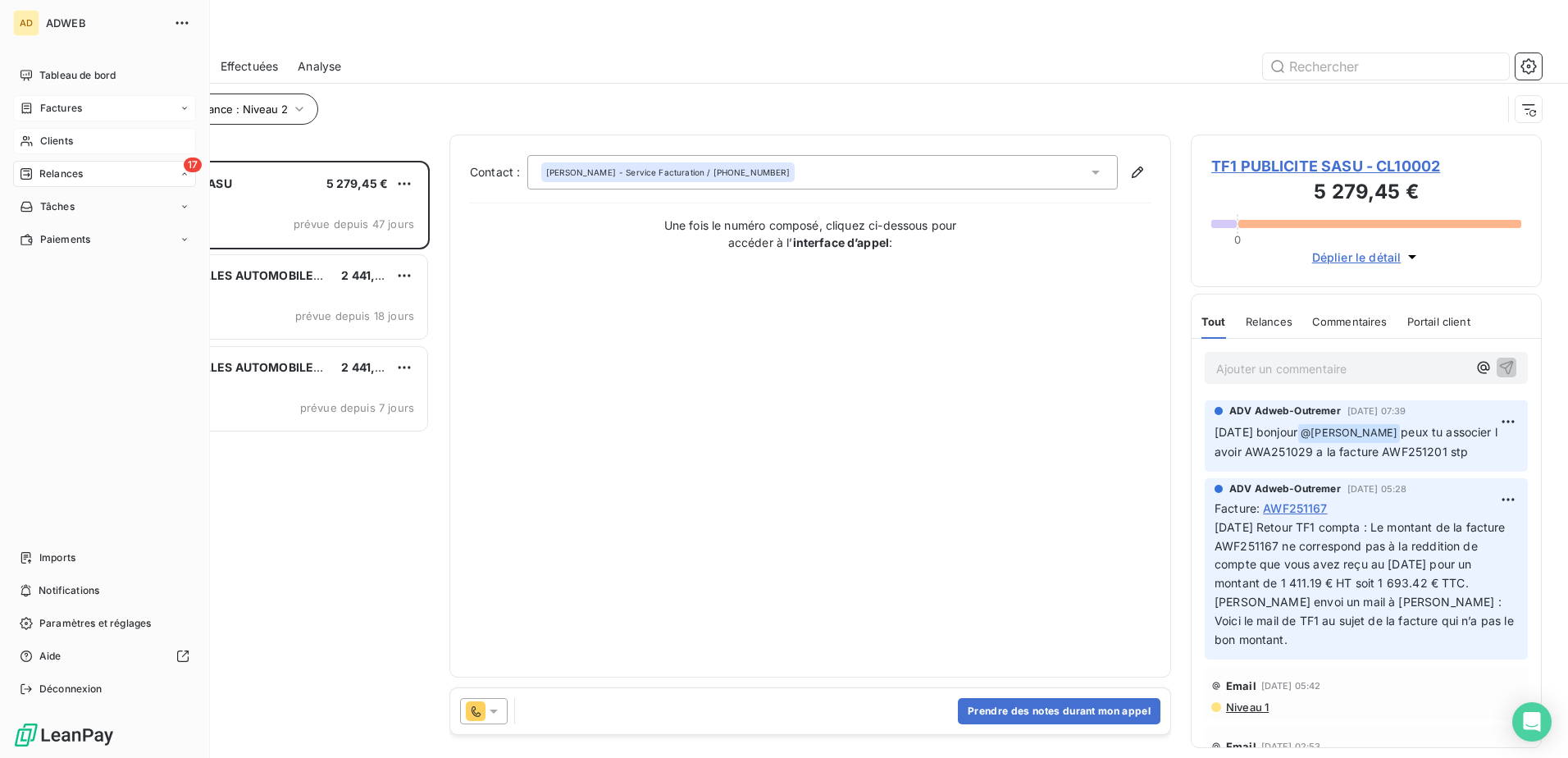
scroll to position [585, 338]
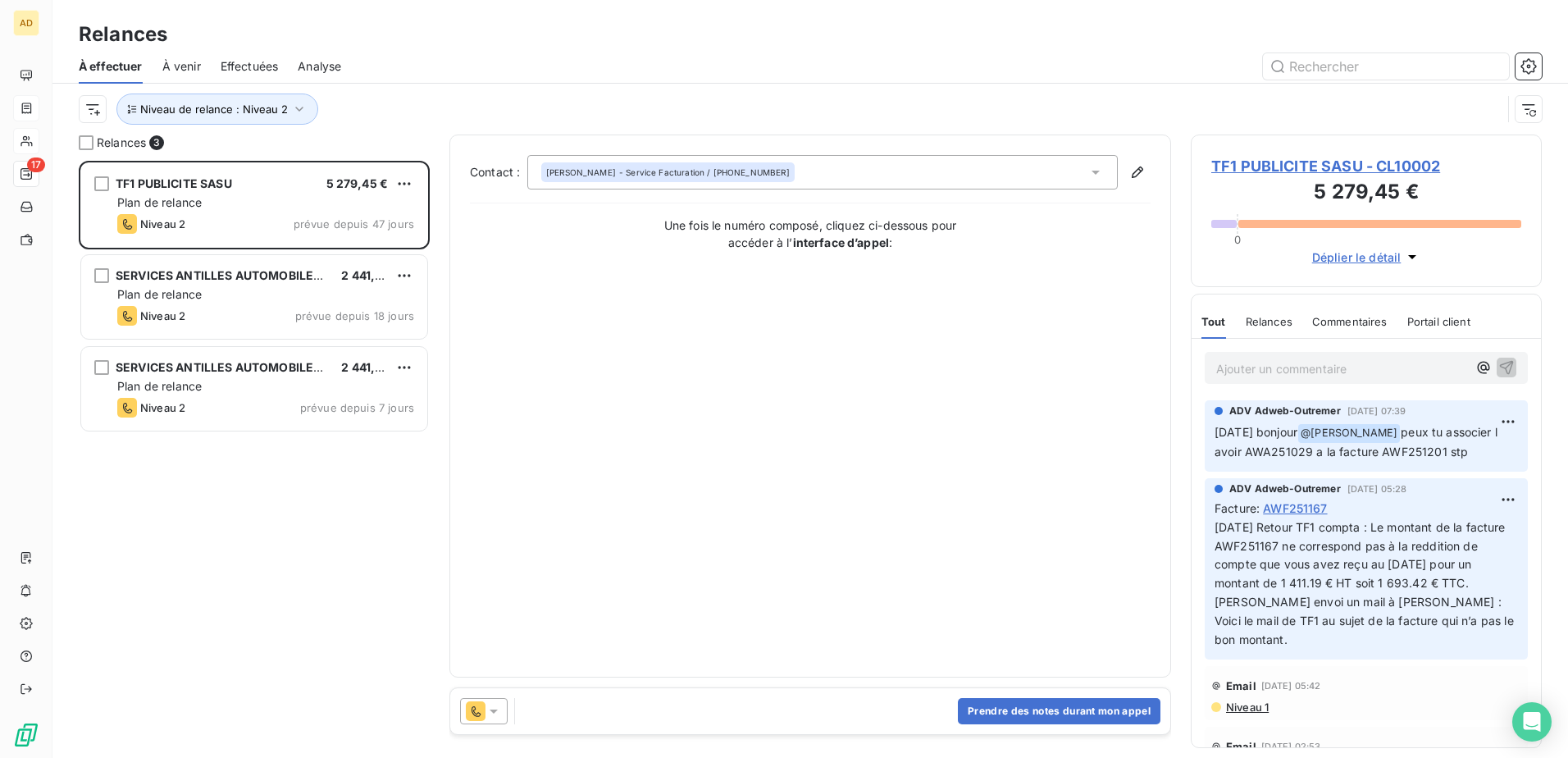
click at [337, 68] on span "Analyse" at bounding box center [319, 66] width 43 height 16
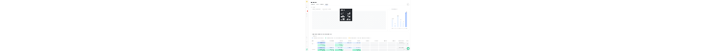
scroll to position [49, 0]
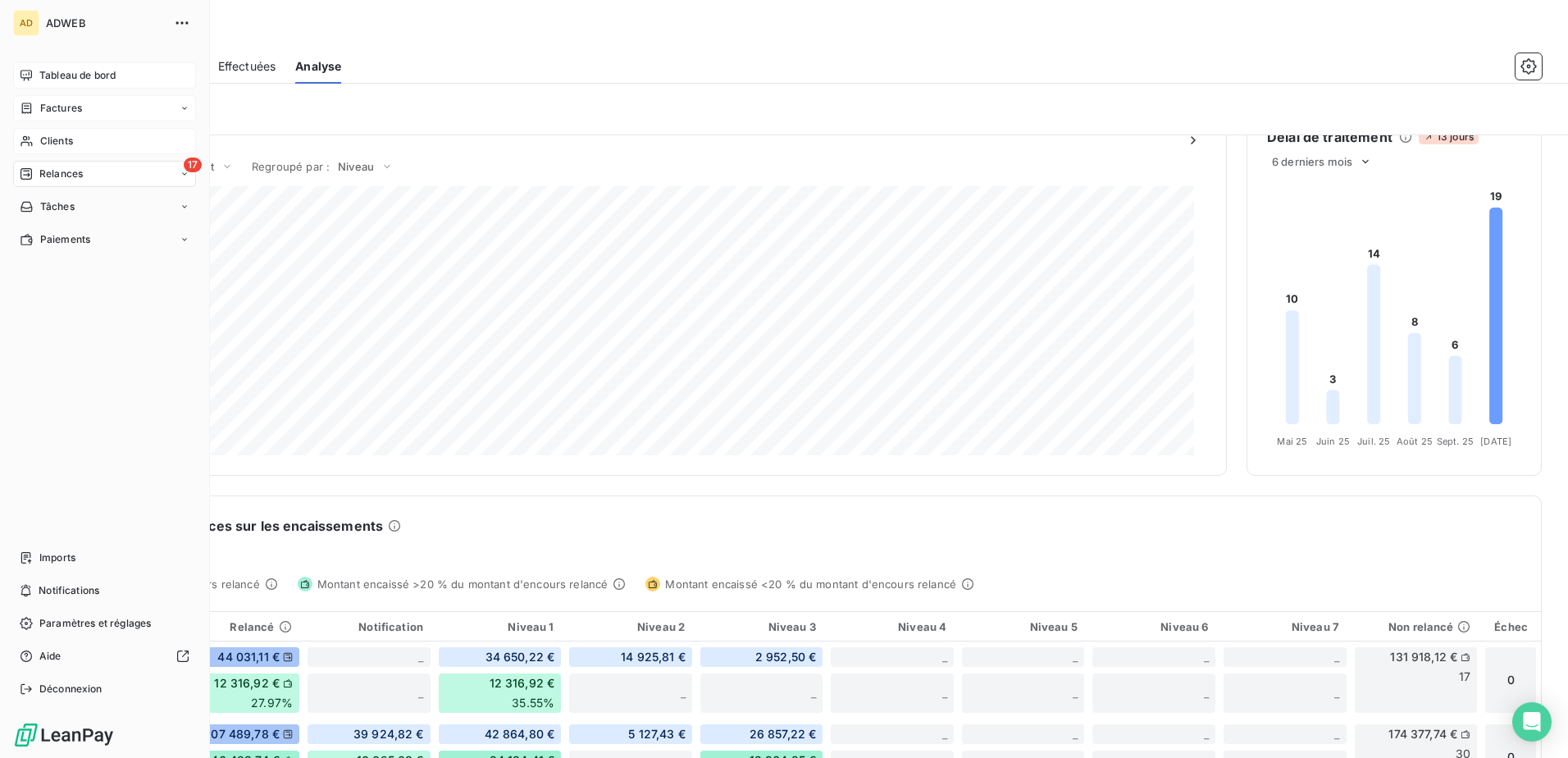
click at [48, 78] on span "Tableau de bord" at bounding box center [77, 75] width 76 height 14
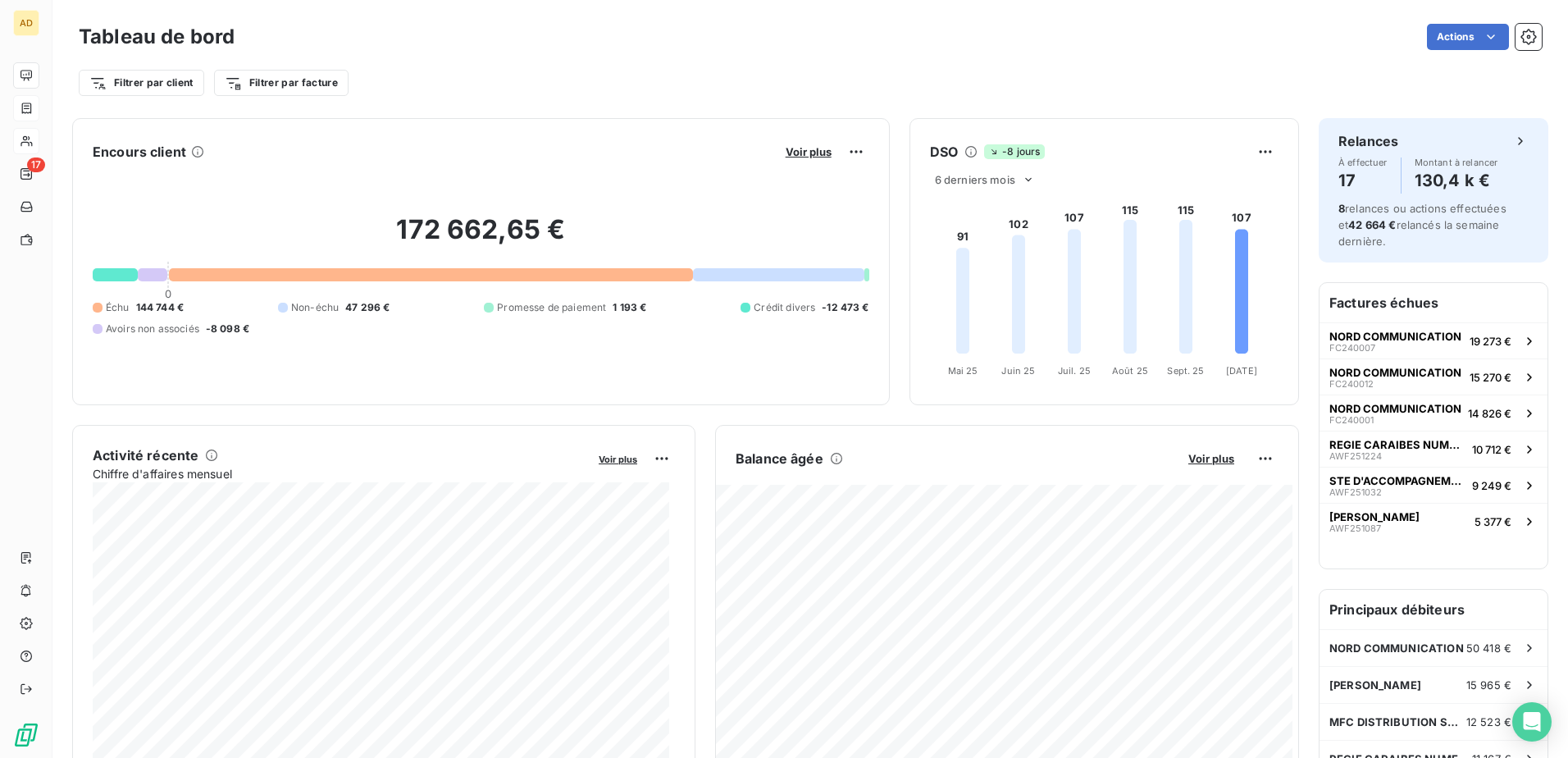
click at [771, 88] on div "Filtrer par client Filtrer par facture" at bounding box center [810, 83] width 1463 height 32
